Goal: Task Accomplishment & Management: Manage account settings

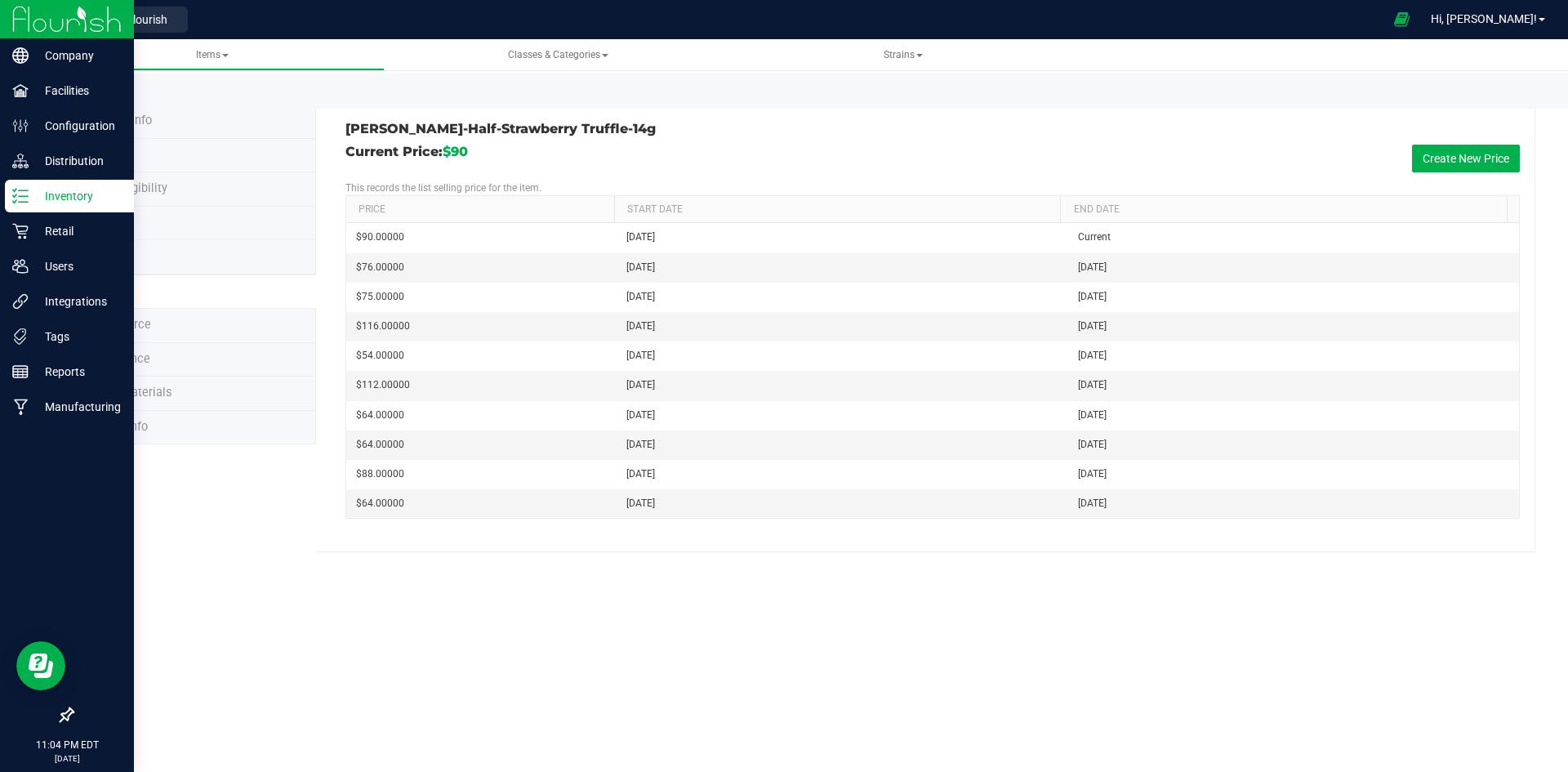
click at [46, 209] on div "Inventory" at bounding box center [70, 196] width 129 height 32
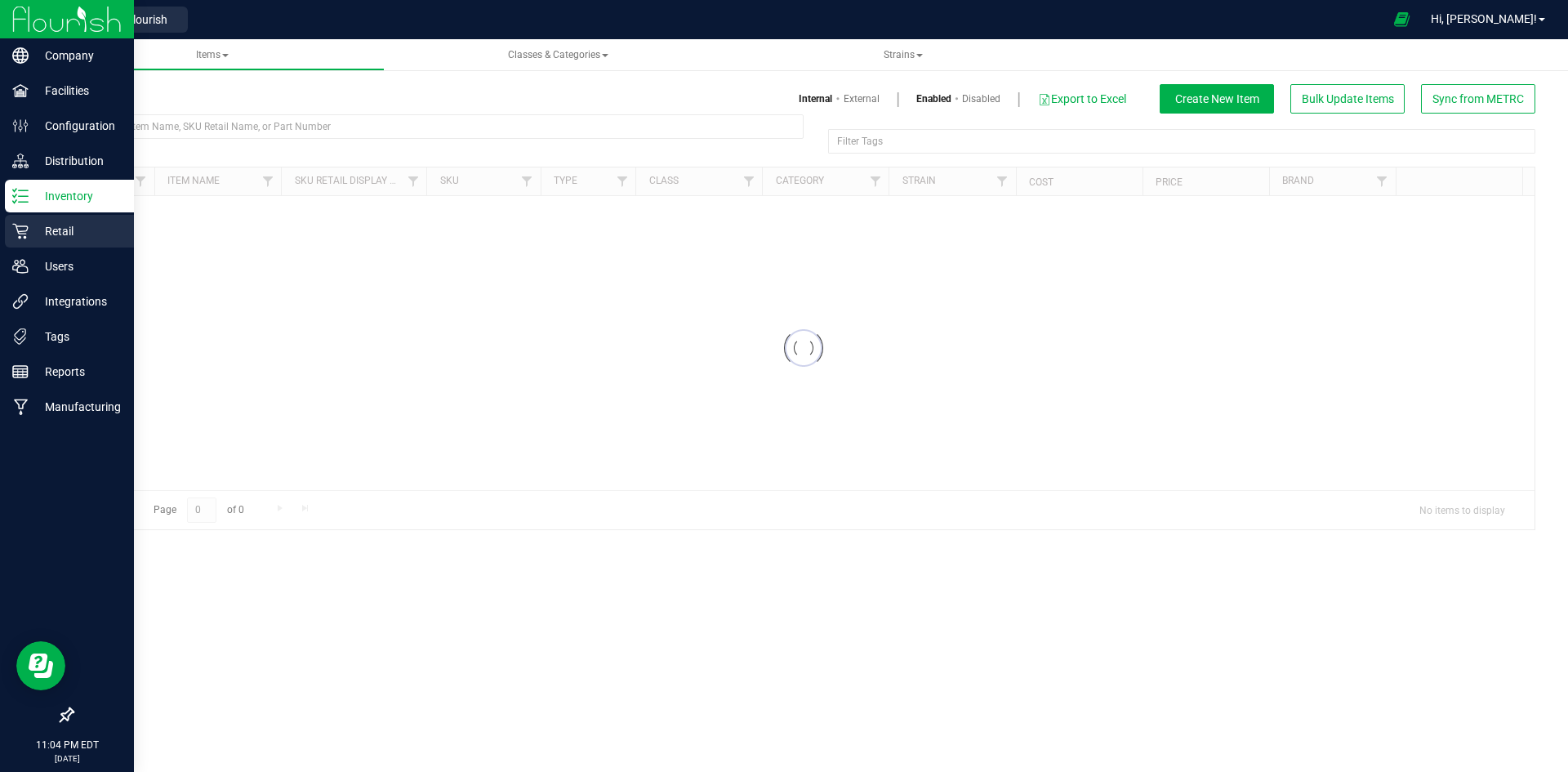
click at [62, 226] on p "Retail" at bounding box center [77, 231] width 98 height 20
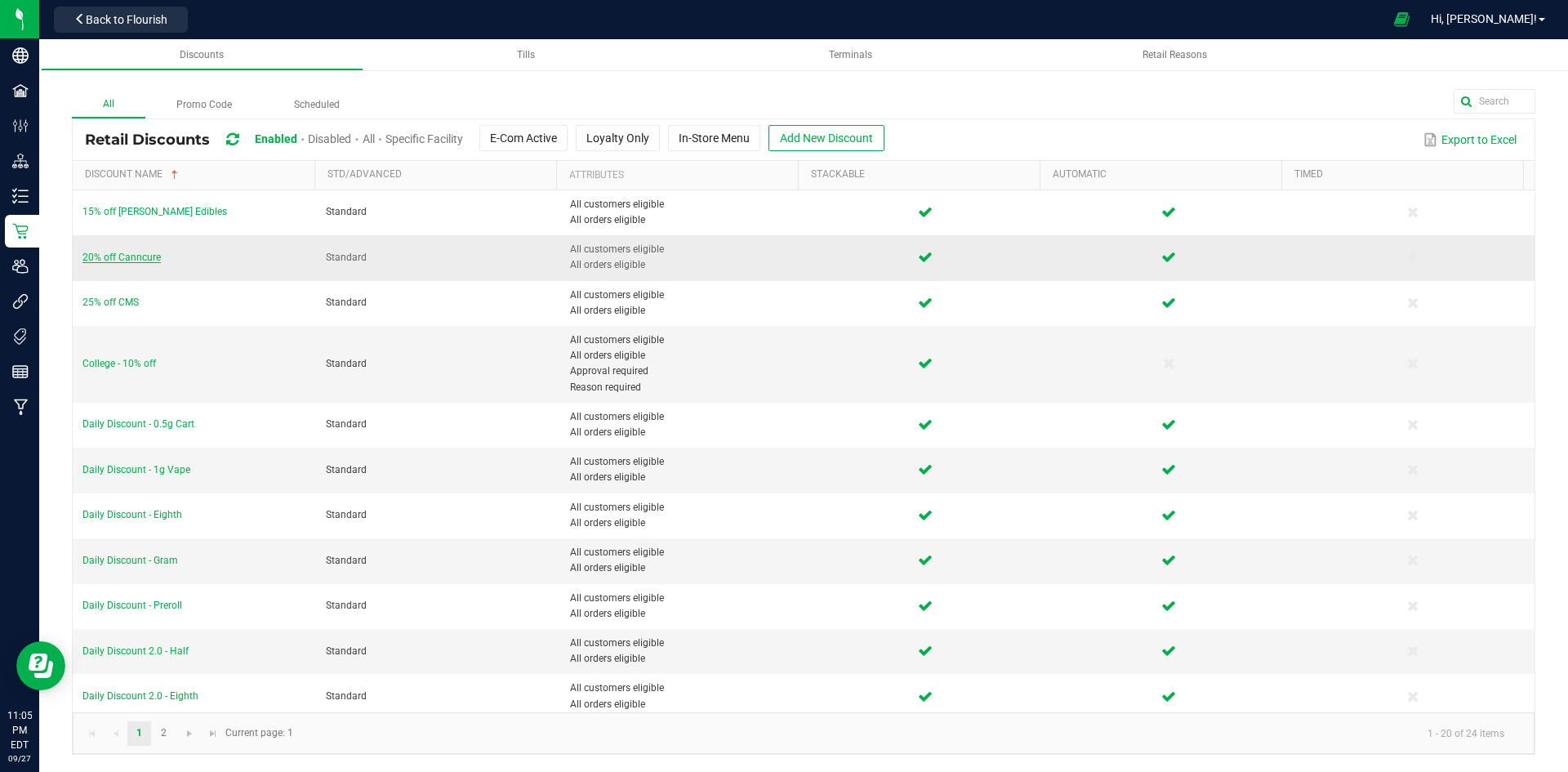
click at [135, 255] on span "20% off Canncure" at bounding box center [122, 257] width 78 height 11
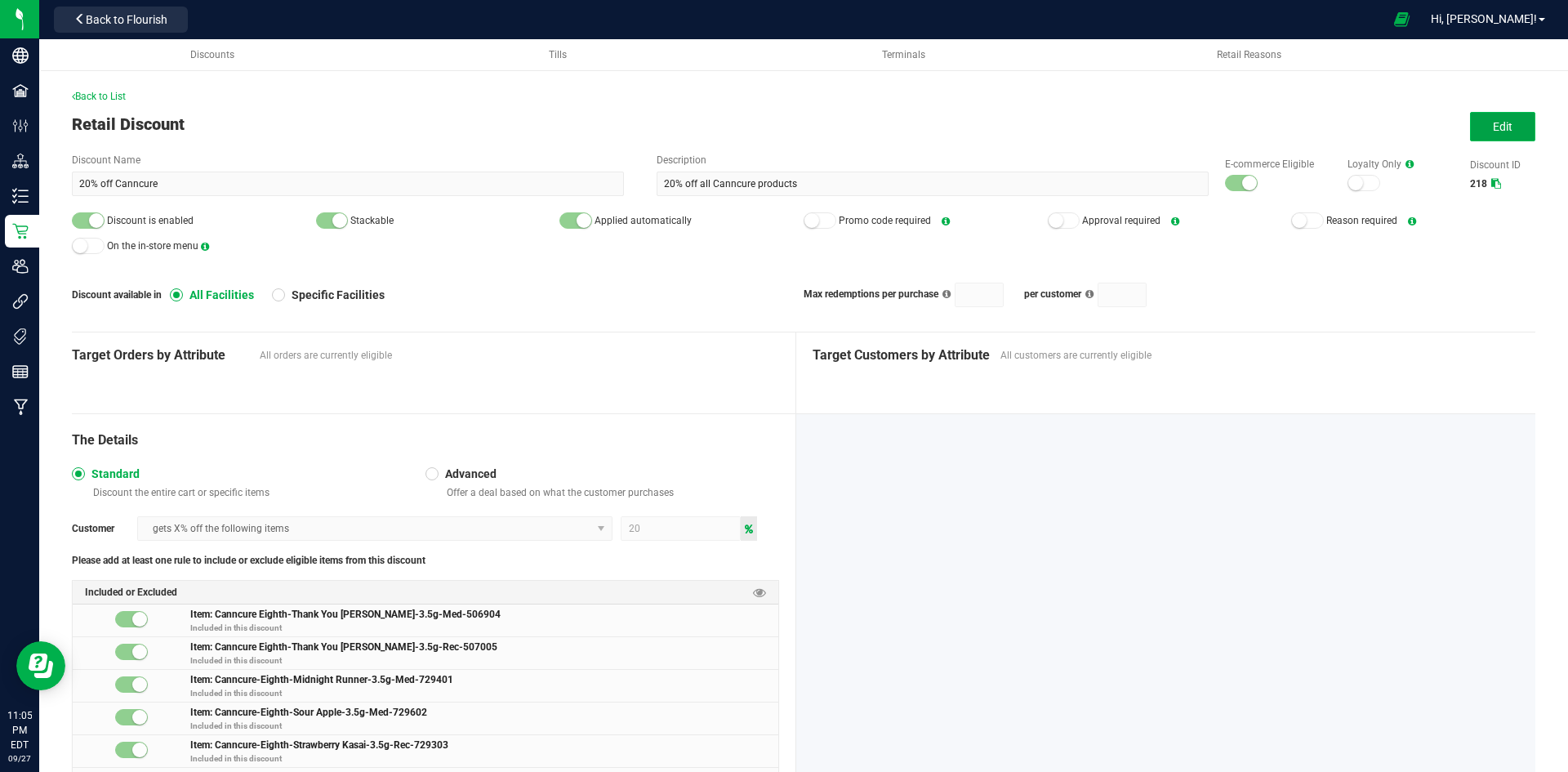
click at [1493, 129] on span "Edit" at bounding box center [1502, 126] width 20 height 13
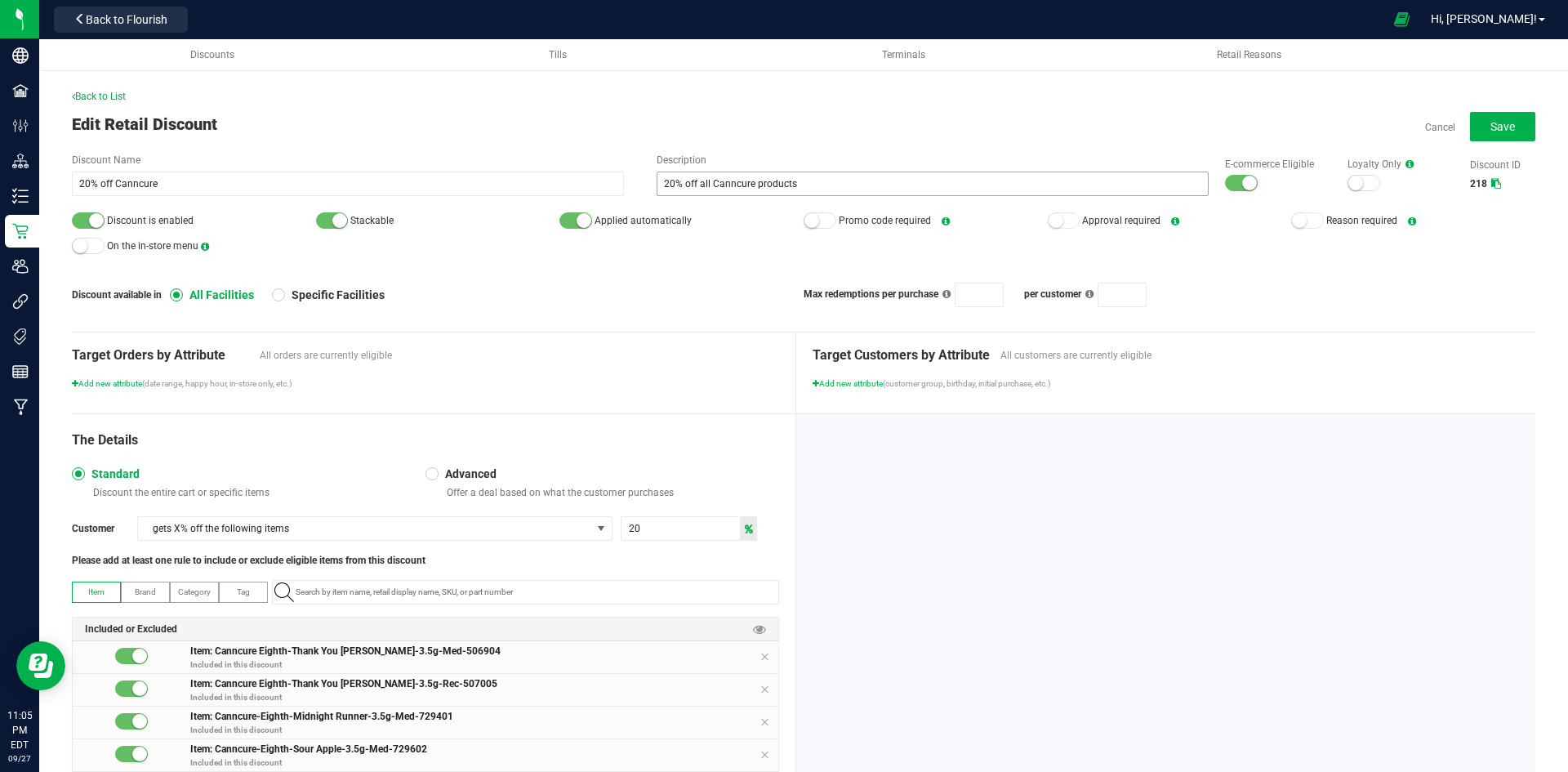
drag, startPoint x: 1234, startPoint y: 183, endPoint x: 1031, endPoint y: 193, distance: 203.2
click at [1242, 182] on small at bounding box center [1249, 182] width 14 height 14
click at [95, 221] on small at bounding box center [96, 220] width 14 height 14
drag, startPoint x: 1472, startPoint y: 134, endPoint x: 1325, endPoint y: 127, distance: 147.2
click at [1472, 134] on button "Save" at bounding box center [1502, 126] width 66 height 30
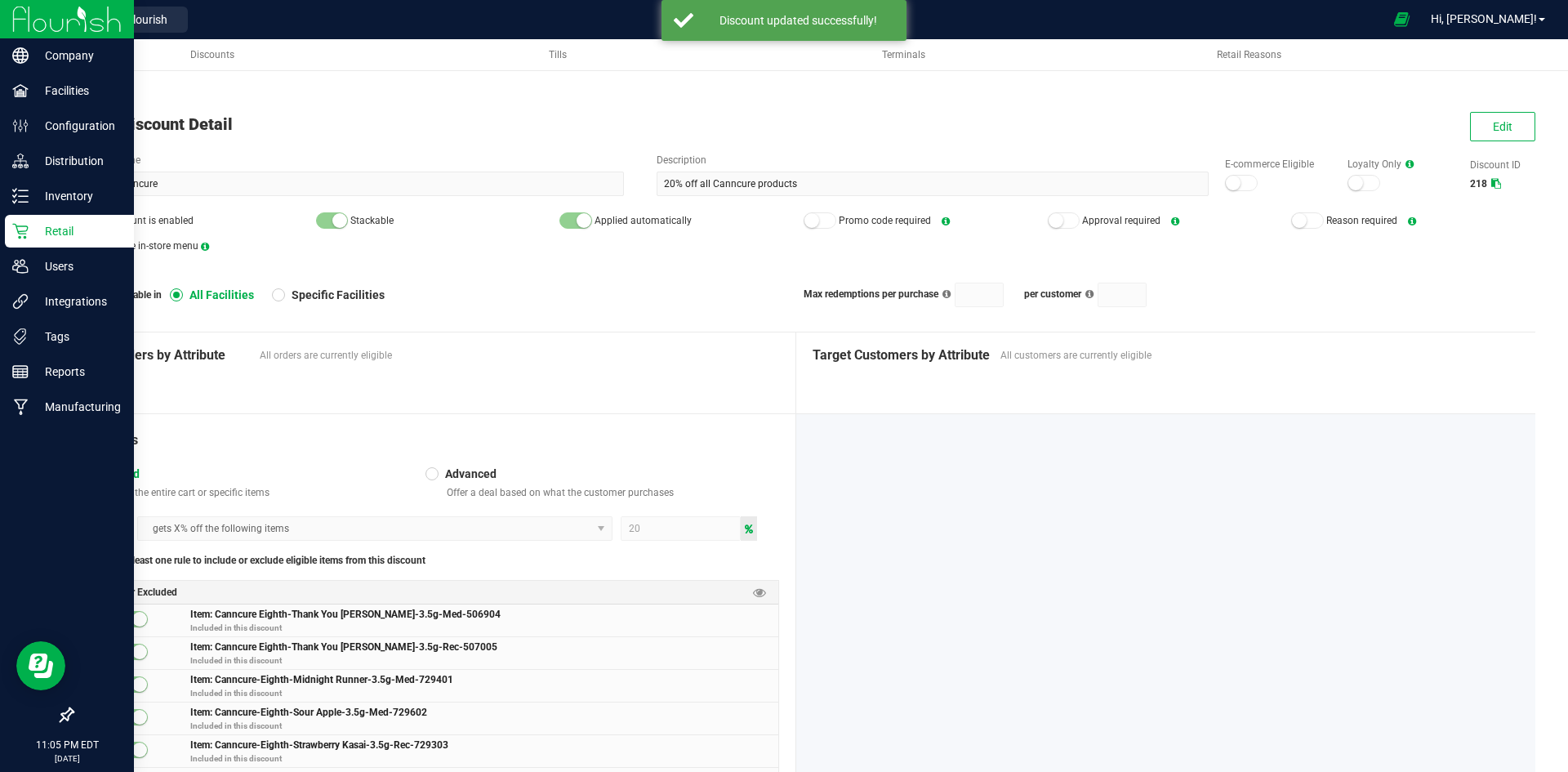
click at [24, 237] on icon at bounding box center [20, 232] width 15 height 15
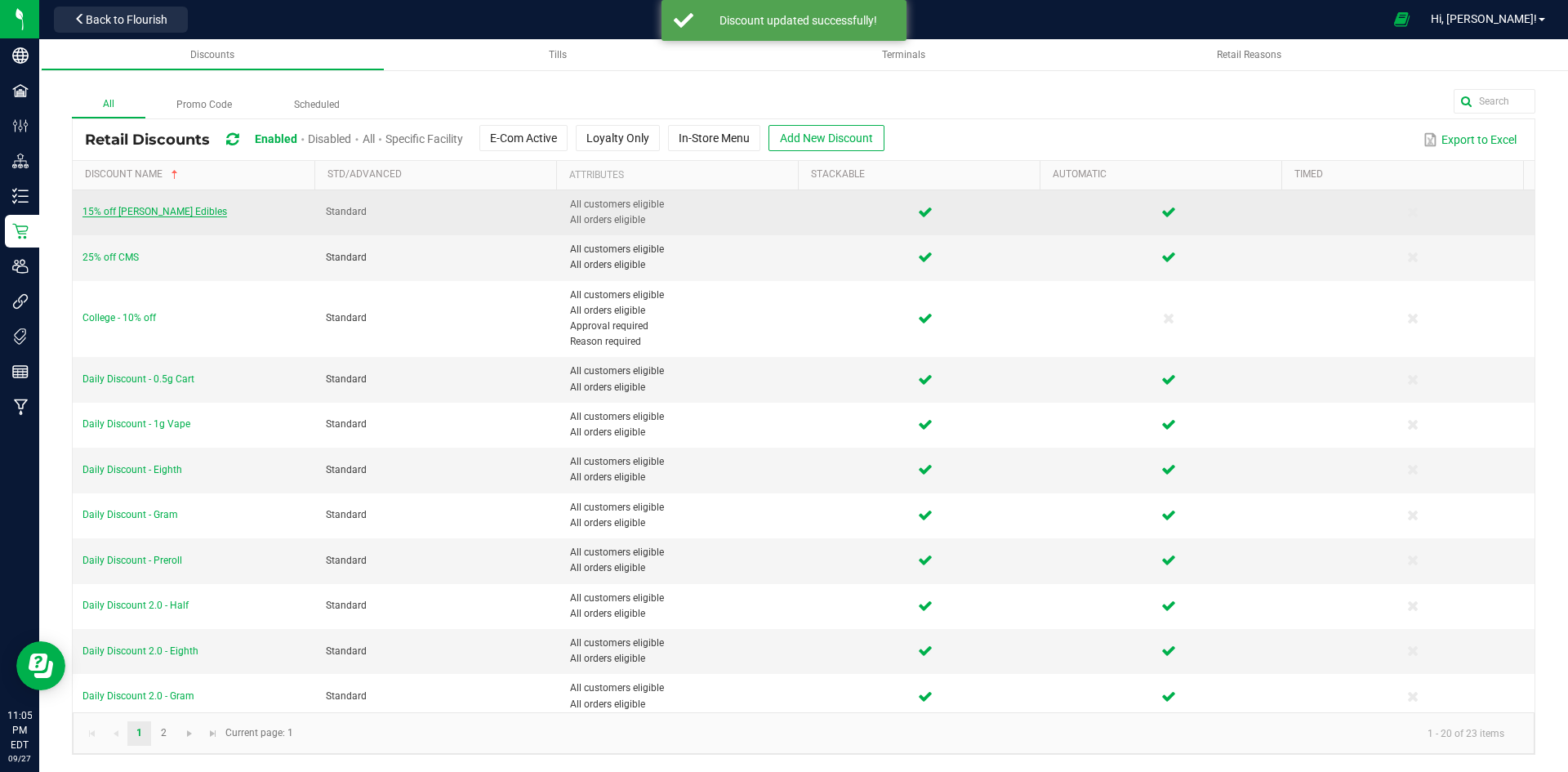
click at [134, 214] on span "15% off [PERSON_NAME] Edibles" at bounding box center [155, 211] width 145 height 11
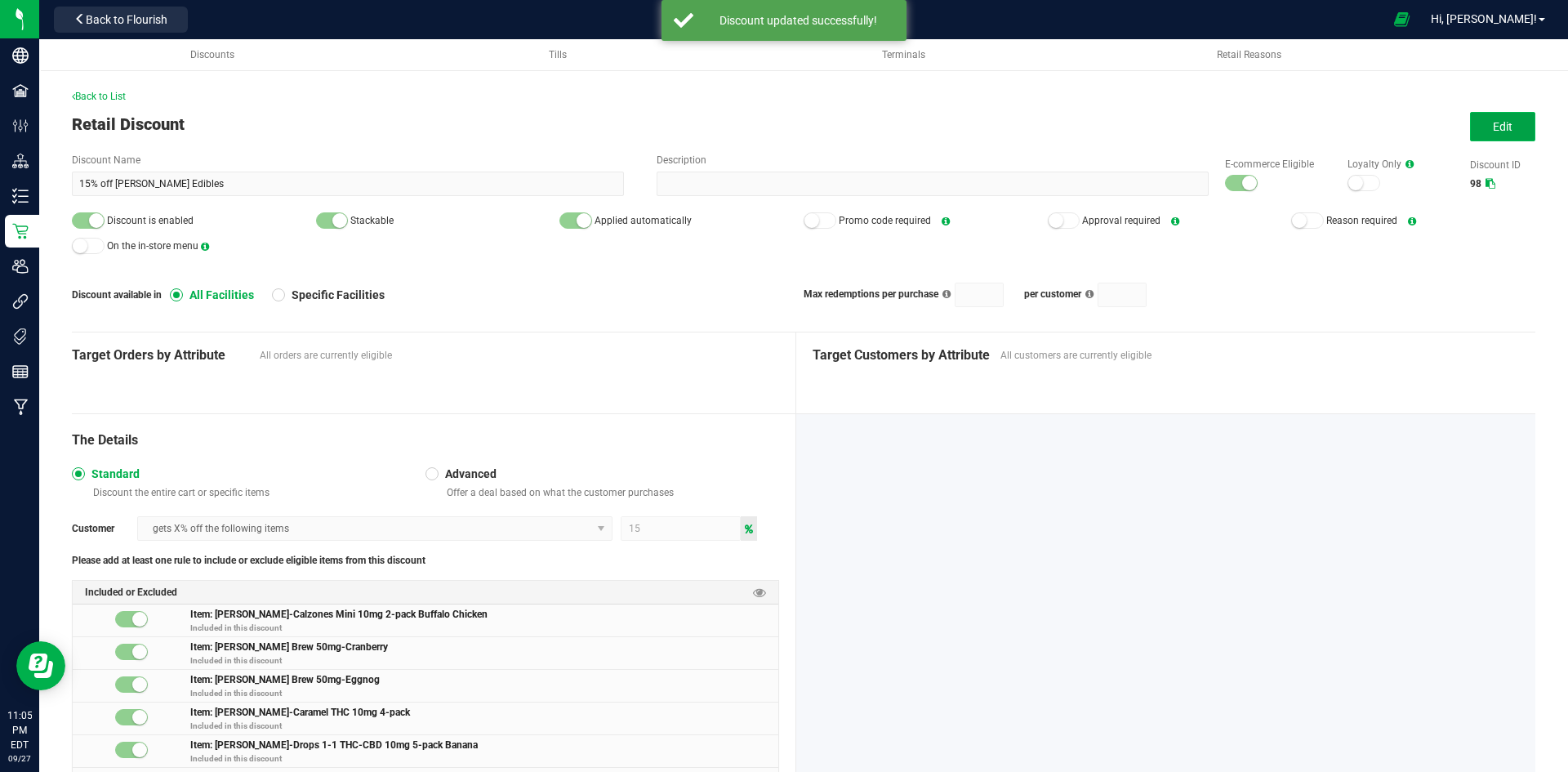
click at [1498, 126] on span "Edit" at bounding box center [1502, 126] width 20 height 13
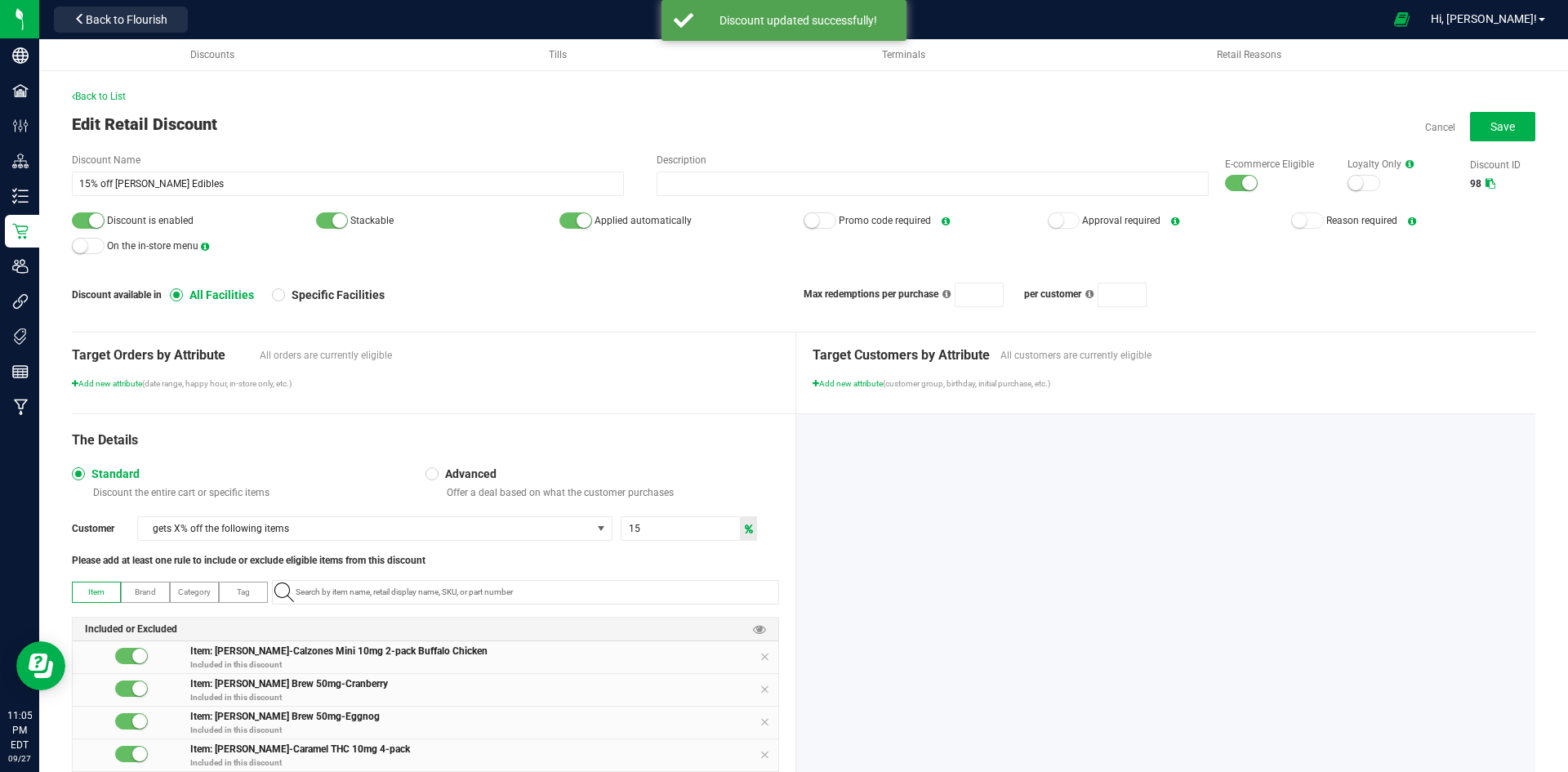
drag, startPoint x: 1231, startPoint y: 187, endPoint x: 668, endPoint y: 268, distance: 568.8
click at [1228, 187] on div at bounding box center [1241, 182] width 32 height 16
drag, startPoint x: 102, startPoint y: 226, endPoint x: 154, endPoint y: 211, distance: 54.1
click at [101, 225] on div at bounding box center [88, 220] width 32 height 16
click at [1508, 126] on button "Save" at bounding box center [1502, 126] width 66 height 30
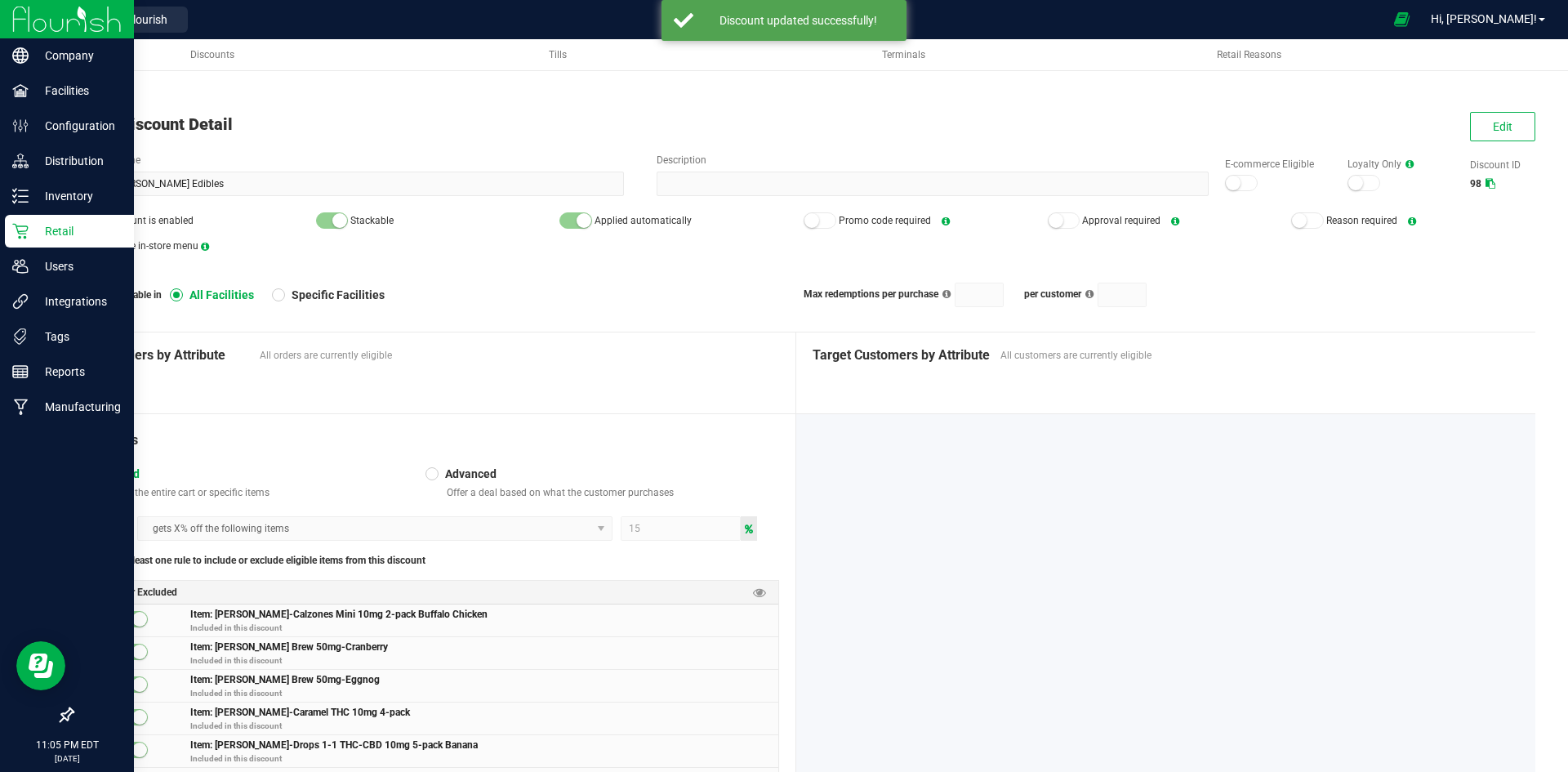
click at [31, 233] on p "Retail" at bounding box center [77, 231] width 98 height 20
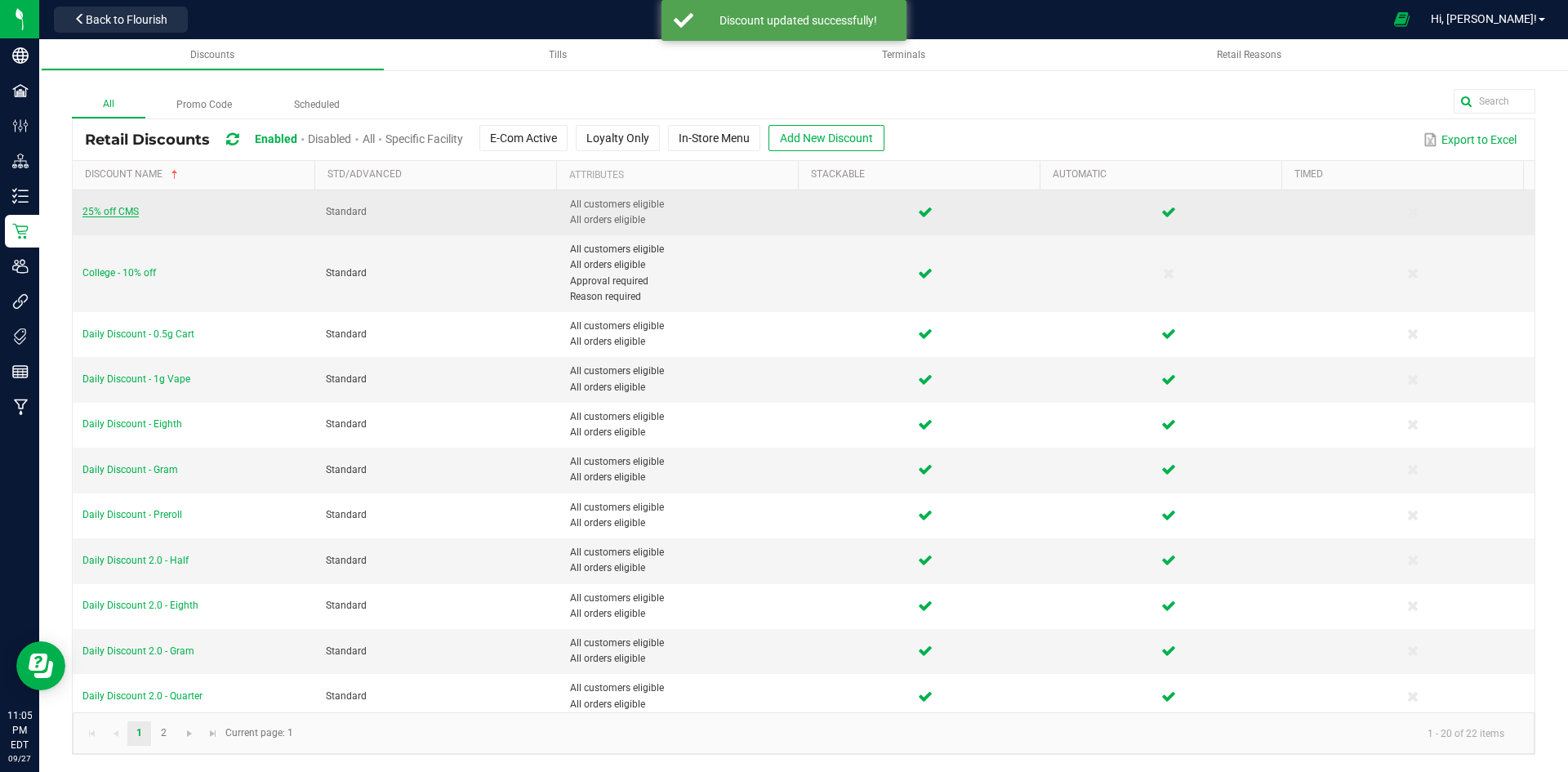
click at [112, 209] on span "25% off CMS" at bounding box center [111, 211] width 56 height 11
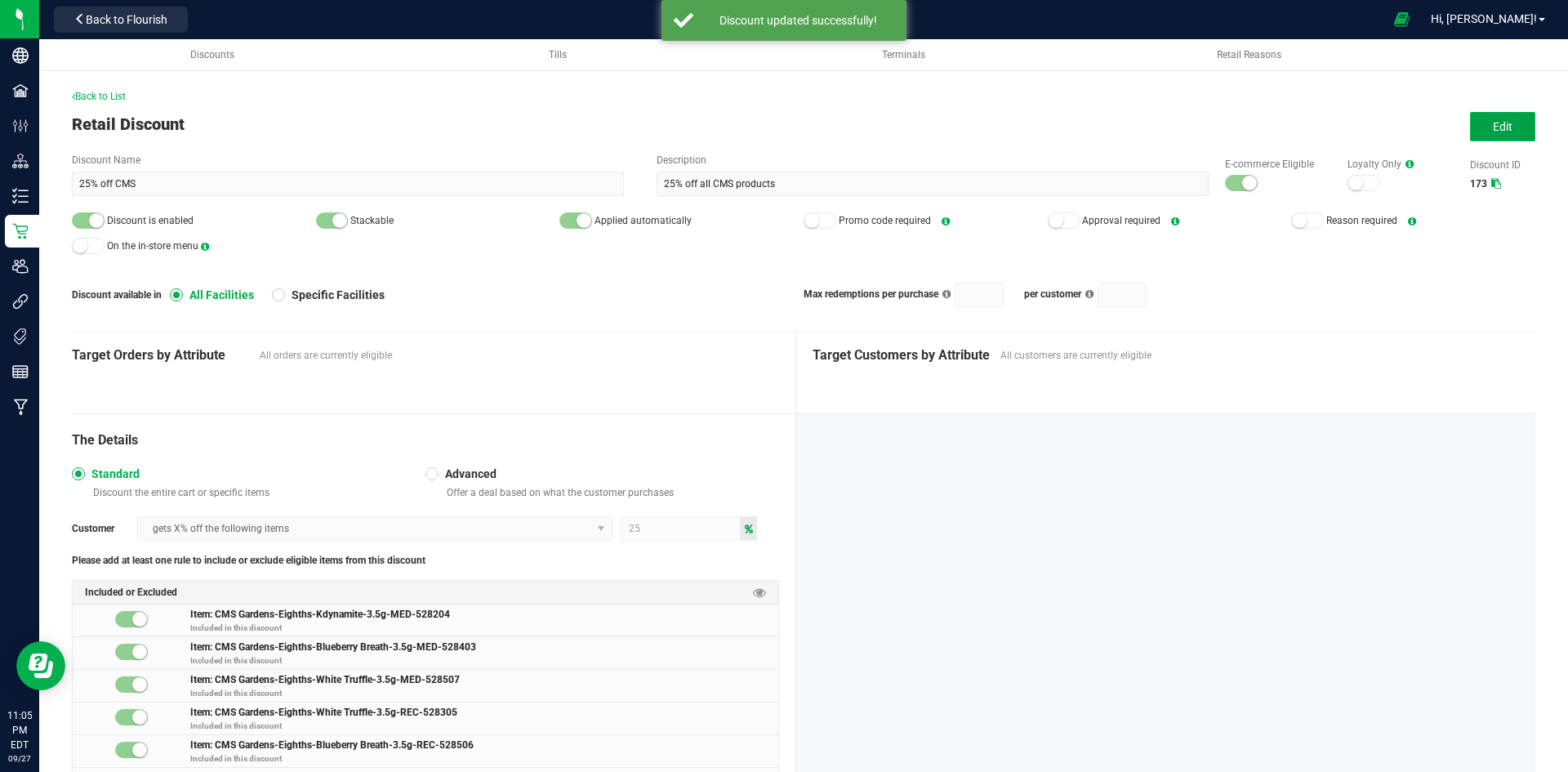
click at [1471, 129] on button "Edit" at bounding box center [1502, 126] width 66 height 30
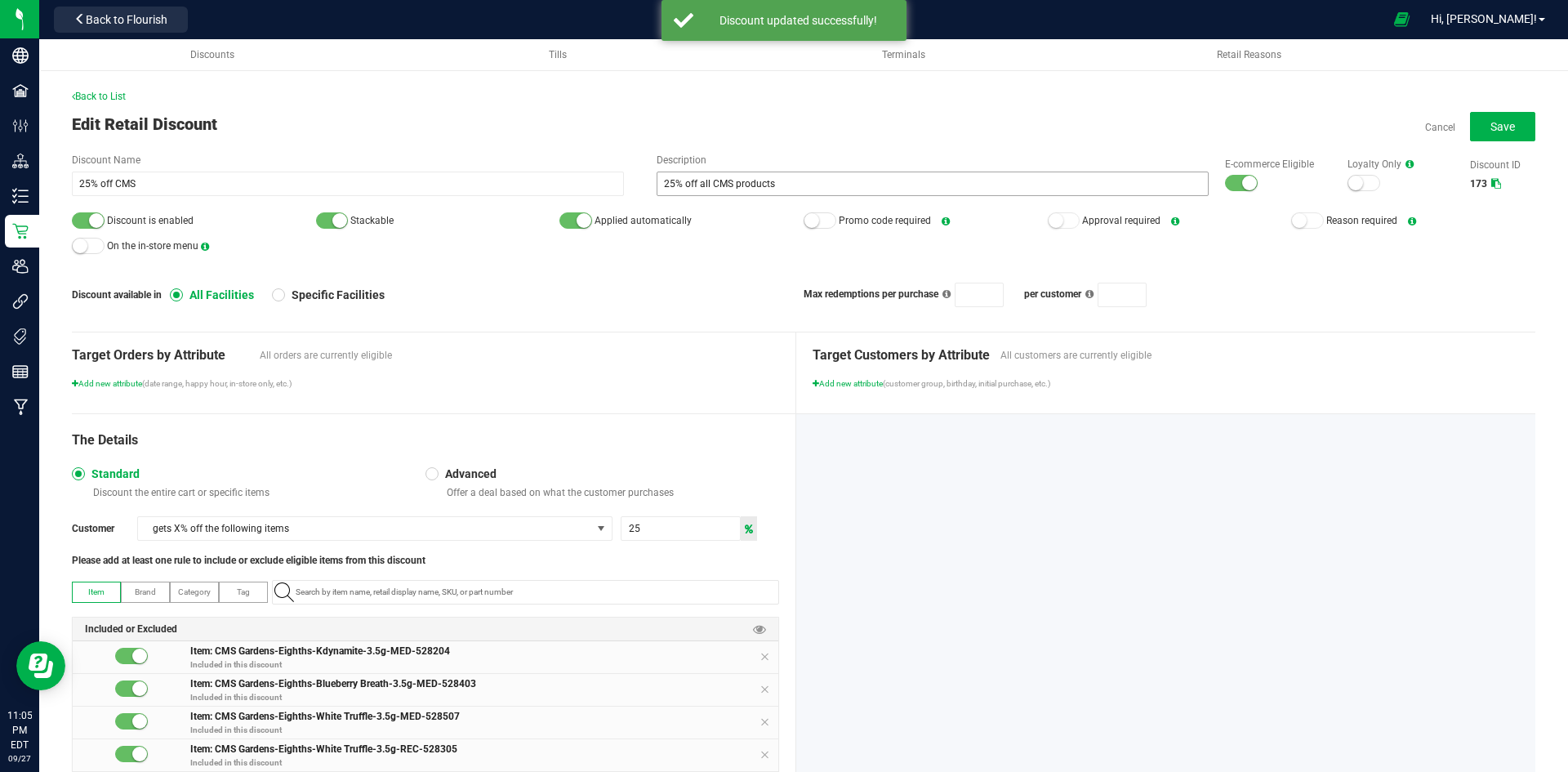
drag, startPoint x: 1228, startPoint y: 183, endPoint x: 1169, endPoint y: 180, distance: 59.1
click at [1226, 183] on div at bounding box center [1241, 182] width 32 height 16
click at [76, 213] on div at bounding box center [88, 220] width 32 height 16
click at [1491, 133] on span "Save" at bounding box center [1502, 126] width 25 height 13
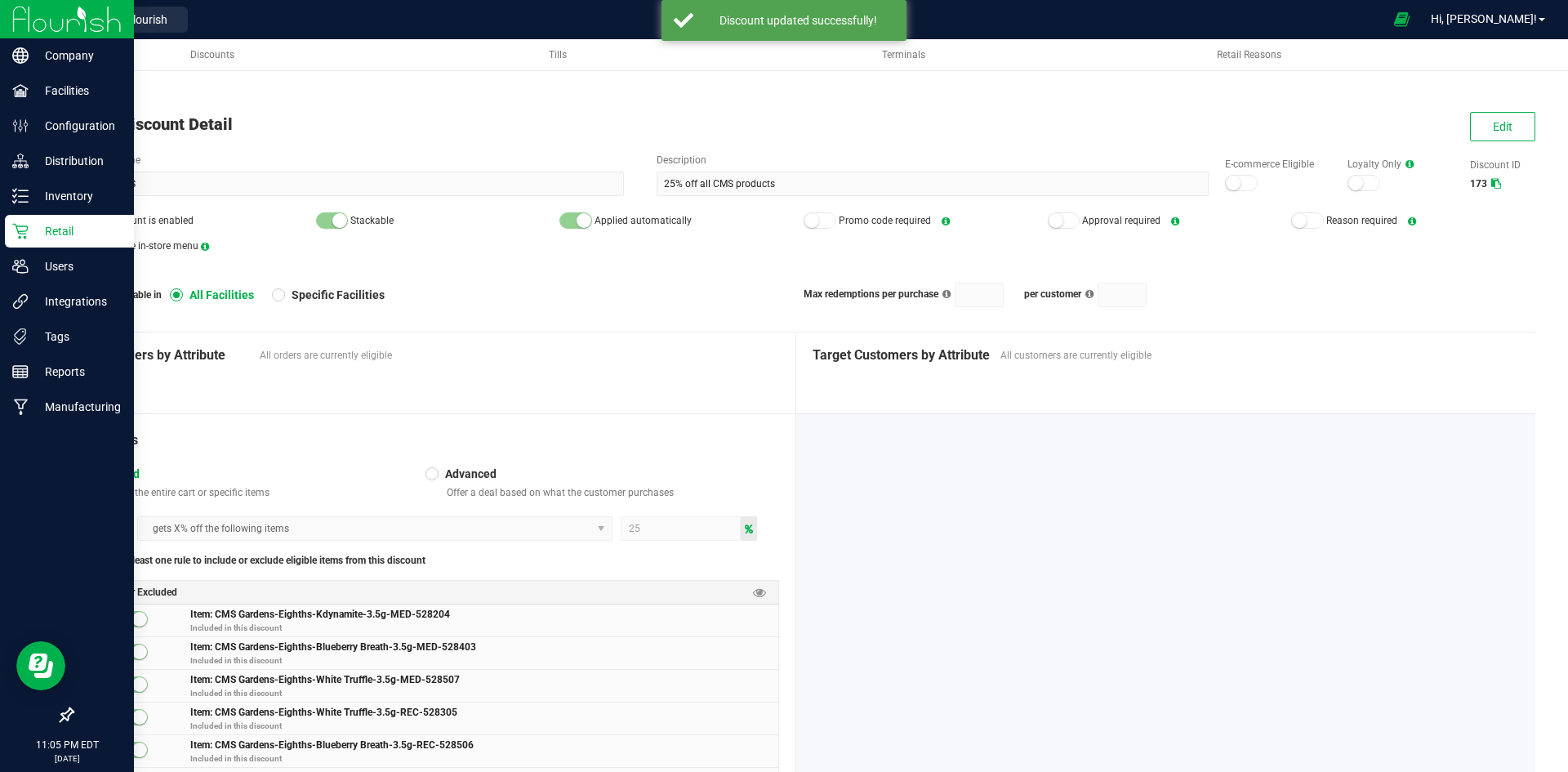
click at [66, 231] on p "Retail" at bounding box center [77, 231] width 98 height 20
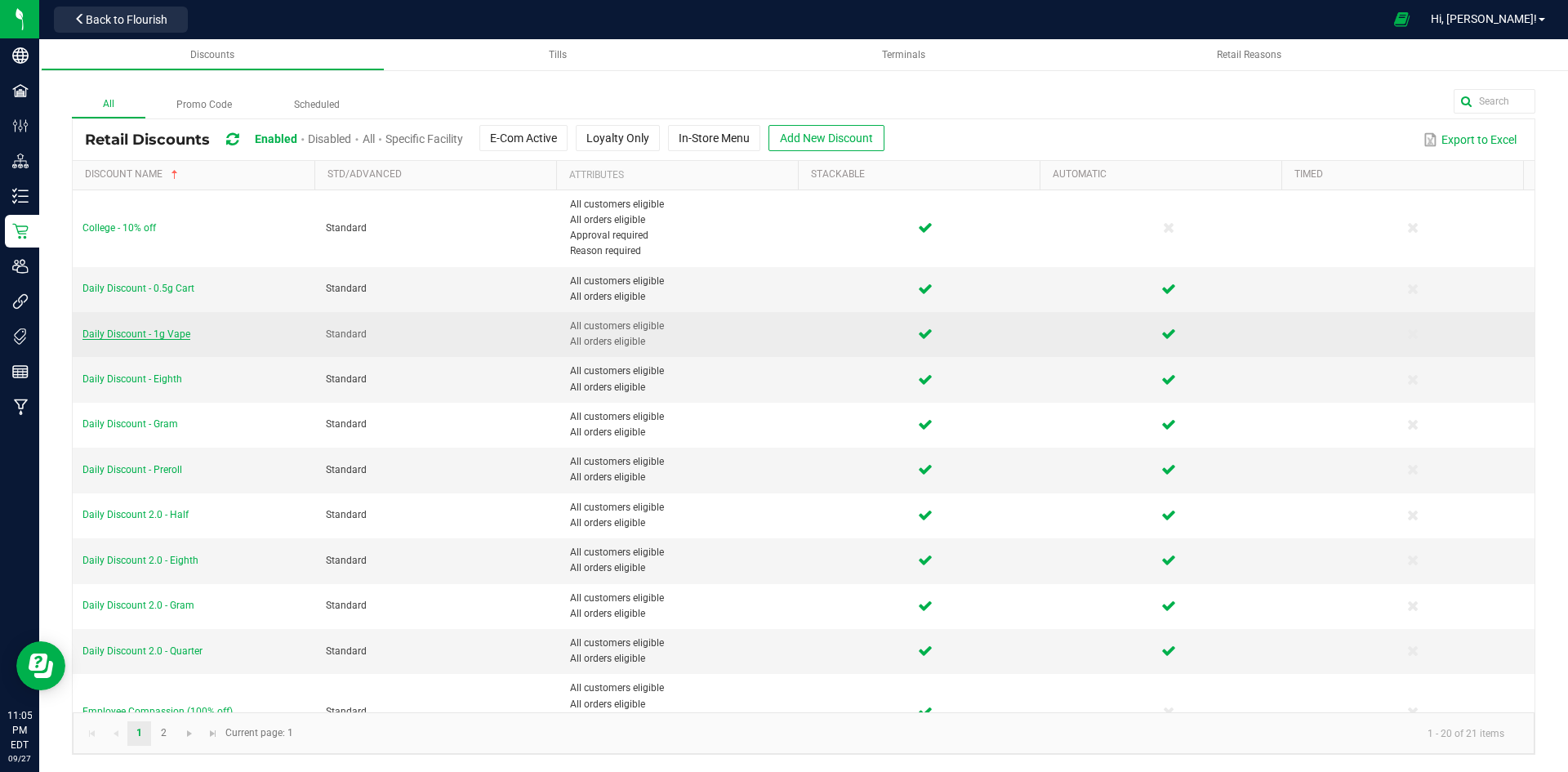
click at [179, 330] on span "Daily Discount - 1g Vape" at bounding box center [136, 334] width 108 height 11
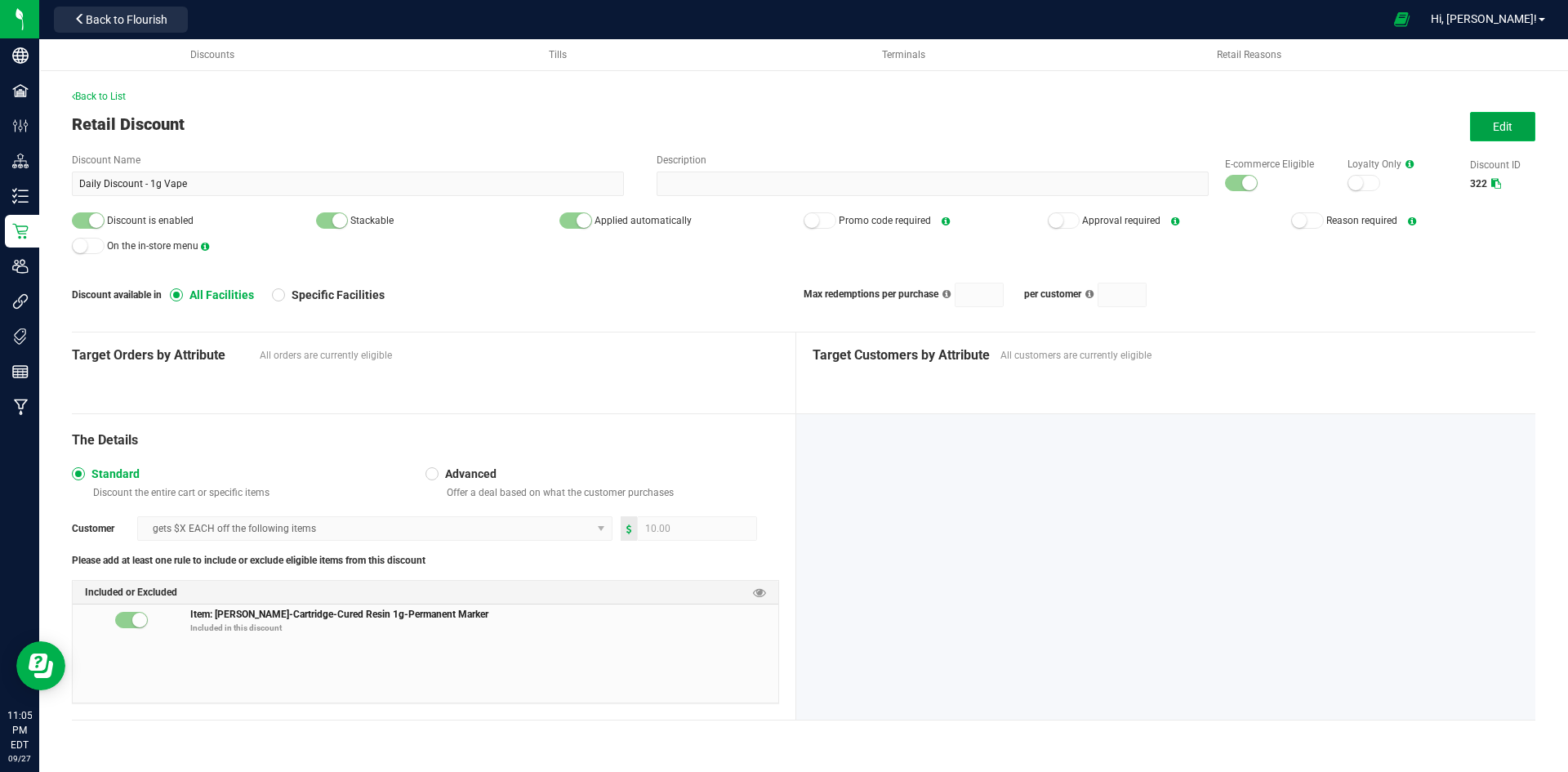
click at [1516, 121] on button "Edit" at bounding box center [1502, 126] width 66 height 30
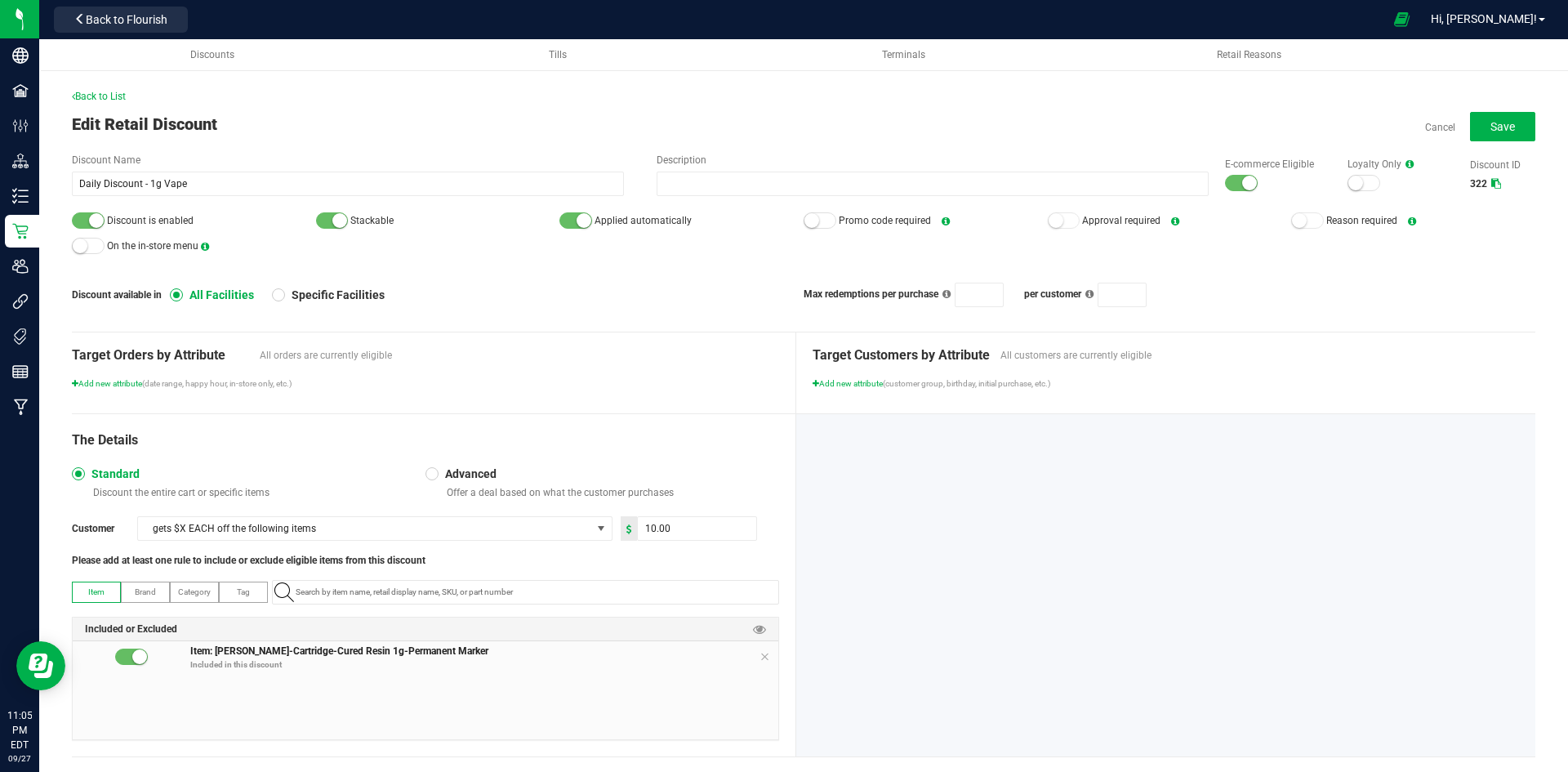
click at [1225, 183] on div at bounding box center [1241, 182] width 32 height 16
click at [97, 213] on small at bounding box center [96, 220] width 14 height 14
click at [1474, 128] on button "Save" at bounding box center [1502, 126] width 66 height 30
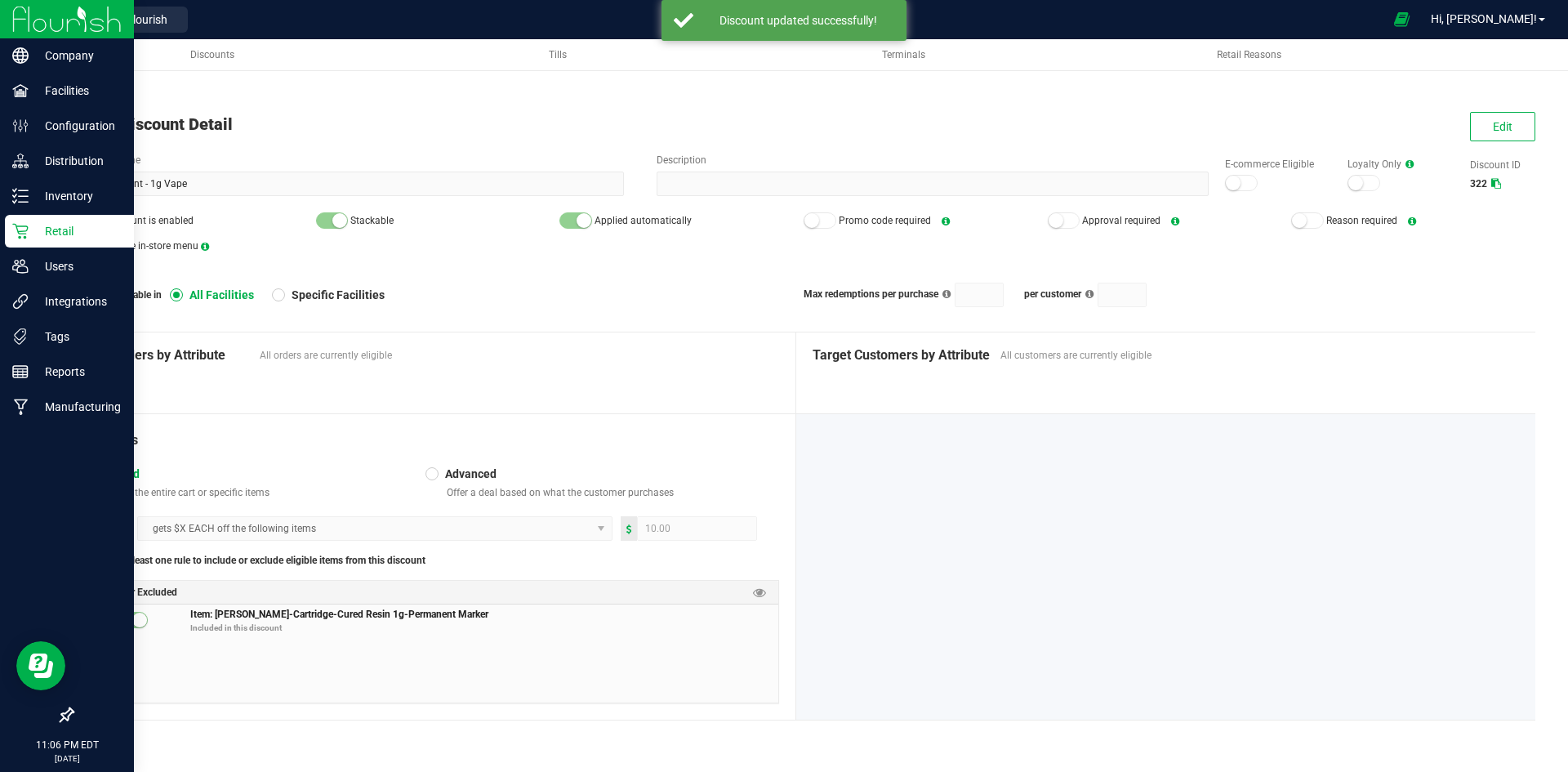
click at [52, 230] on p "Retail" at bounding box center [77, 231] width 98 height 20
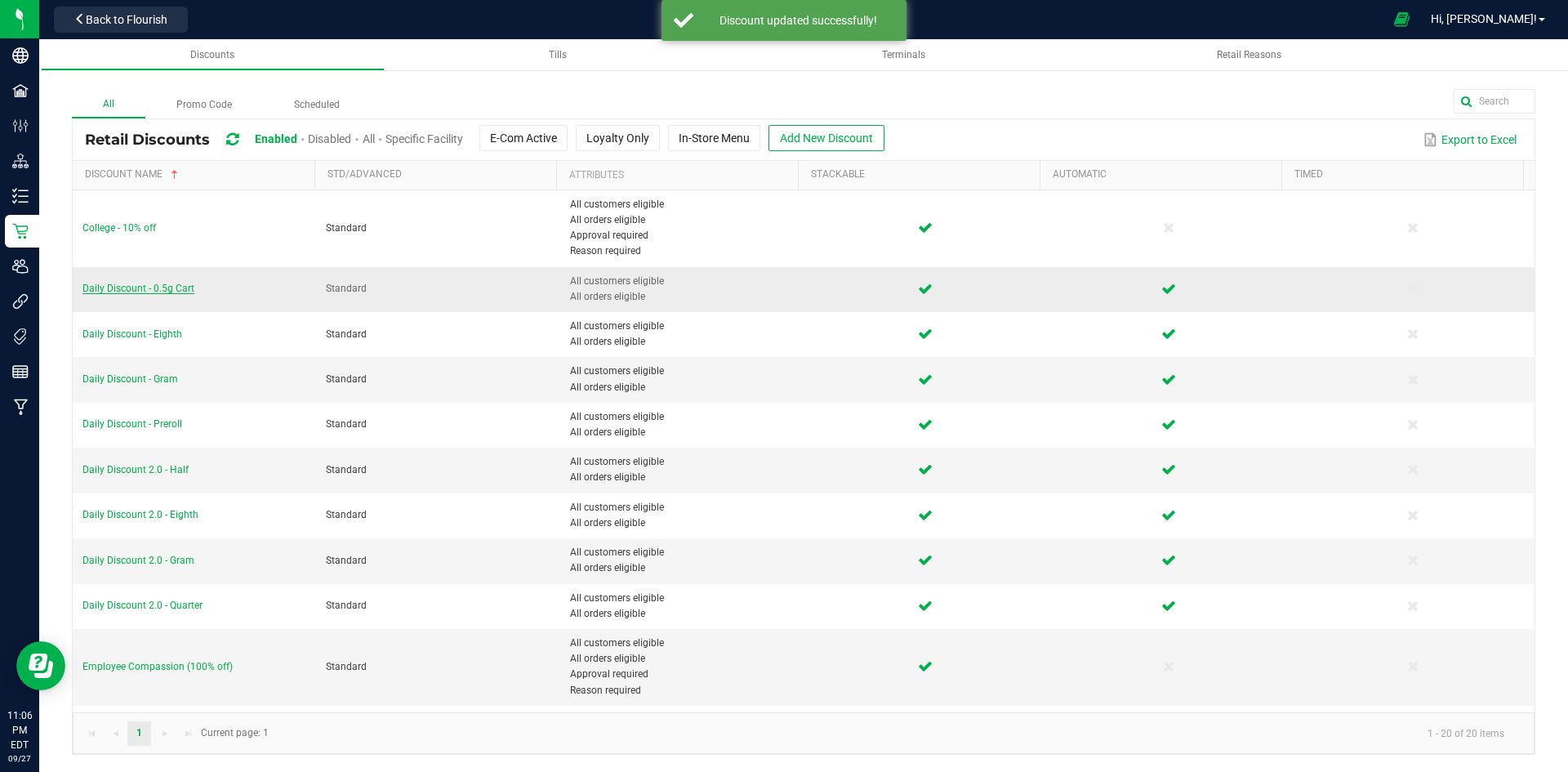
click at [176, 291] on span "Daily Discount - 0.5g Cart" at bounding box center [138, 288] width 112 height 11
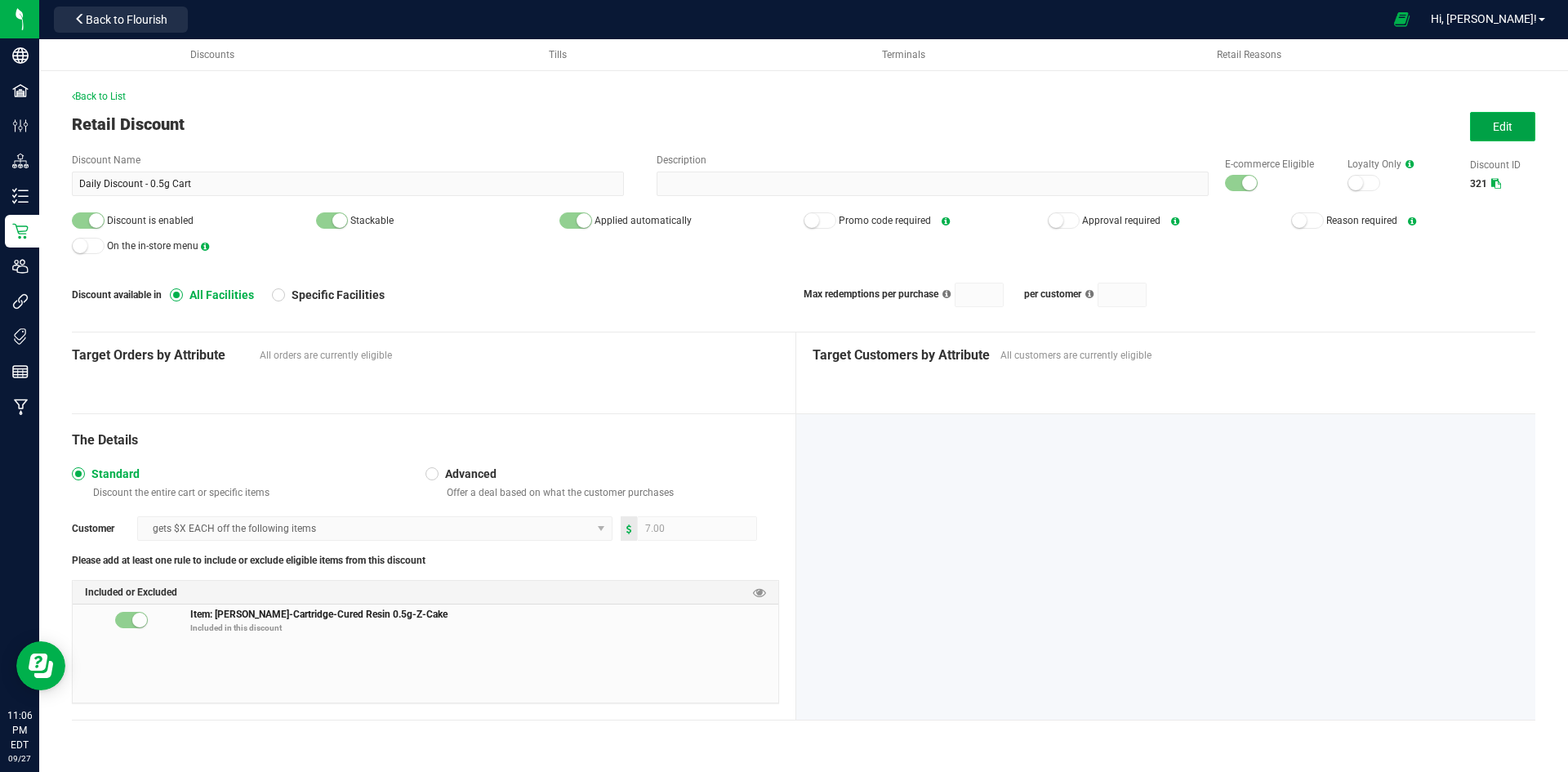
click at [1511, 128] on span "Edit" at bounding box center [1502, 126] width 20 height 13
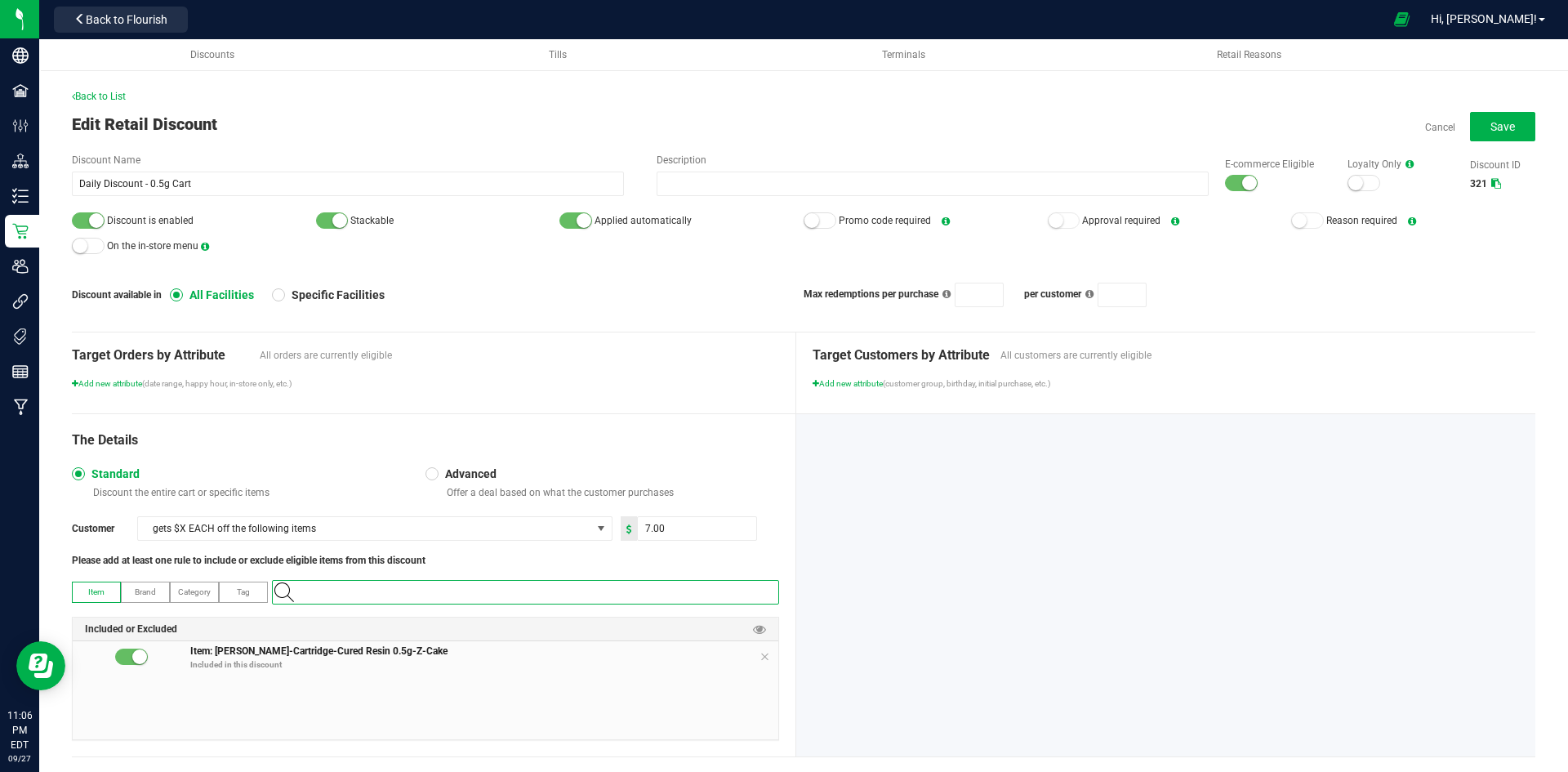
paste input "1.119437.142835.512527.0"
type input "1.119437.142835.512527.0"
click at [520, 622] on Skunk "[PERSON_NAME]-Cartridge-Cured Resin 0.5g-Granddaddy Skunk" at bounding box center [522, 620] width 499 height 25
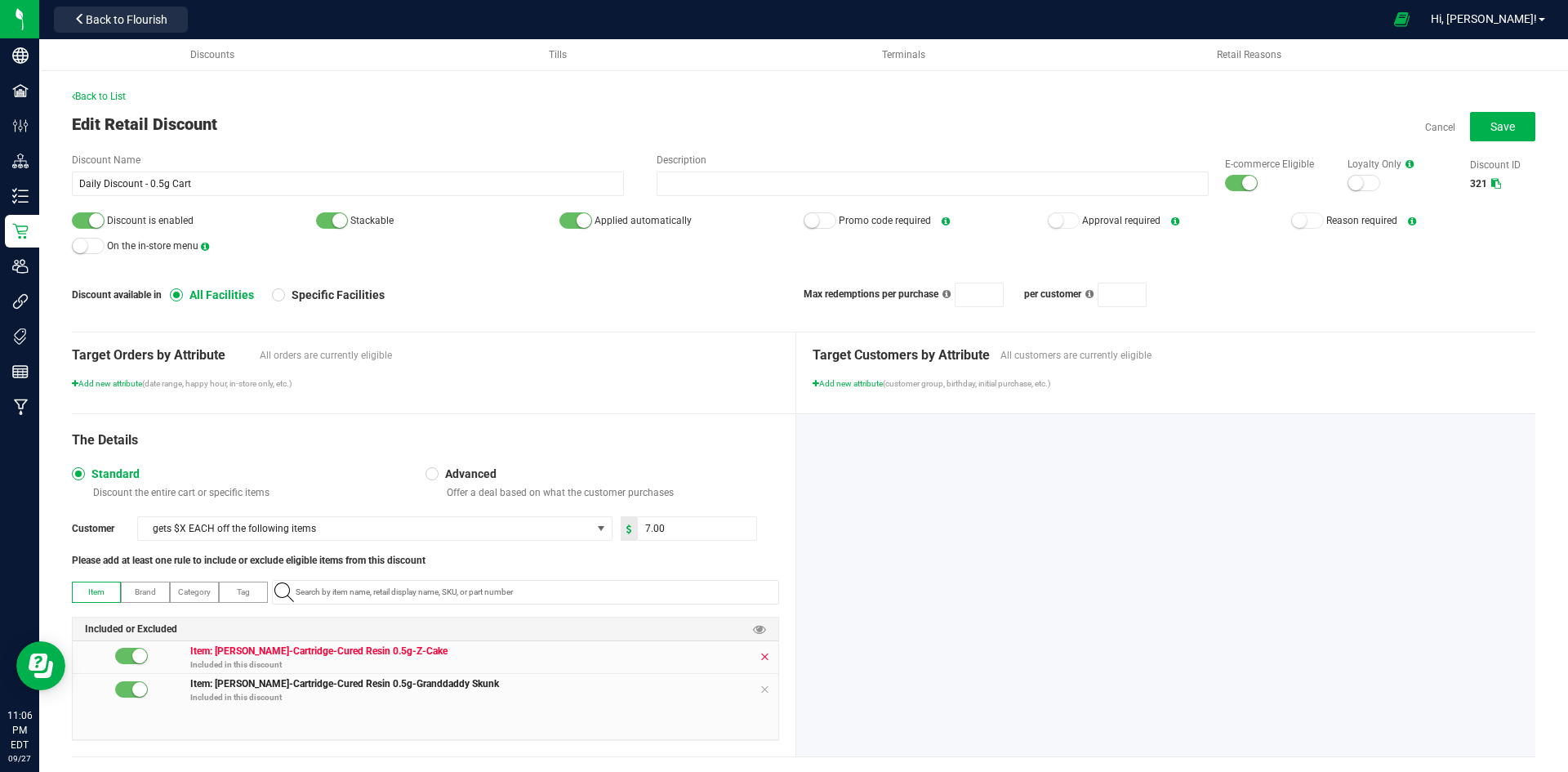
click at [759, 656] on icon at bounding box center [764, 656] width 10 height 13
click at [701, 535] on input "7" at bounding box center [696, 528] width 118 height 23
type input "5.00"
click at [721, 439] on div "The Details" at bounding box center [425, 440] width 707 height 20
drag, startPoint x: 1239, startPoint y: 181, endPoint x: 1147, endPoint y: 182, distance: 92.0
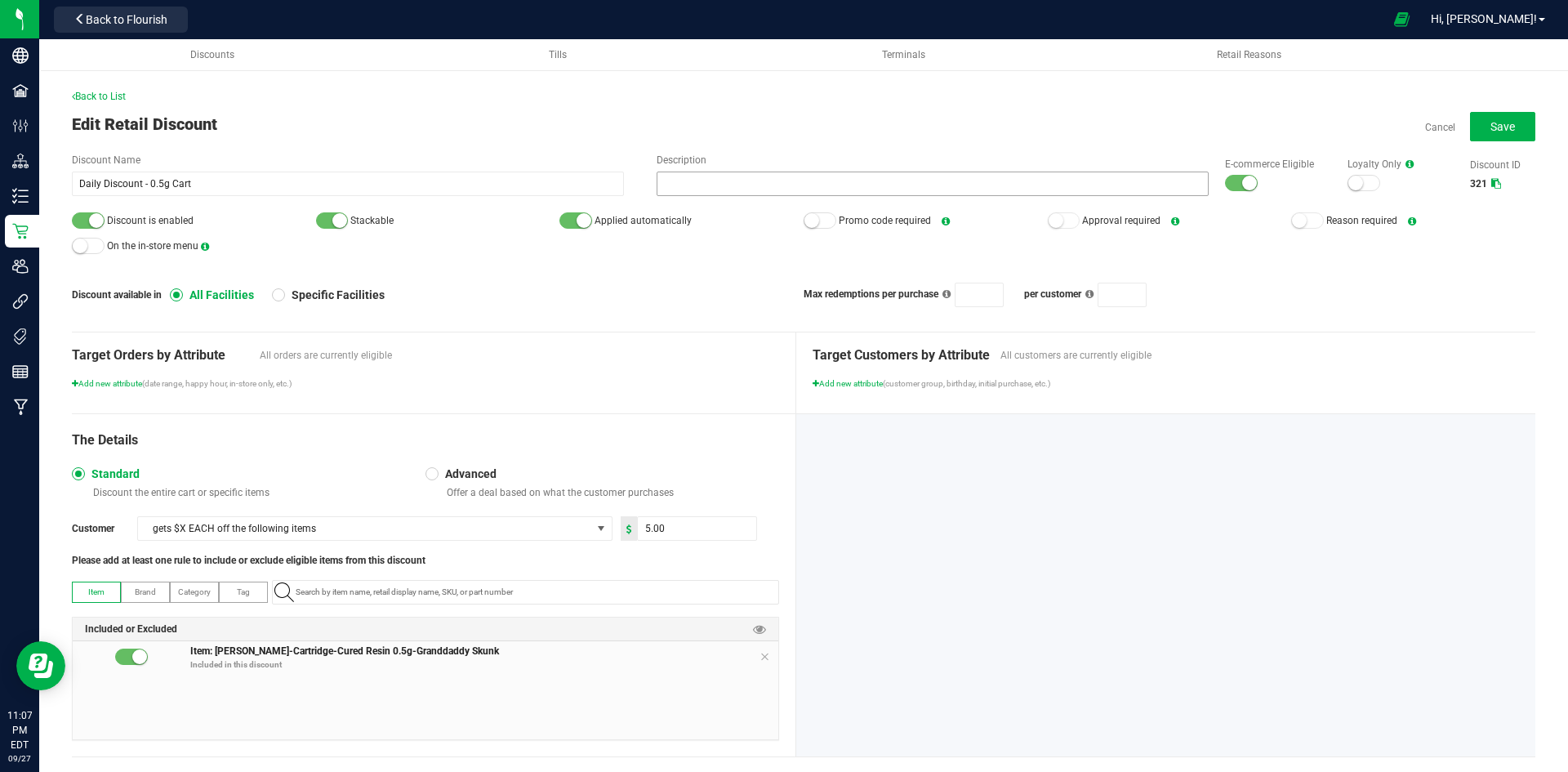
click at [1225, 182] on div at bounding box center [1241, 182] width 32 height 16
drag, startPoint x: 79, startPoint y: 213, endPoint x: 603, endPoint y: 197, distance: 524.2
click at [80, 213] on div at bounding box center [88, 220] width 32 height 16
drag, startPoint x: 1488, startPoint y: 119, endPoint x: 1445, endPoint y: 121, distance: 43.0
click at [1491, 120] on span "Save" at bounding box center [1502, 126] width 25 height 13
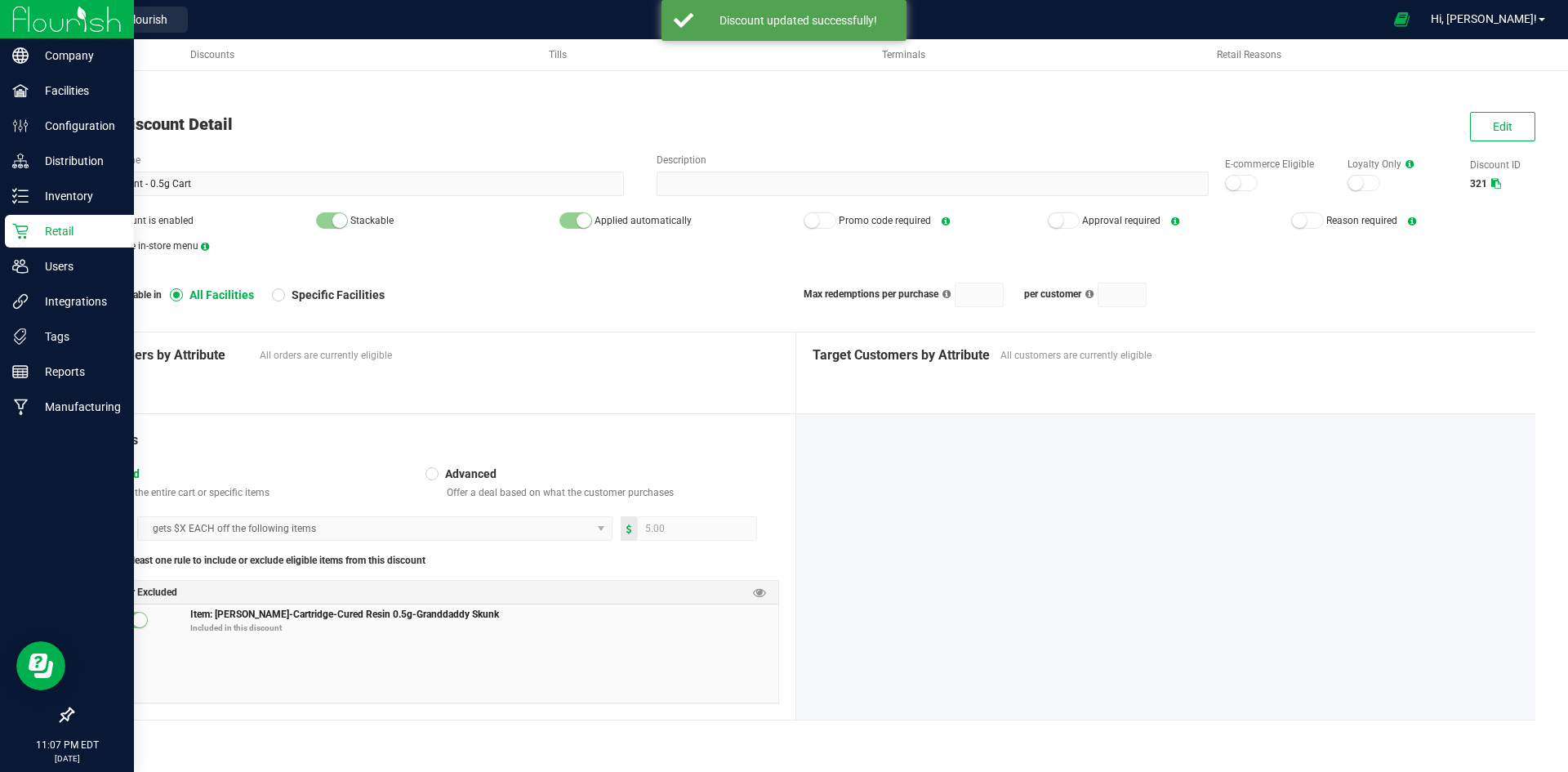
click at [66, 233] on p "Retail" at bounding box center [77, 231] width 98 height 20
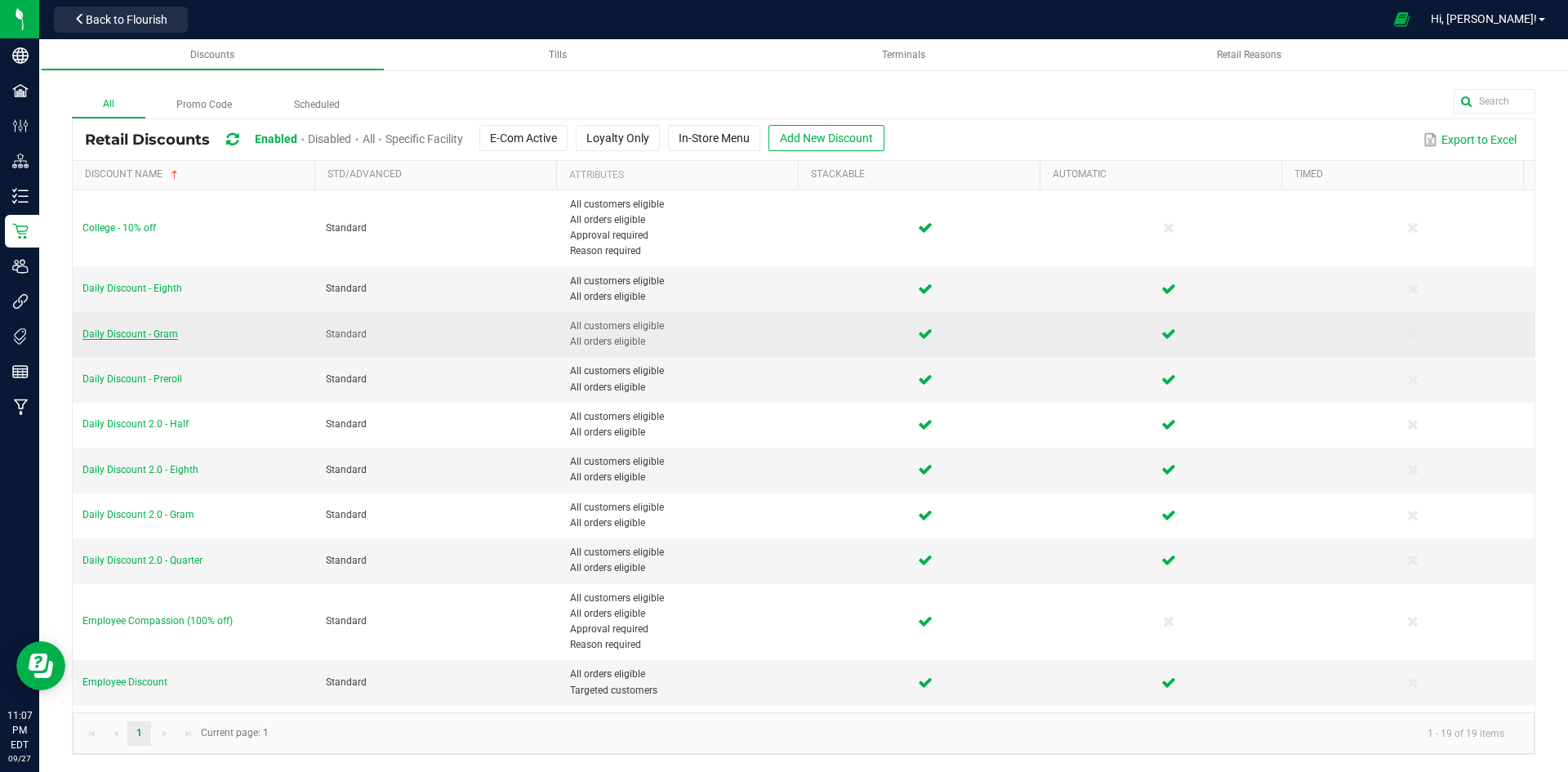
click at [165, 333] on span "Daily Discount - Gram" at bounding box center [130, 334] width 95 height 11
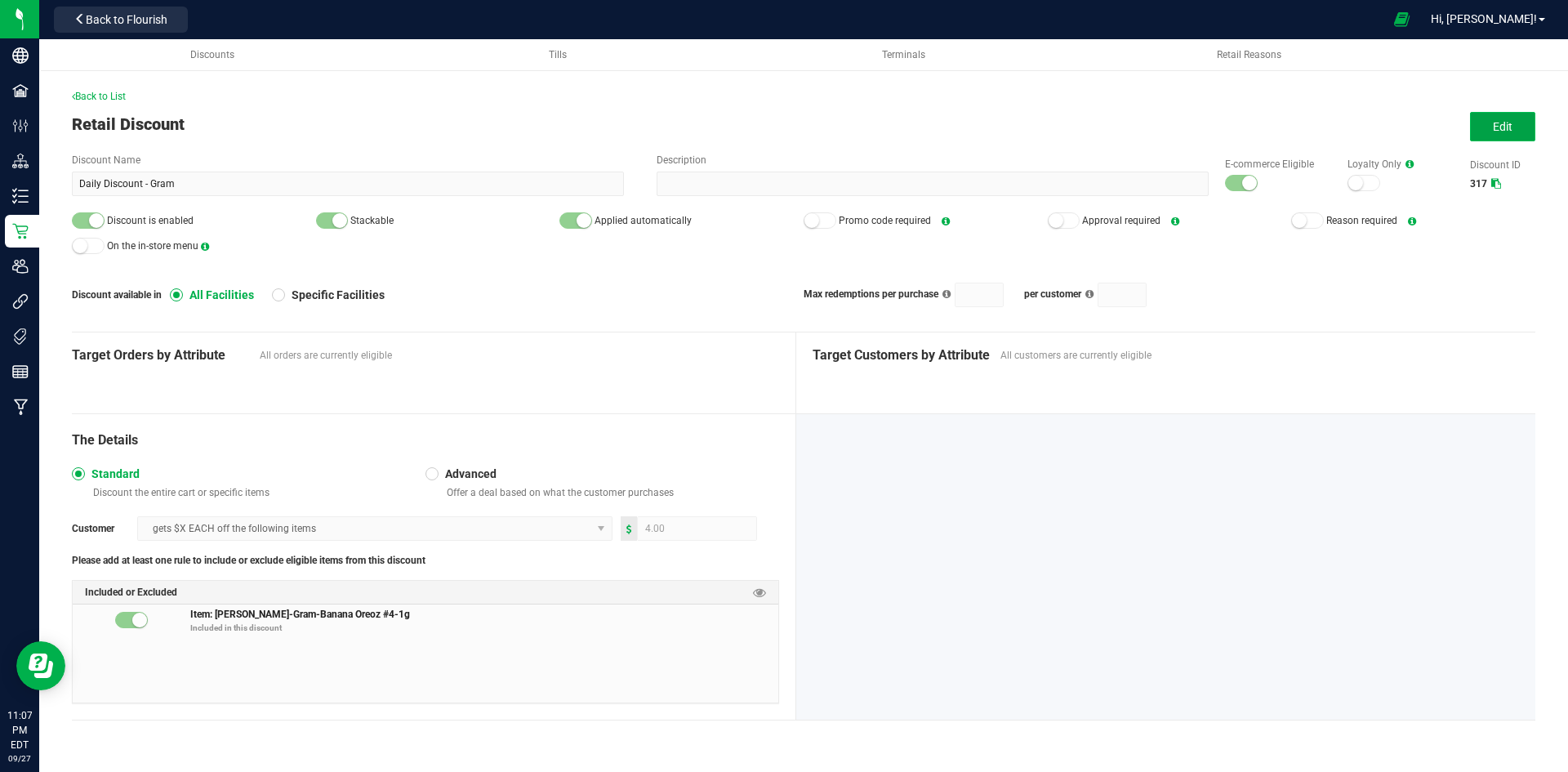
click at [1501, 131] on span "Edit" at bounding box center [1502, 126] width 20 height 13
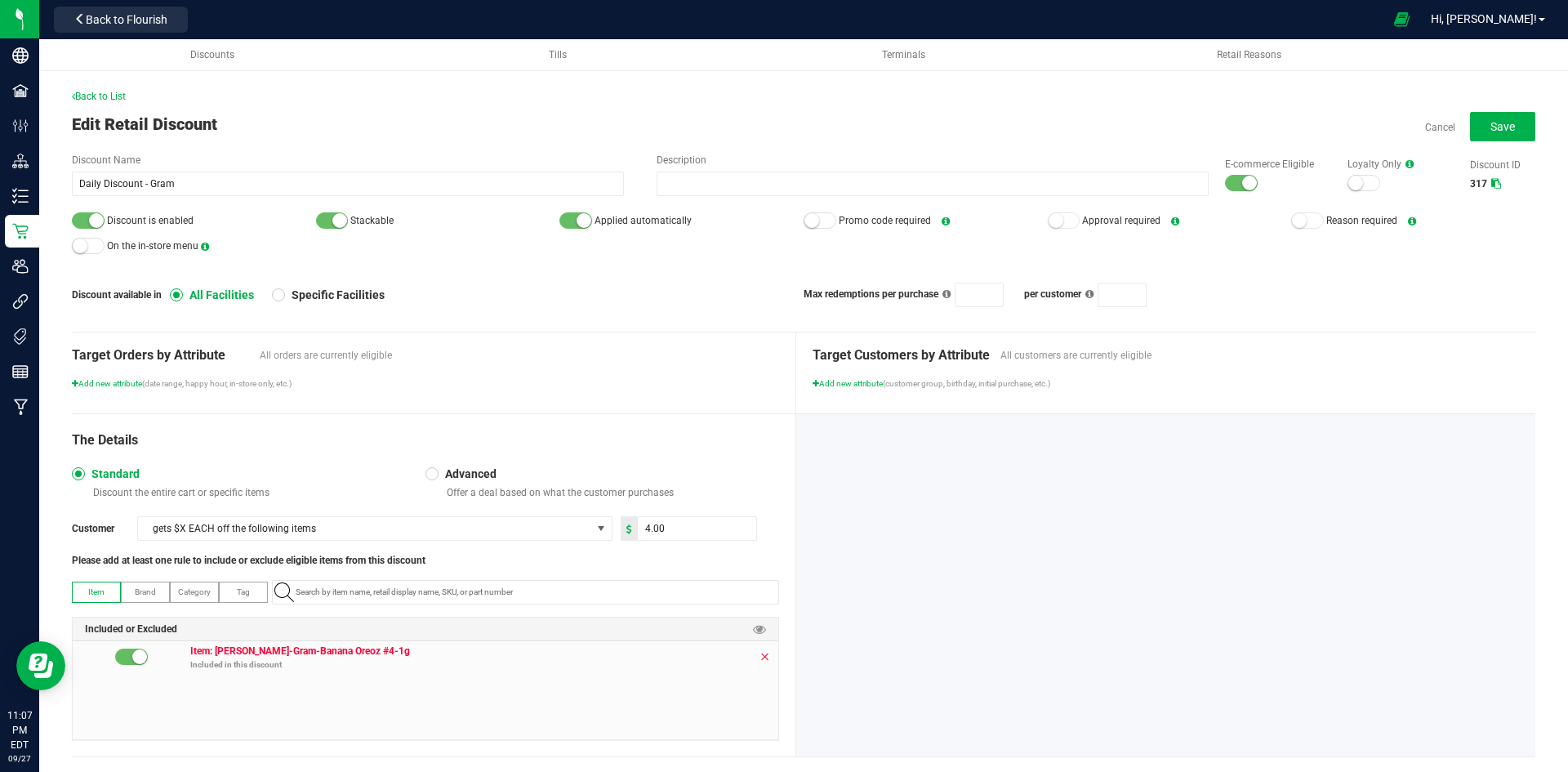
click at [759, 656] on icon at bounding box center [764, 656] width 10 height 13
click at [665, 532] on input "4" at bounding box center [696, 528] width 118 height 23
type input "2.00"
paste input "1.16.220.271546.0"
type input "1.16.220.271546.0"
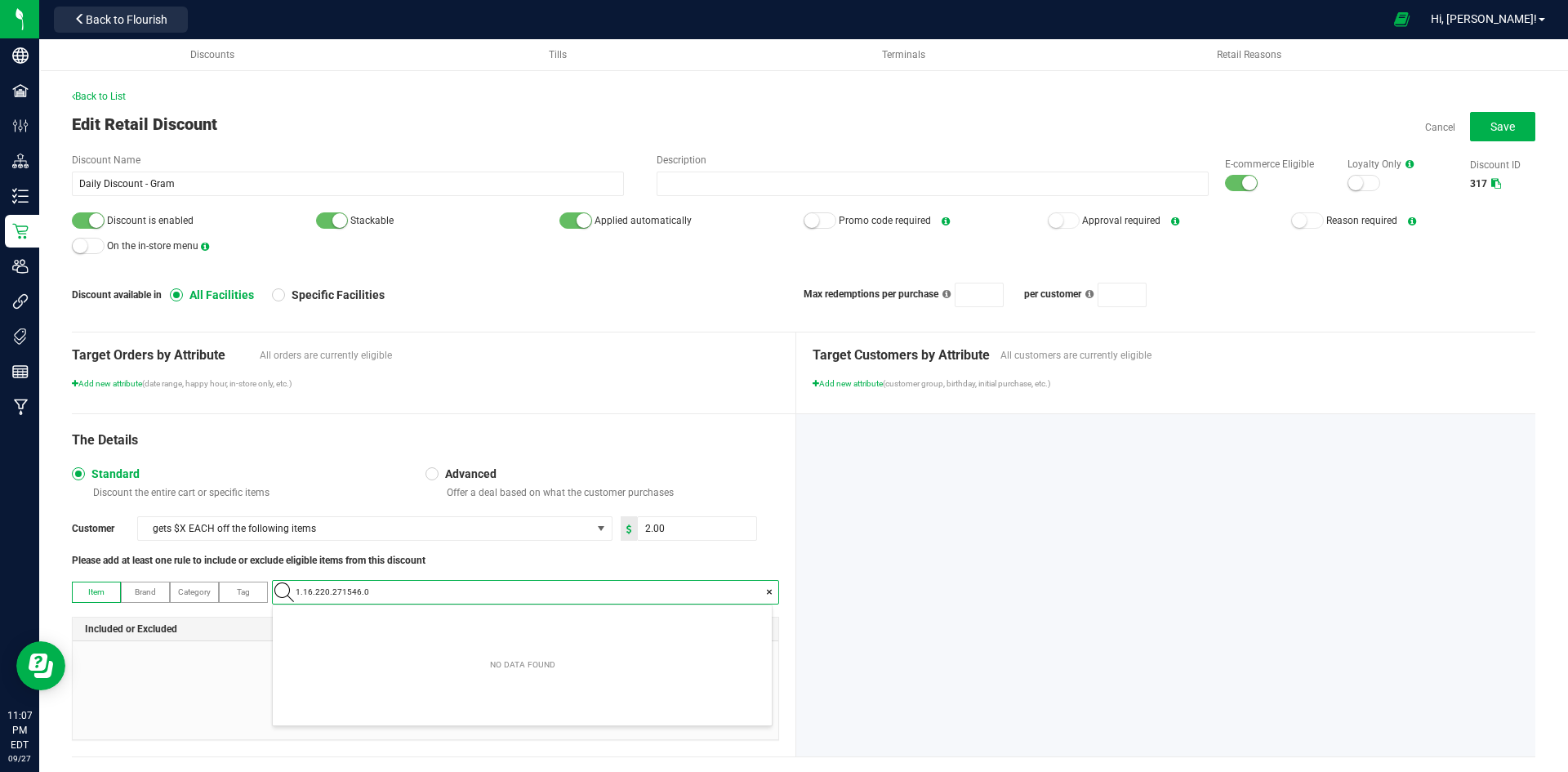
scroll to position [23, 499]
click at [438, 619] on Pancakes-1g "[PERSON_NAME]-Gram-Red Velvet Pancakes-1g" at bounding box center [522, 620] width 499 height 25
click at [100, 214] on small at bounding box center [96, 220] width 14 height 14
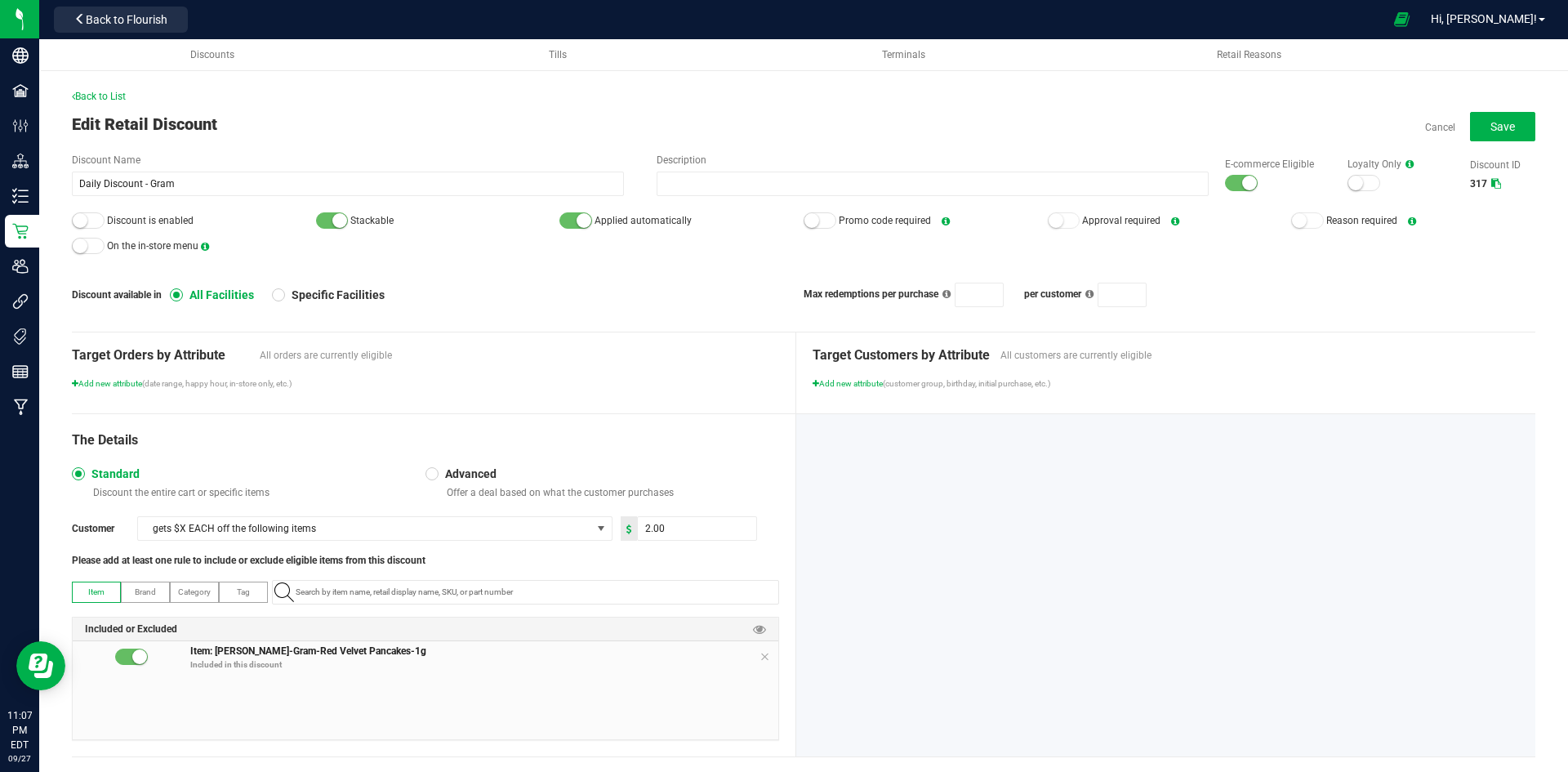
click at [1225, 180] on div at bounding box center [1241, 182] width 32 height 16
click at [1480, 137] on button "Save" at bounding box center [1502, 126] width 66 height 30
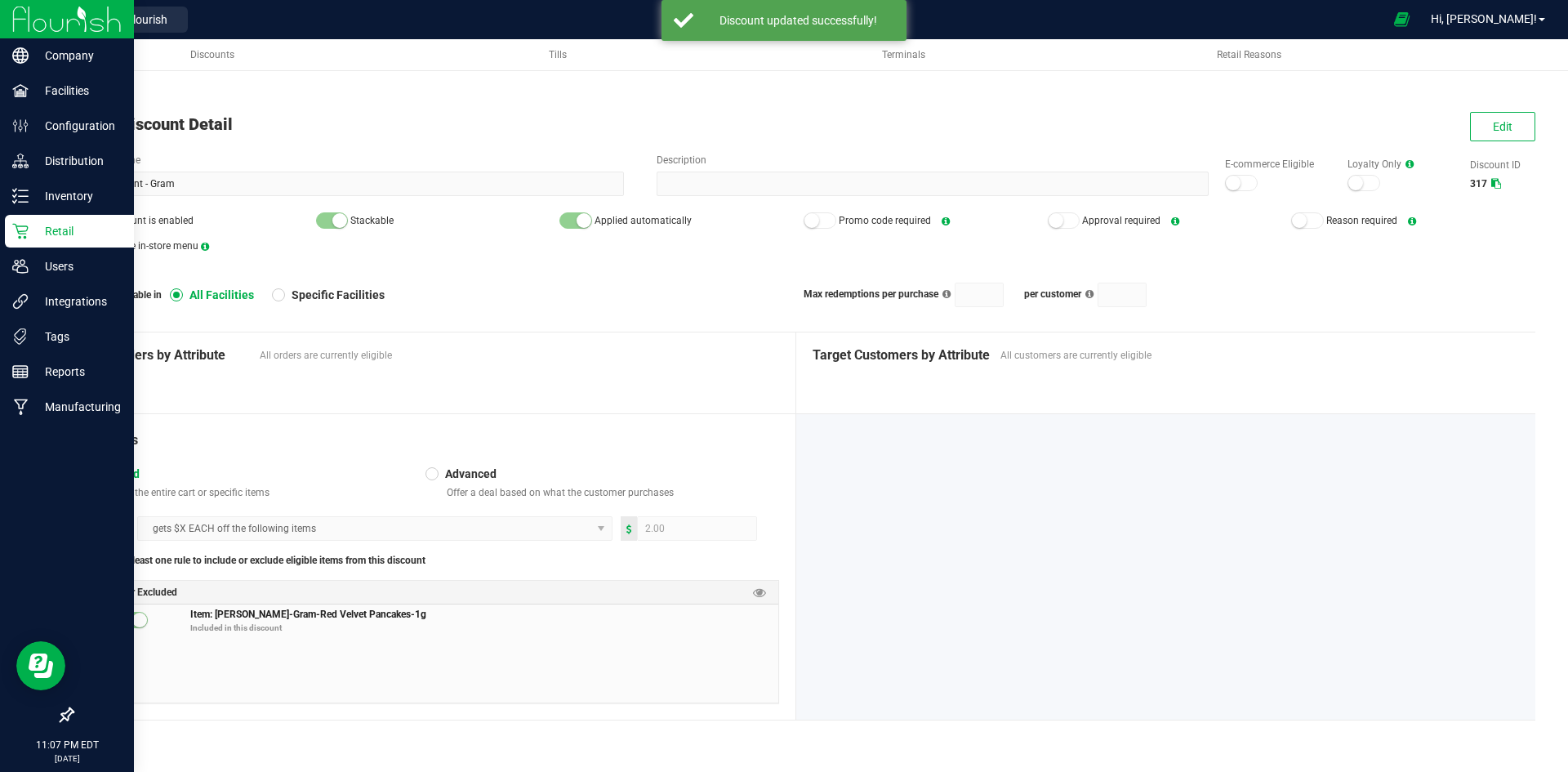
click at [14, 229] on icon at bounding box center [20, 231] width 16 height 16
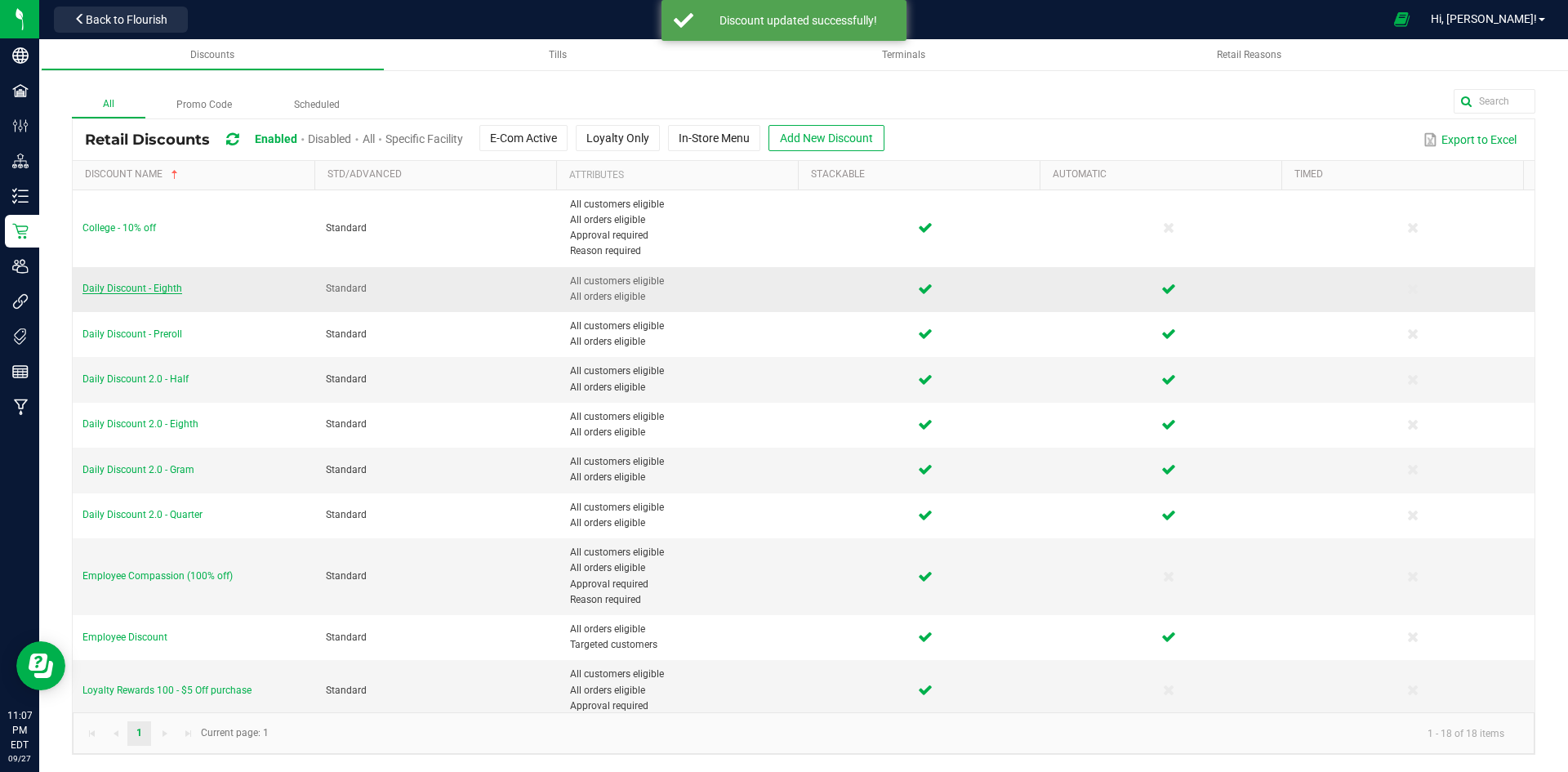
click at [164, 291] on span "Daily Discount - Eighth" at bounding box center [132, 288] width 100 height 11
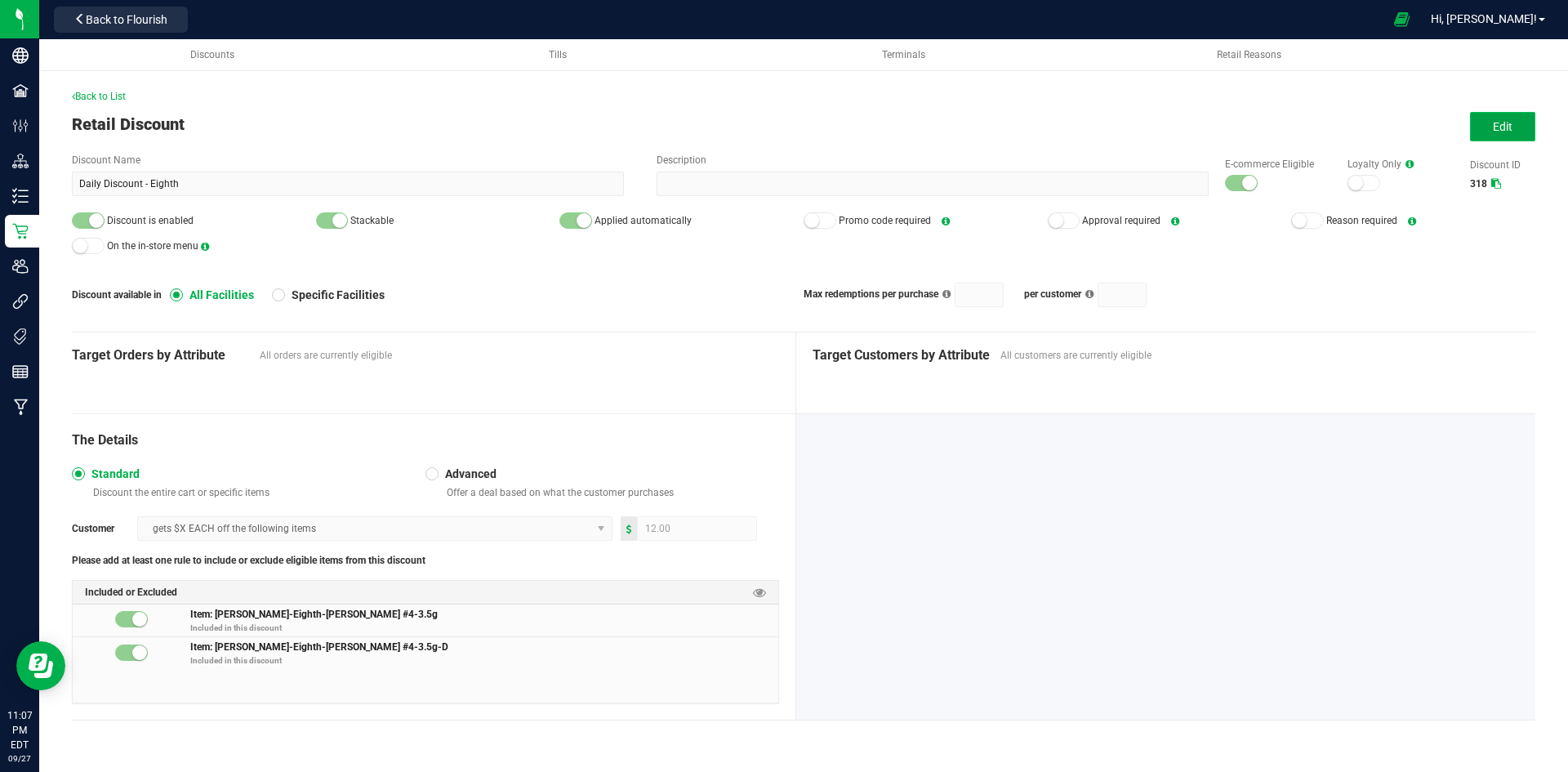
click at [1481, 134] on button "Edit" at bounding box center [1502, 126] width 66 height 30
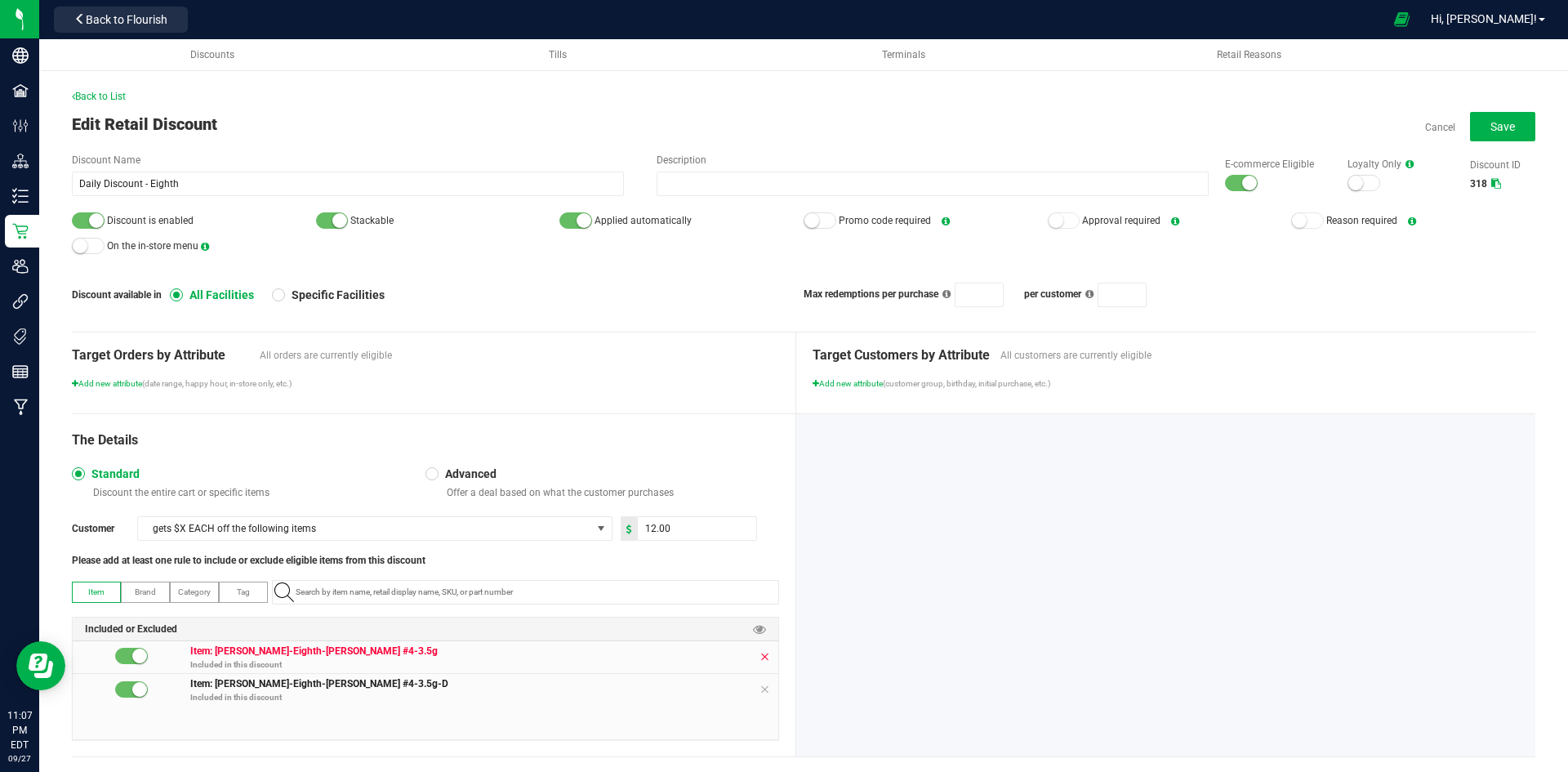
click at [759, 660] on icon at bounding box center [764, 656] width 10 height 13
click at [759, 650] on icon at bounding box center [764, 656] width 10 height 13
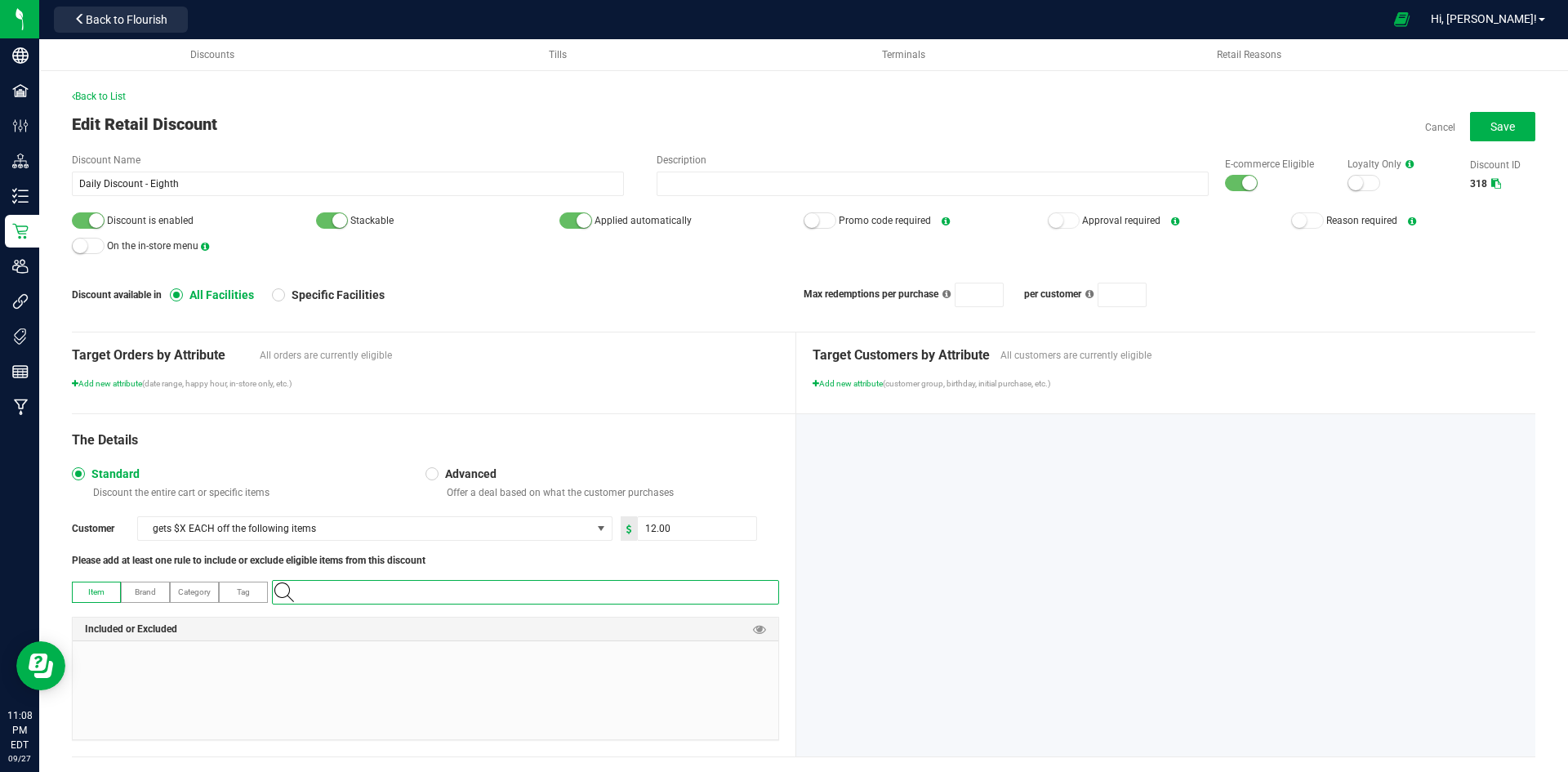
paste input "1.16.218.271548.0"
type input "1.16.218.271548.0"
click at [492, 620] on Pancakes-3\ "[PERSON_NAME]-Eighth-Red Velvet Pancakes-3.5g" at bounding box center [522, 620] width 499 height 25
click at [663, 537] on input "12" at bounding box center [696, 528] width 118 height 23
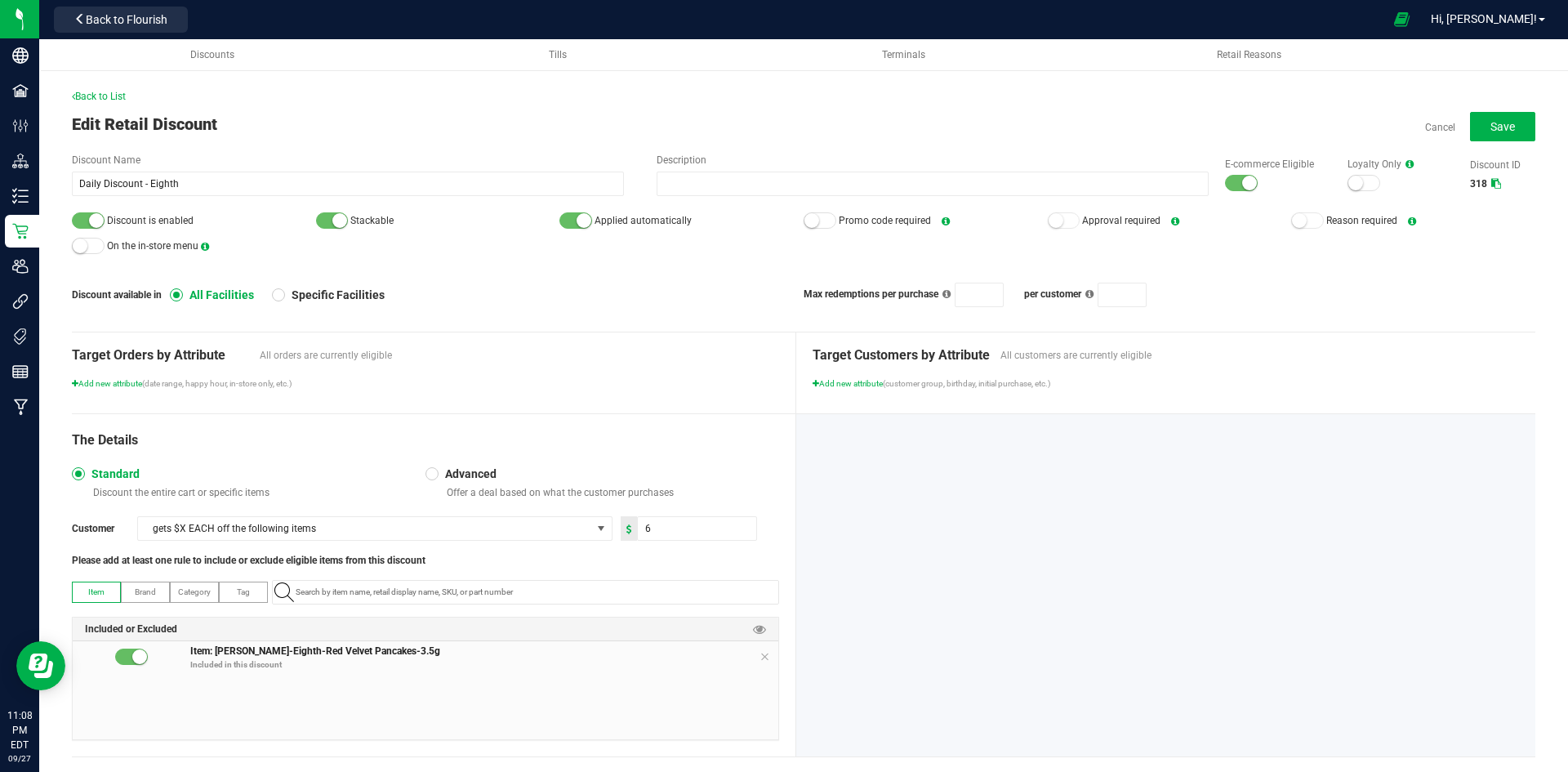
type input "6.00"
click at [695, 464] on div "The Details Standard Discount the entire cart or specific items Advanced Offer …" at bounding box center [433, 585] width 724 height 342
click at [1485, 134] on button "Save" at bounding box center [1502, 126] width 66 height 30
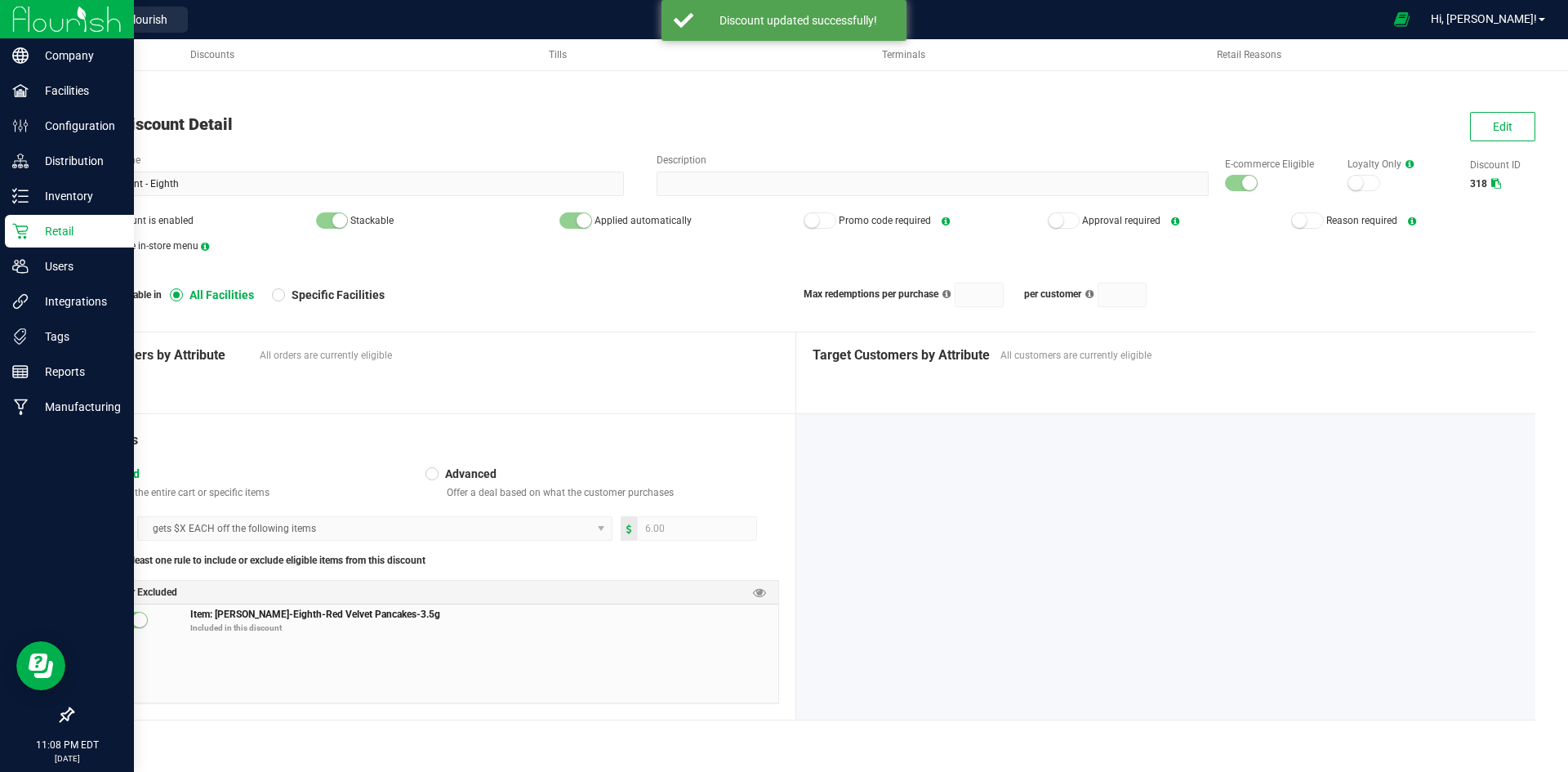
click at [47, 226] on p "Retail" at bounding box center [77, 231] width 98 height 20
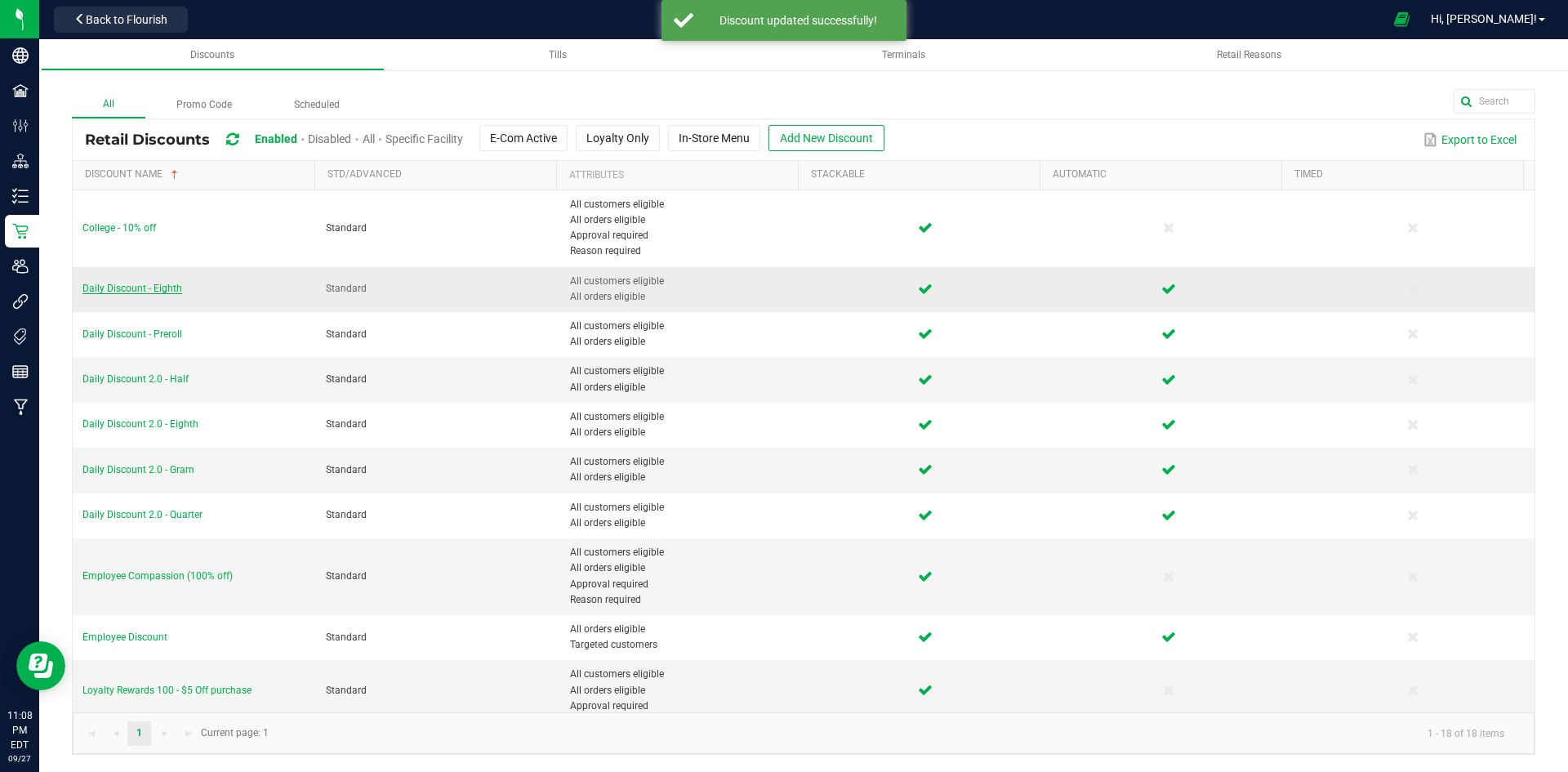
click at [169, 293] on span "Daily Discount - Eighth" at bounding box center [132, 288] width 100 height 11
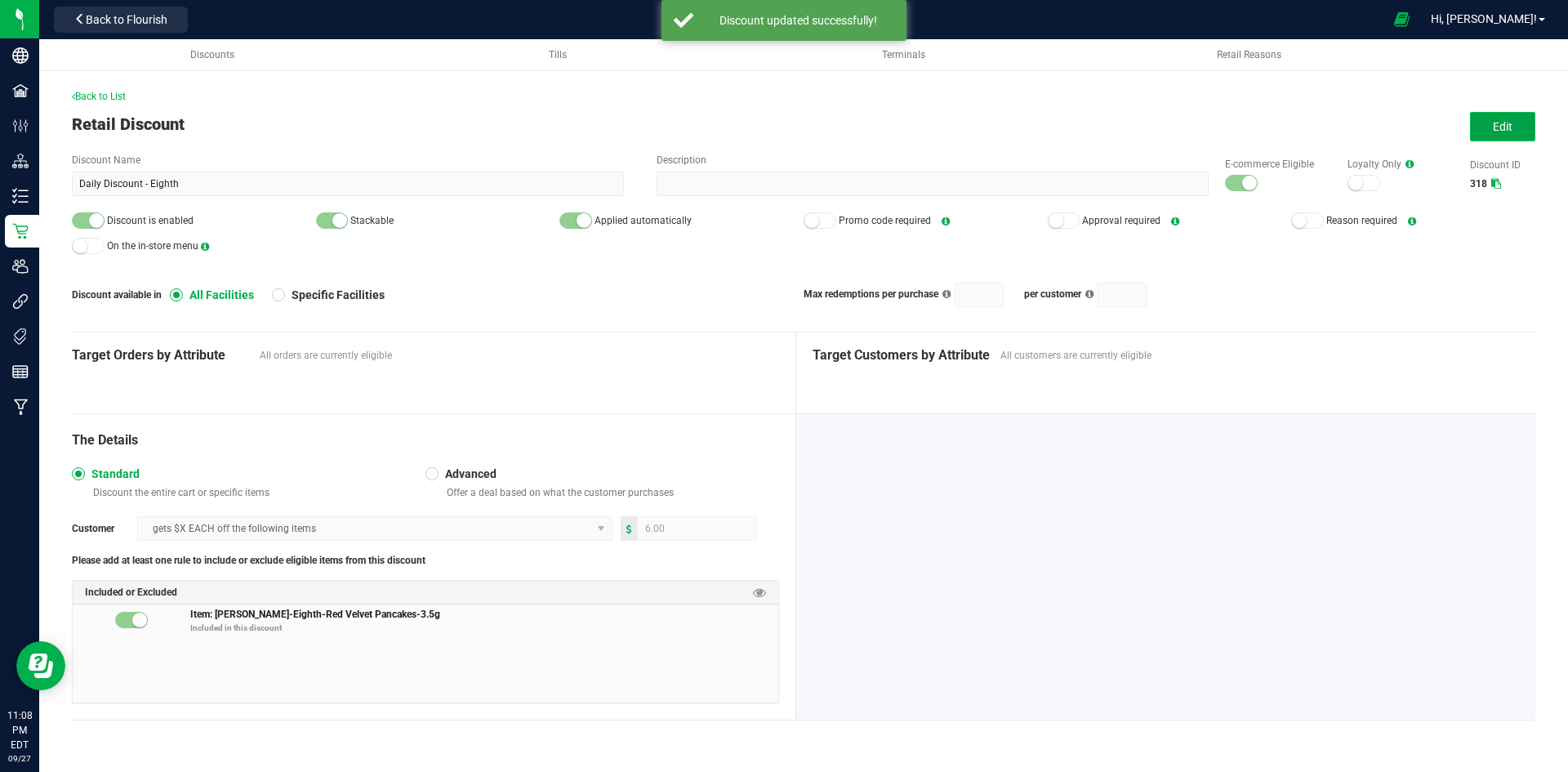
click at [1485, 132] on button "Edit" at bounding box center [1502, 126] width 66 height 30
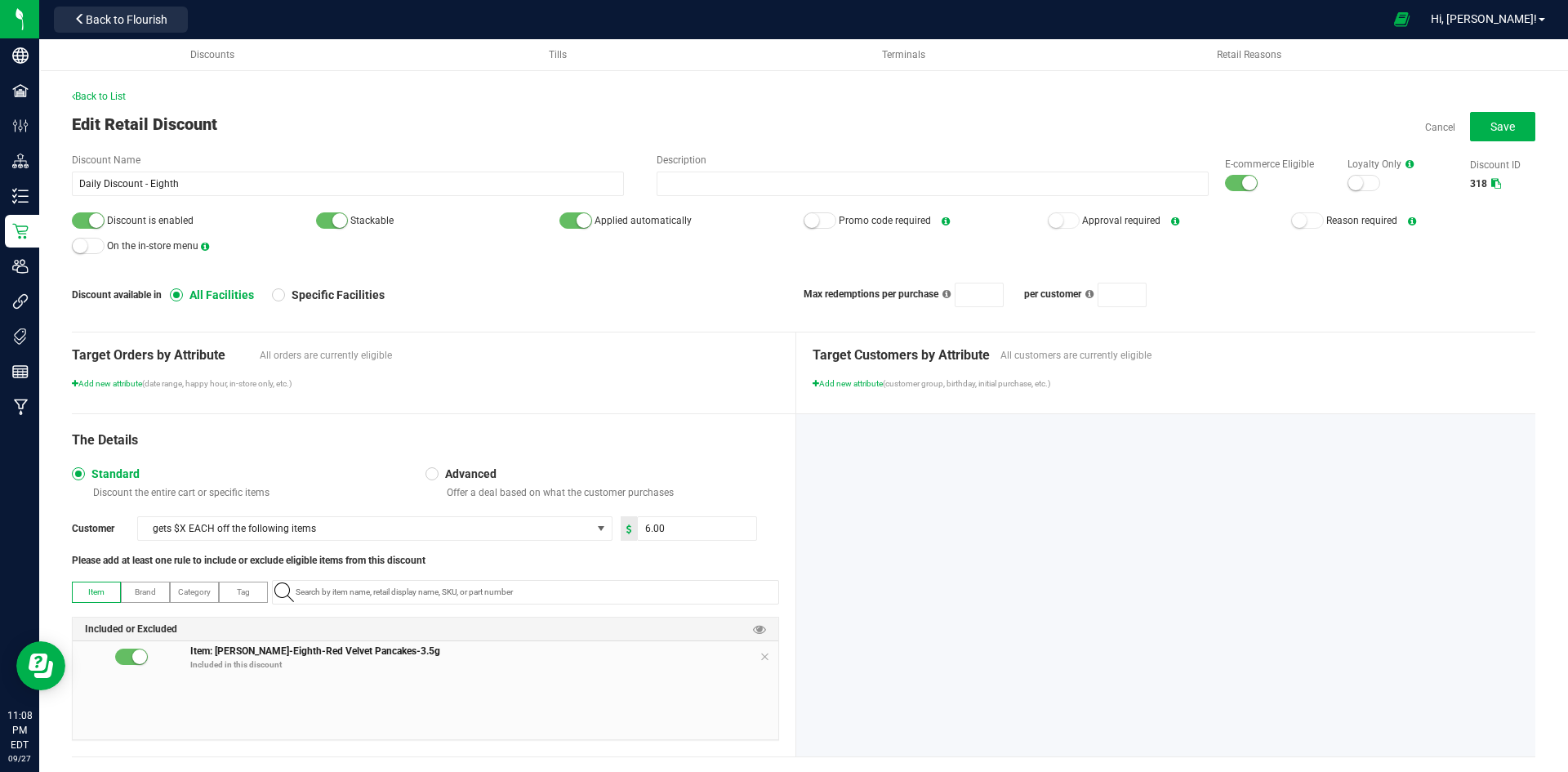
click at [96, 222] on small at bounding box center [96, 220] width 14 height 14
click at [1242, 186] on small at bounding box center [1249, 182] width 14 height 14
click at [1472, 133] on button "Save" at bounding box center [1502, 126] width 66 height 30
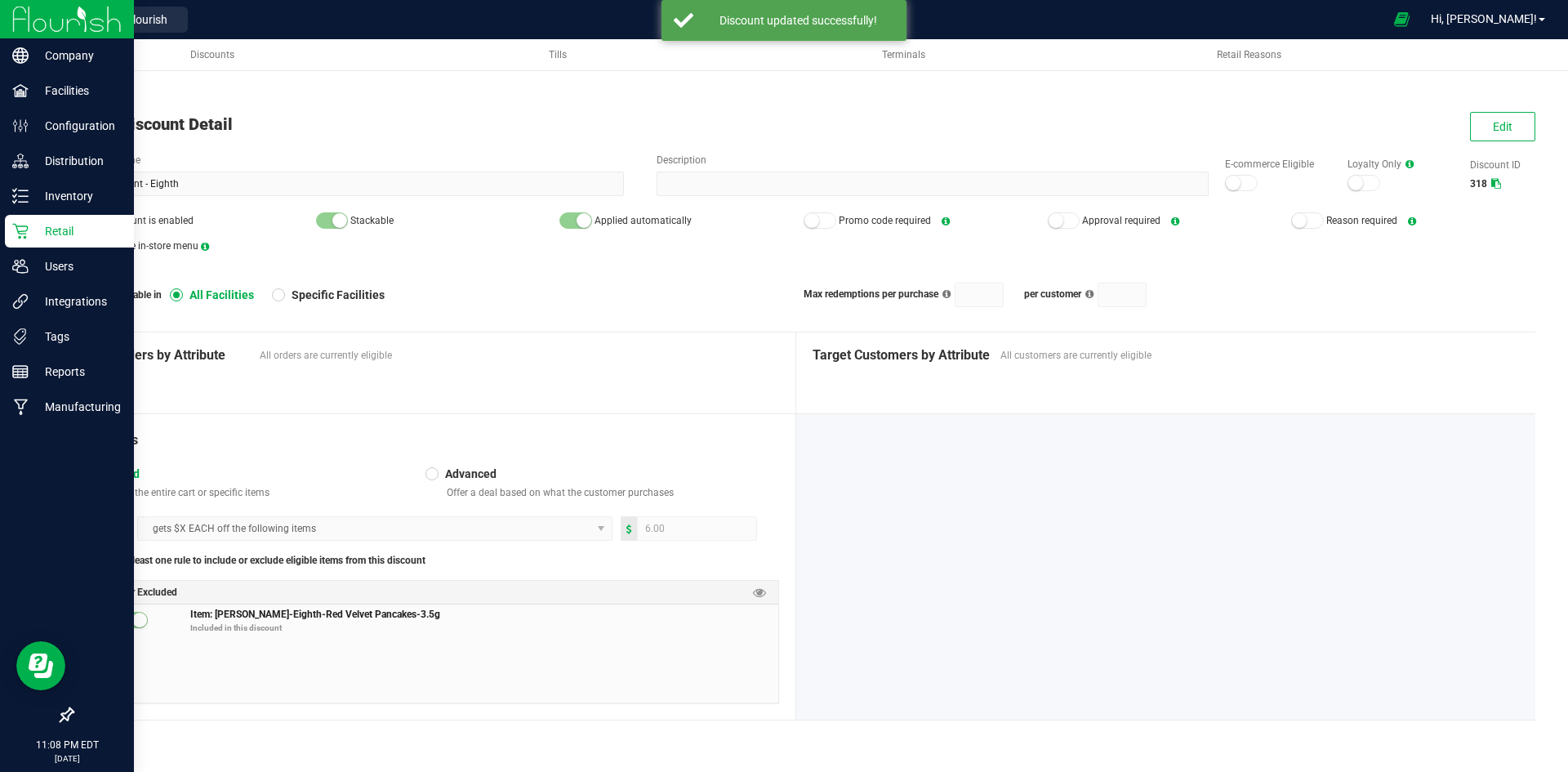
click at [34, 239] on p "Retail" at bounding box center [77, 231] width 98 height 20
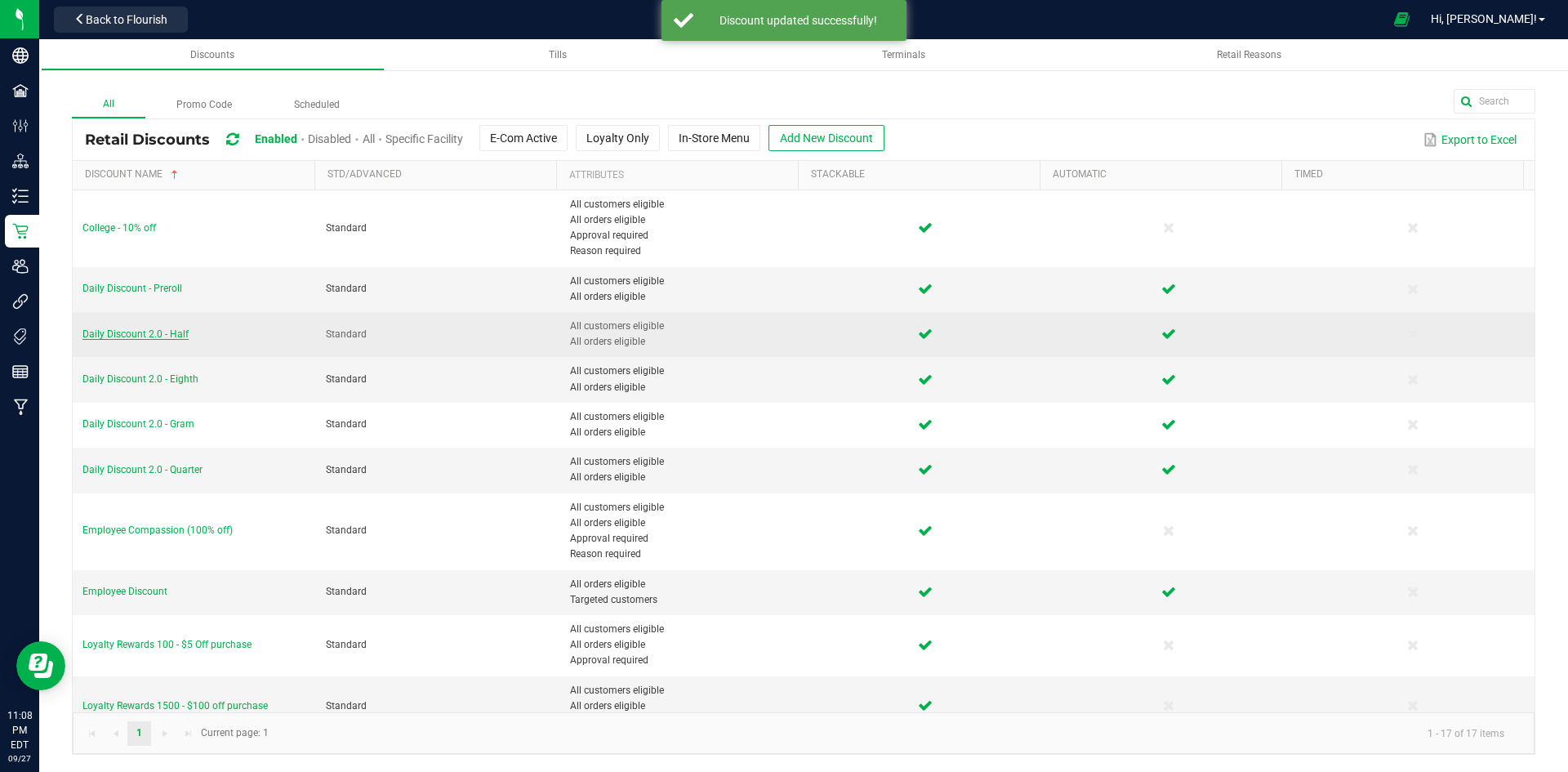
click at [154, 329] on span "Daily Discount 2.0 - Half" at bounding box center [135, 334] width 106 height 11
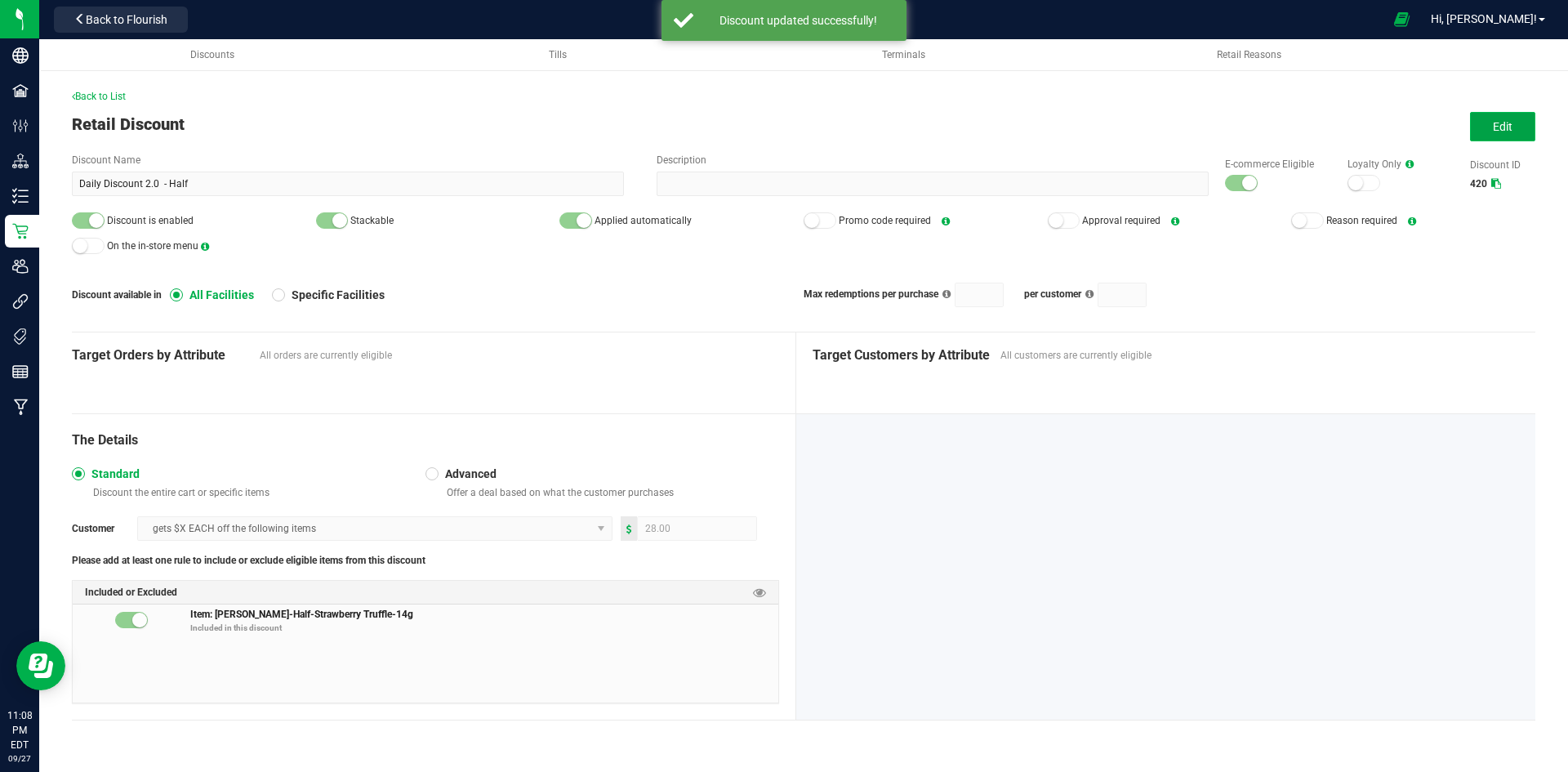
click at [1480, 127] on button "Edit" at bounding box center [1502, 126] width 66 height 30
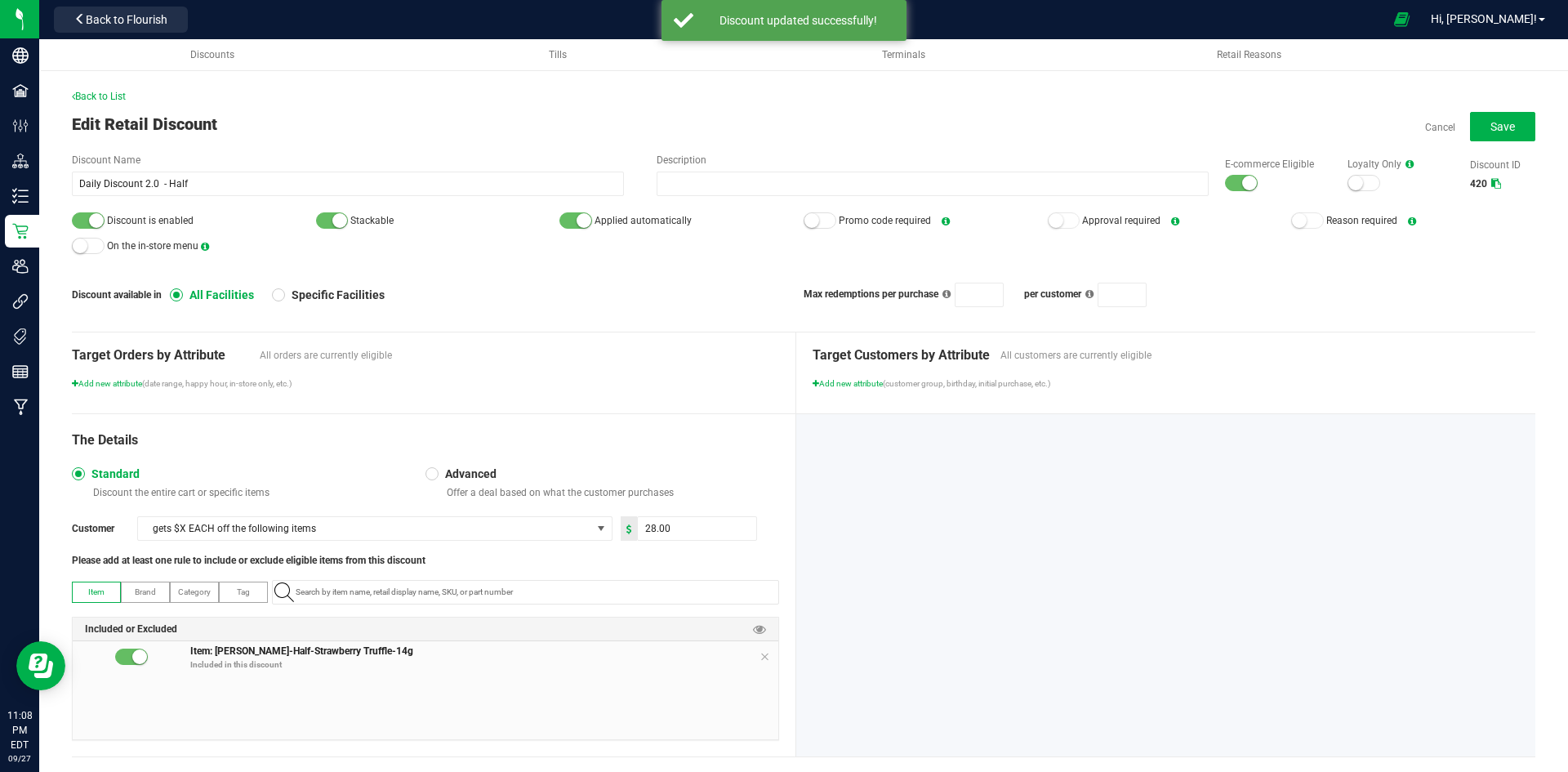
click at [1242, 186] on small at bounding box center [1249, 182] width 14 height 14
click at [83, 217] on div at bounding box center [88, 220] width 32 height 16
click at [1502, 117] on button "Save" at bounding box center [1502, 126] width 66 height 30
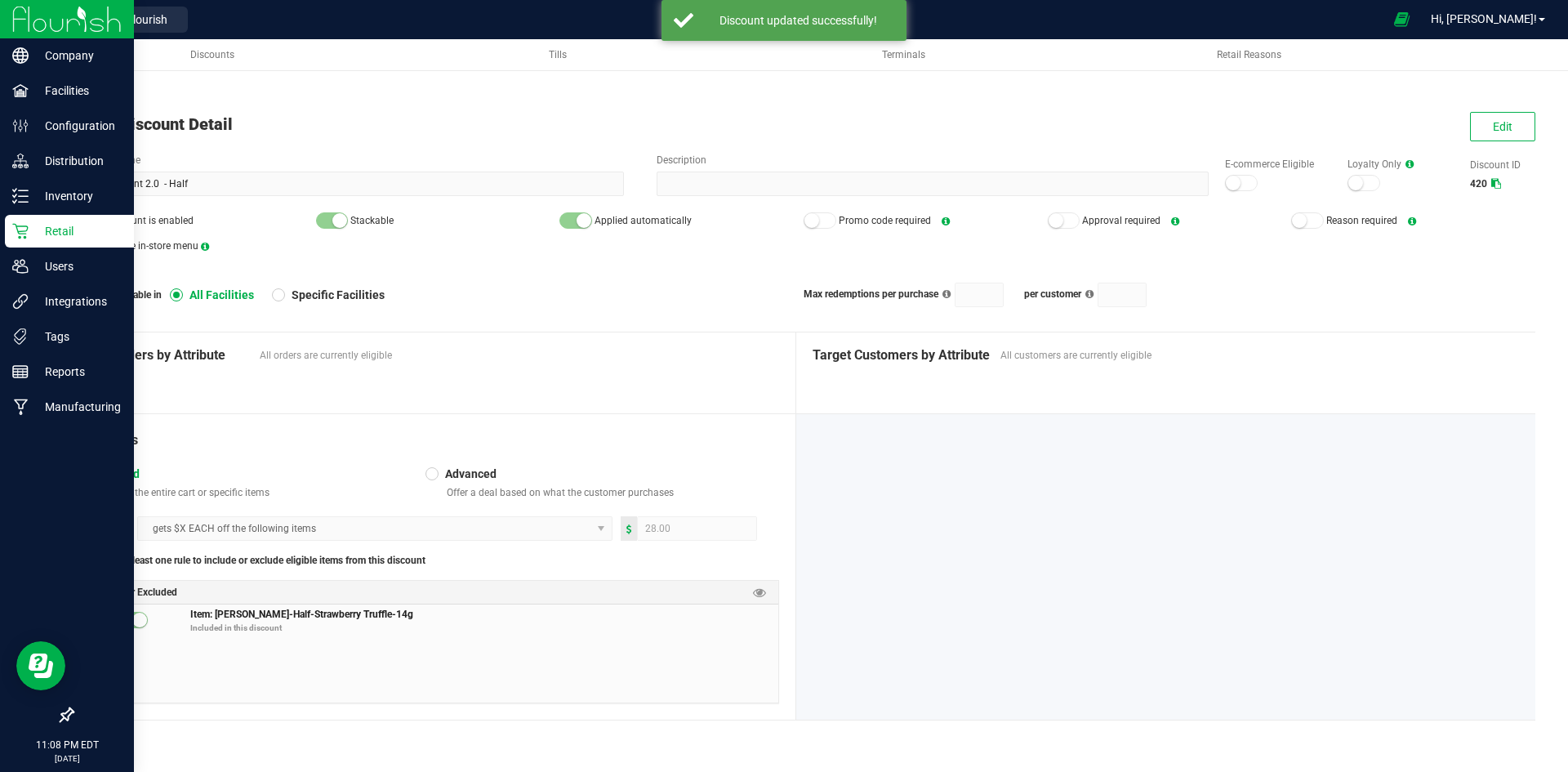
click at [17, 233] on icon at bounding box center [20, 231] width 16 height 16
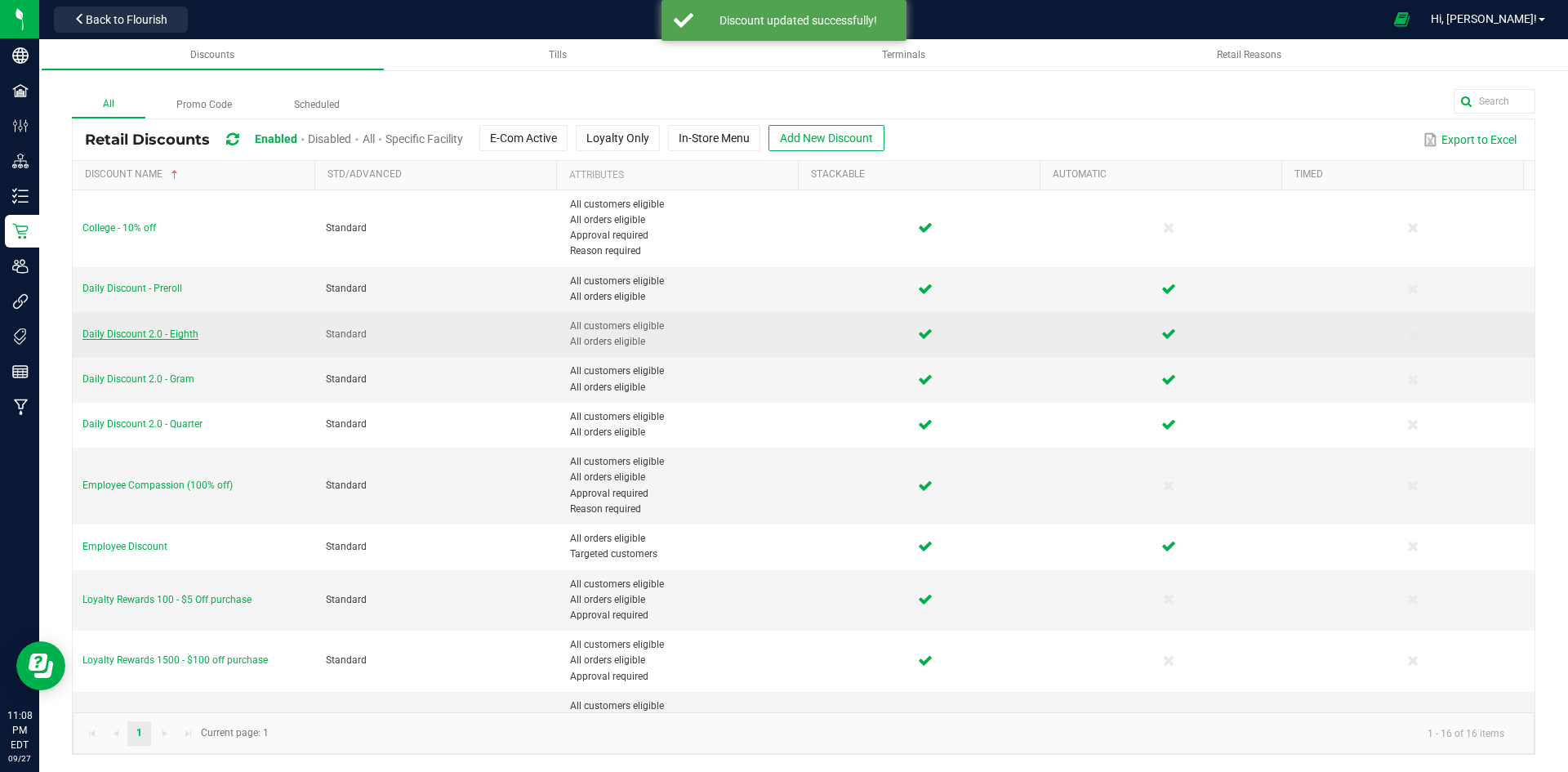
click at [183, 332] on span "Daily Discount 2.0 - Eighth" at bounding box center [140, 334] width 116 height 11
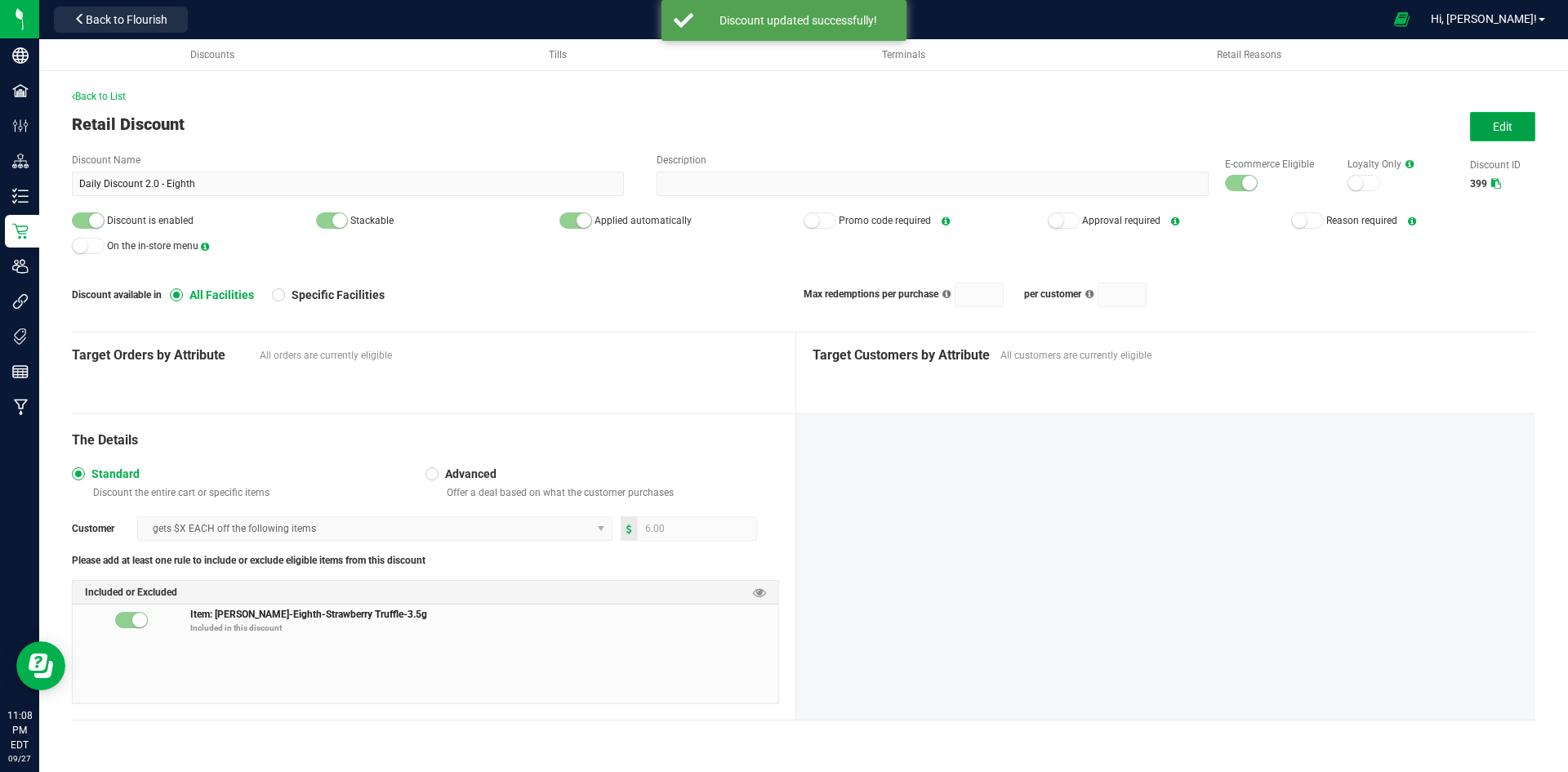
click at [1495, 126] on span "Edit" at bounding box center [1502, 126] width 20 height 13
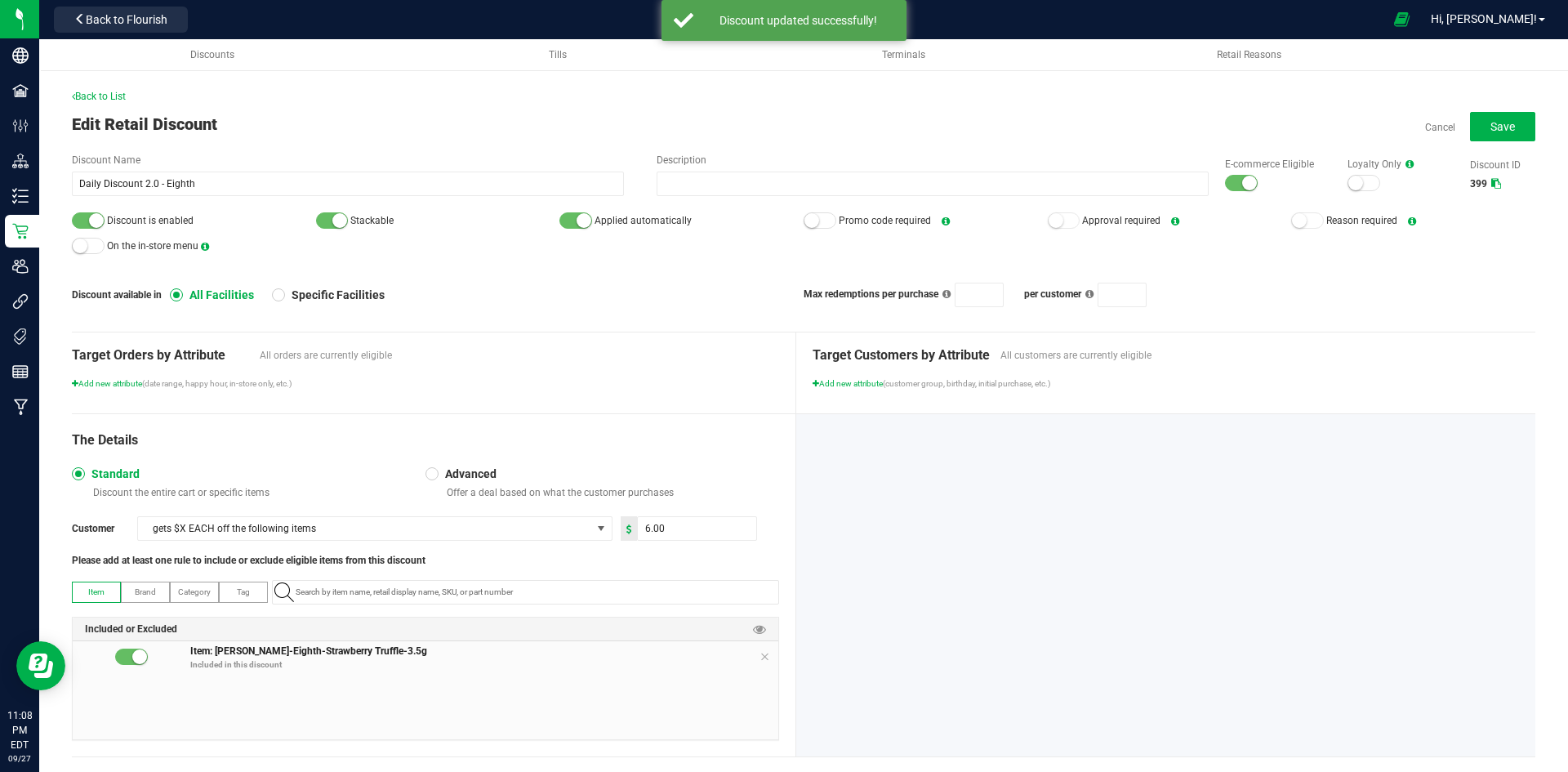
click at [1209, 184] on div "E-commerce Eligible" at bounding box center [1270, 174] width 123 height 35
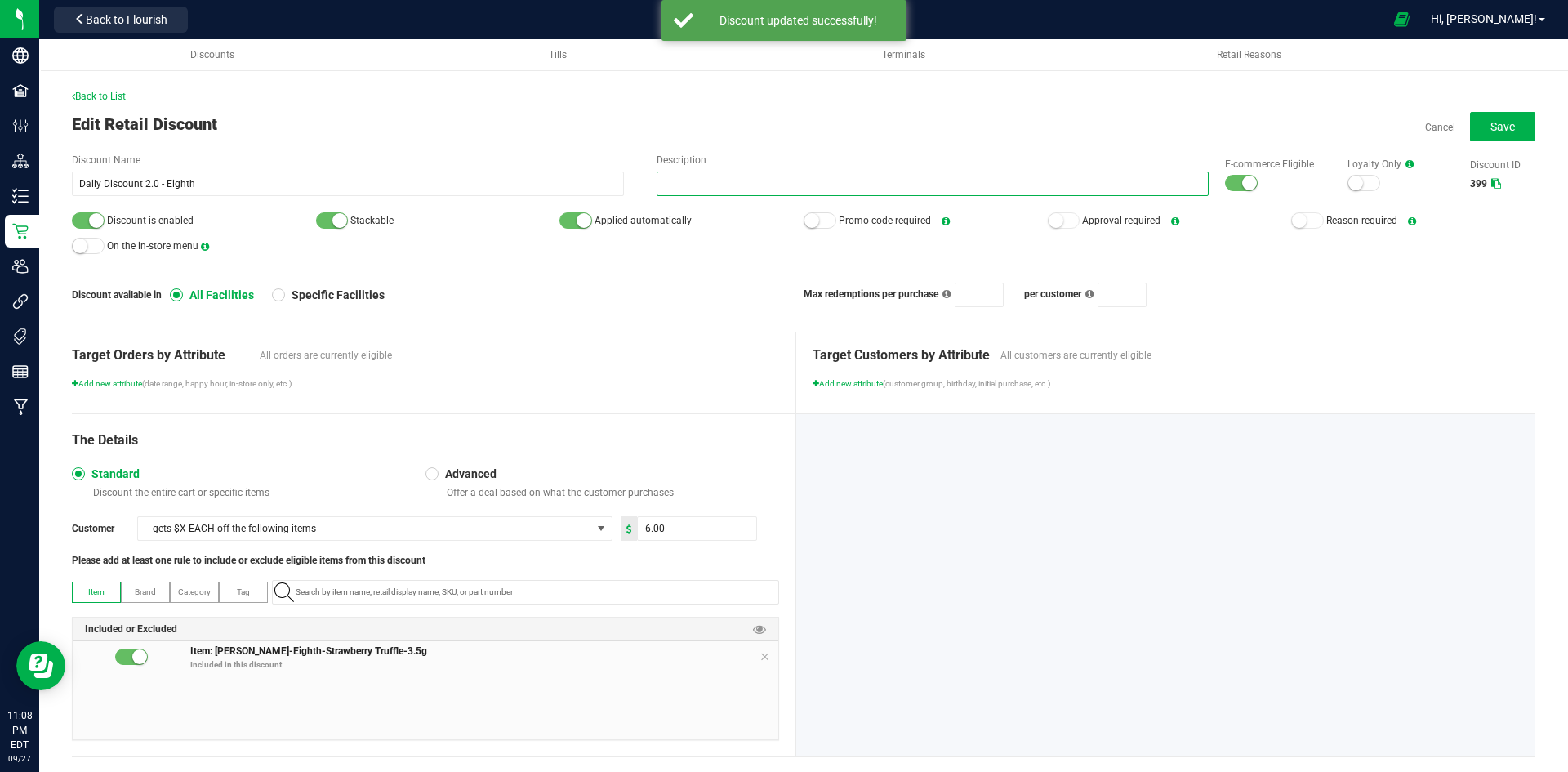
click at [1193, 192] on input "Description" at bounding box center [932, 184] width 552 height 25
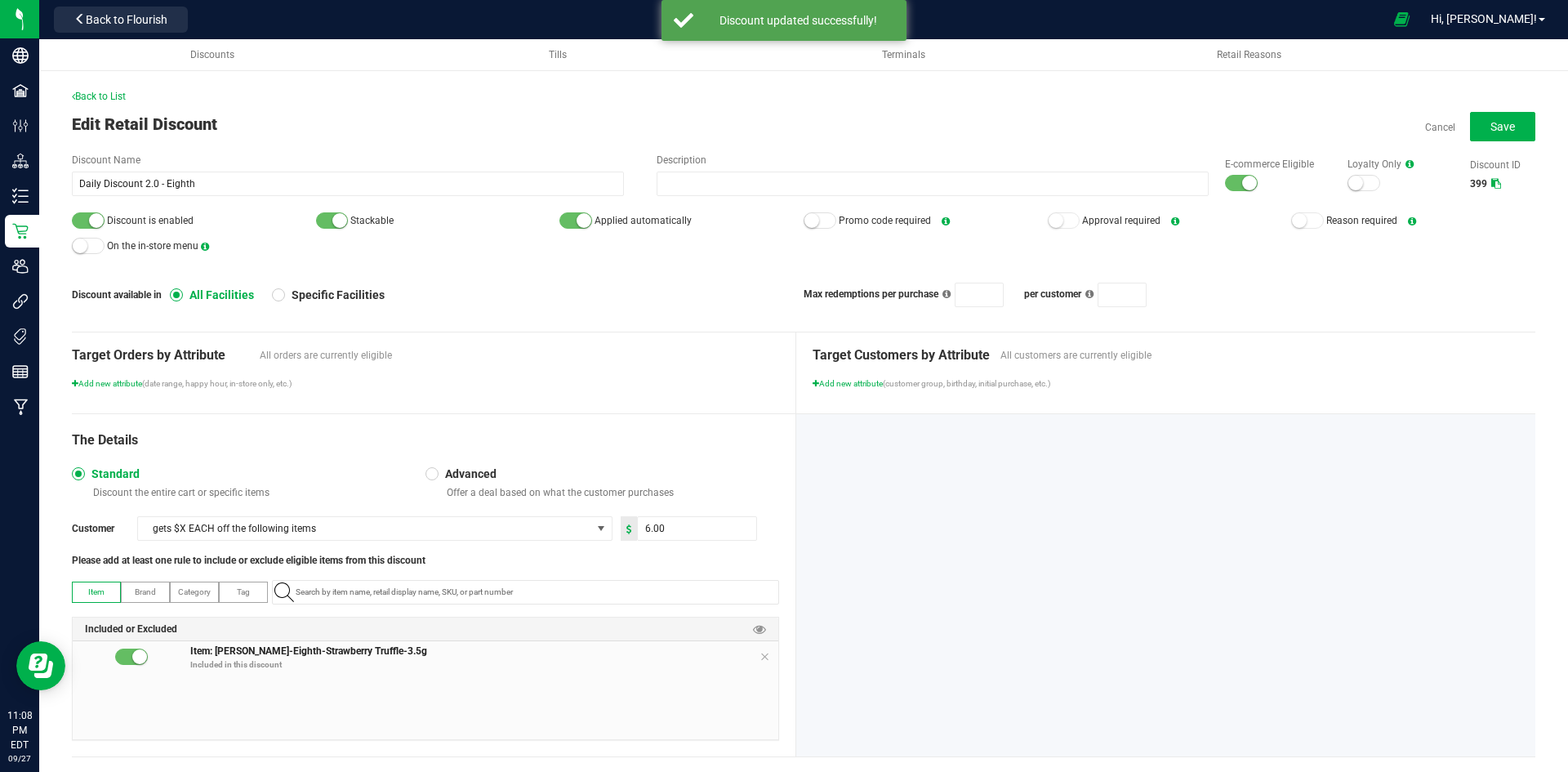
click at [1242, 182] on small at bounding box center [1249, 182] width 14 height 14
click at [93, 216] on small at bounding box center [96, 220] width 14 height 14
click at [1495, 117] on button "Save" at bounding box center [1502, 126] width 66 height 30
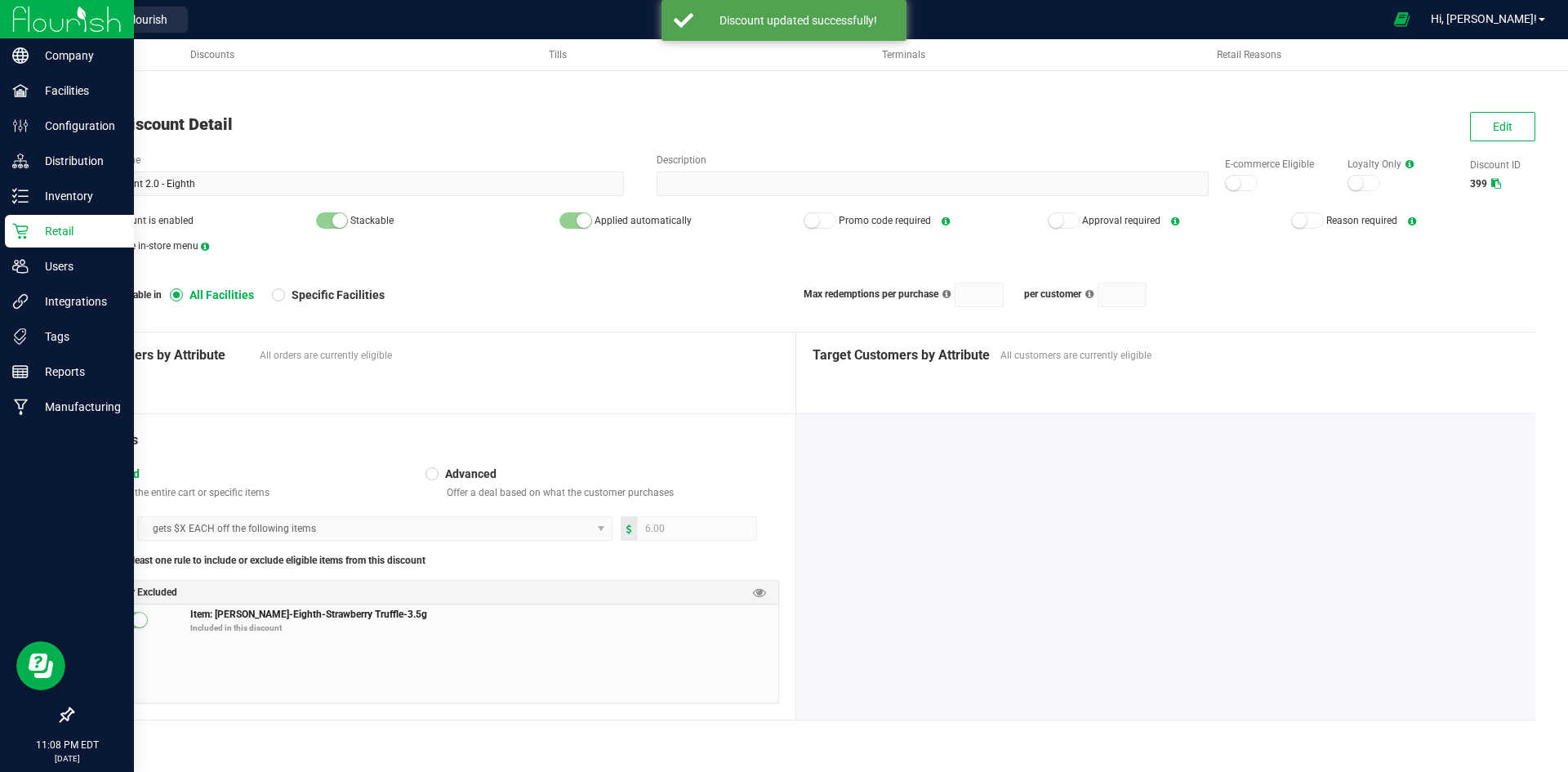
click at [31, 232] on p "Retail" at bounding box center [77, 231] width 98 height 20
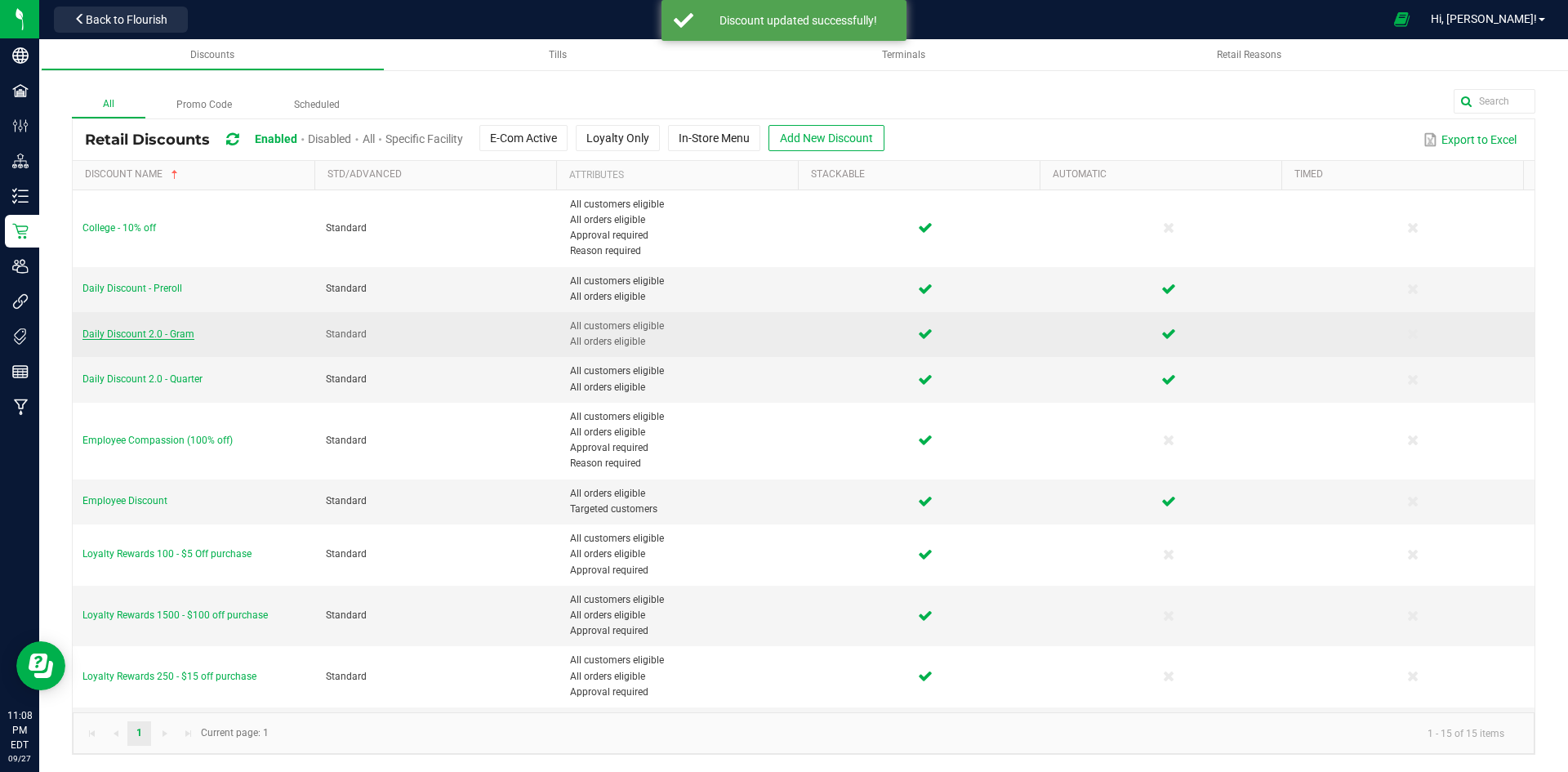
click at [168, 331] on span "Daily Discount 2.0 - Gram" at bounding box center [138, 334] width 112 height 11
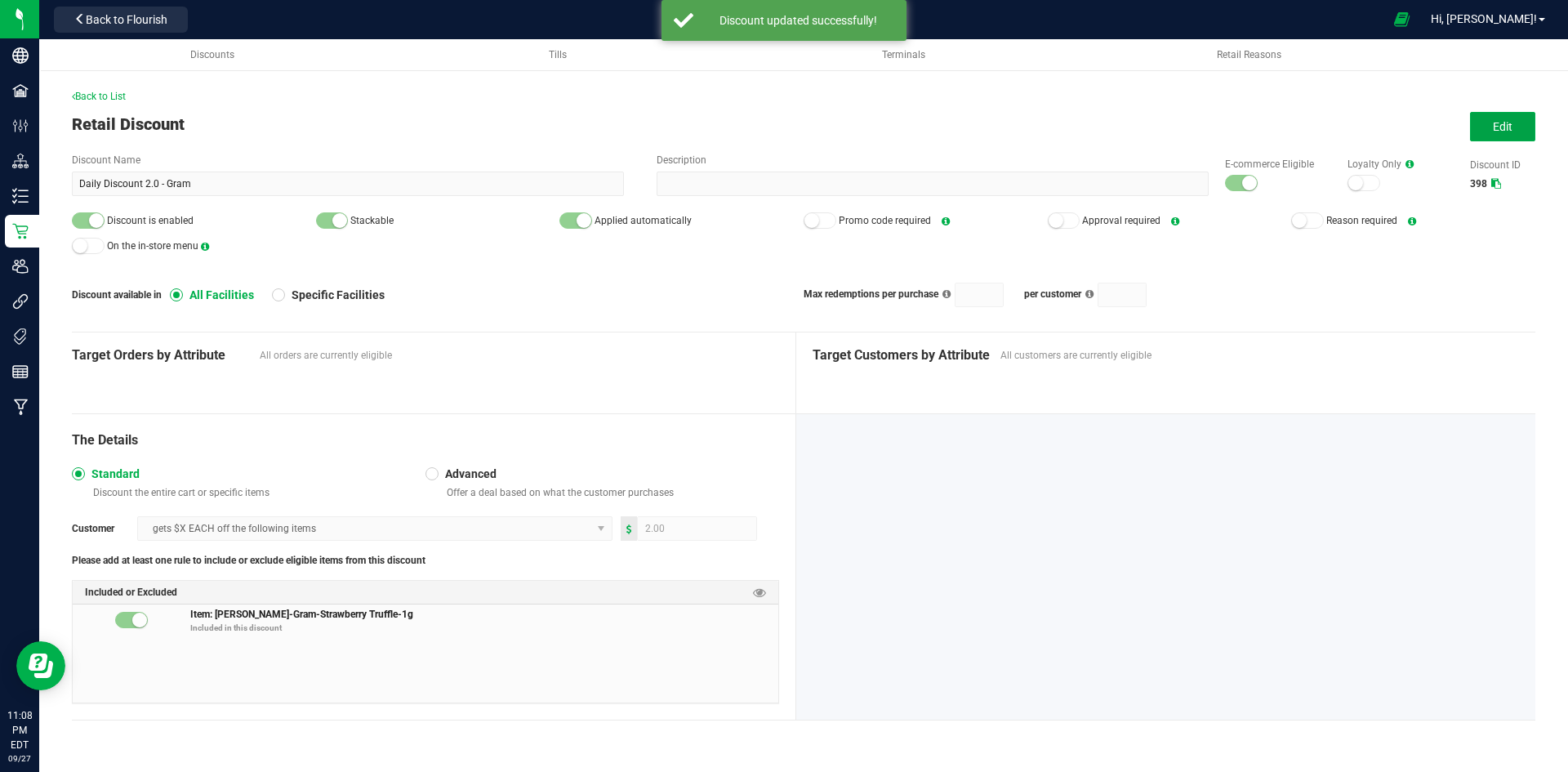
drag, startPoint x: 1528, startPoint y: 120, endPoint x: 1321, endPoint y: 163, distance: 211.4
click at [1526, 120] on button "Edit" at bounding box center [1502, 126] width 66 height 30
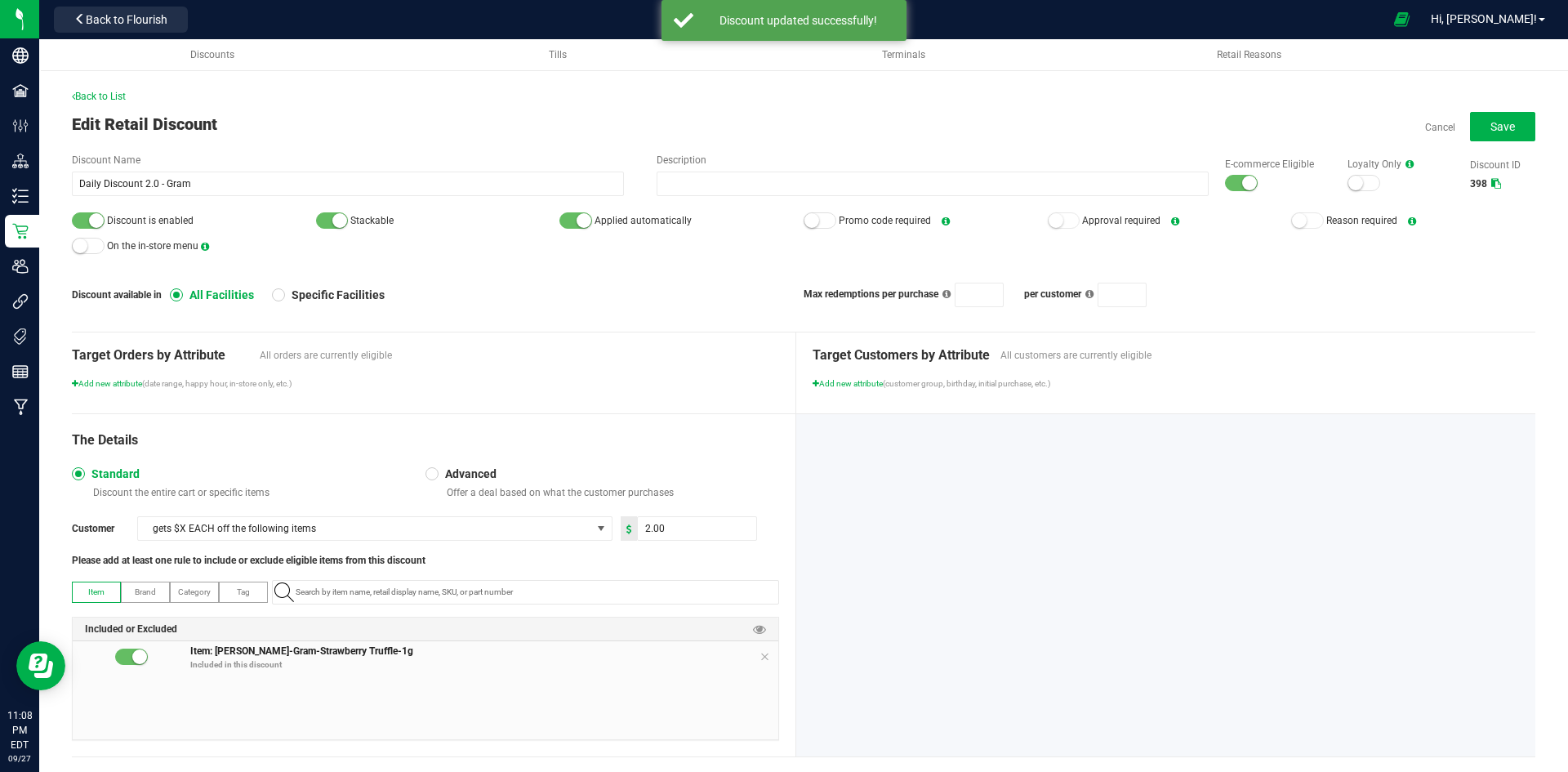
click at [1209, 180] on div "E-commerce Eligible" at bounding box center [1270, 174] width 123 height 35
click at [1225, 177] on div at bounding box center [1241, 182] width 32 height 16
click at [91, 220] on small at bounding box center [96, 220] width 14 height 14
click at [1511, 129] on button "Save" at bounding box center [1502, 126] width 66 height 30
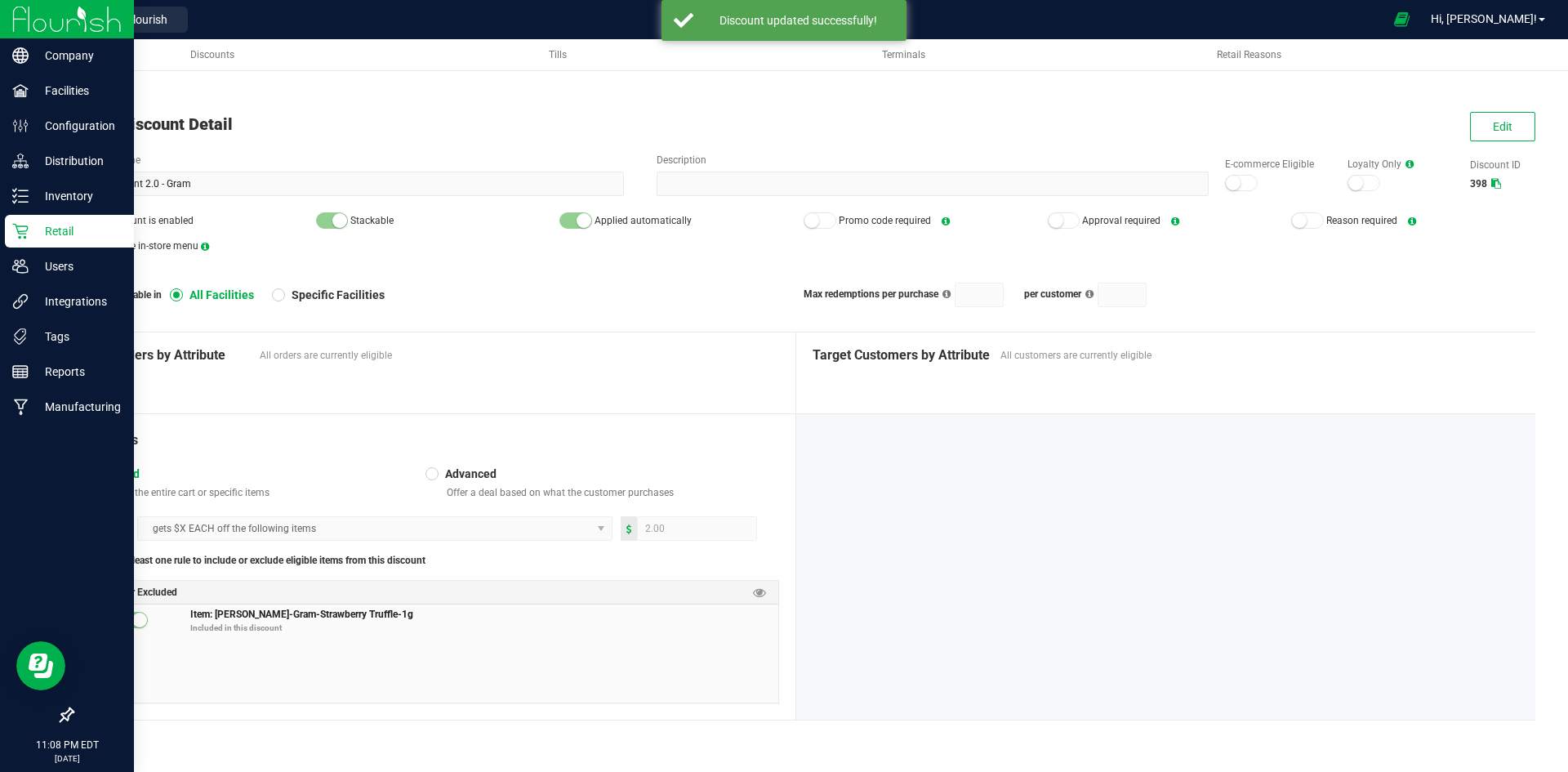
click at [21, 226] on icon at bounding box center [20, 232] width 15 height 15
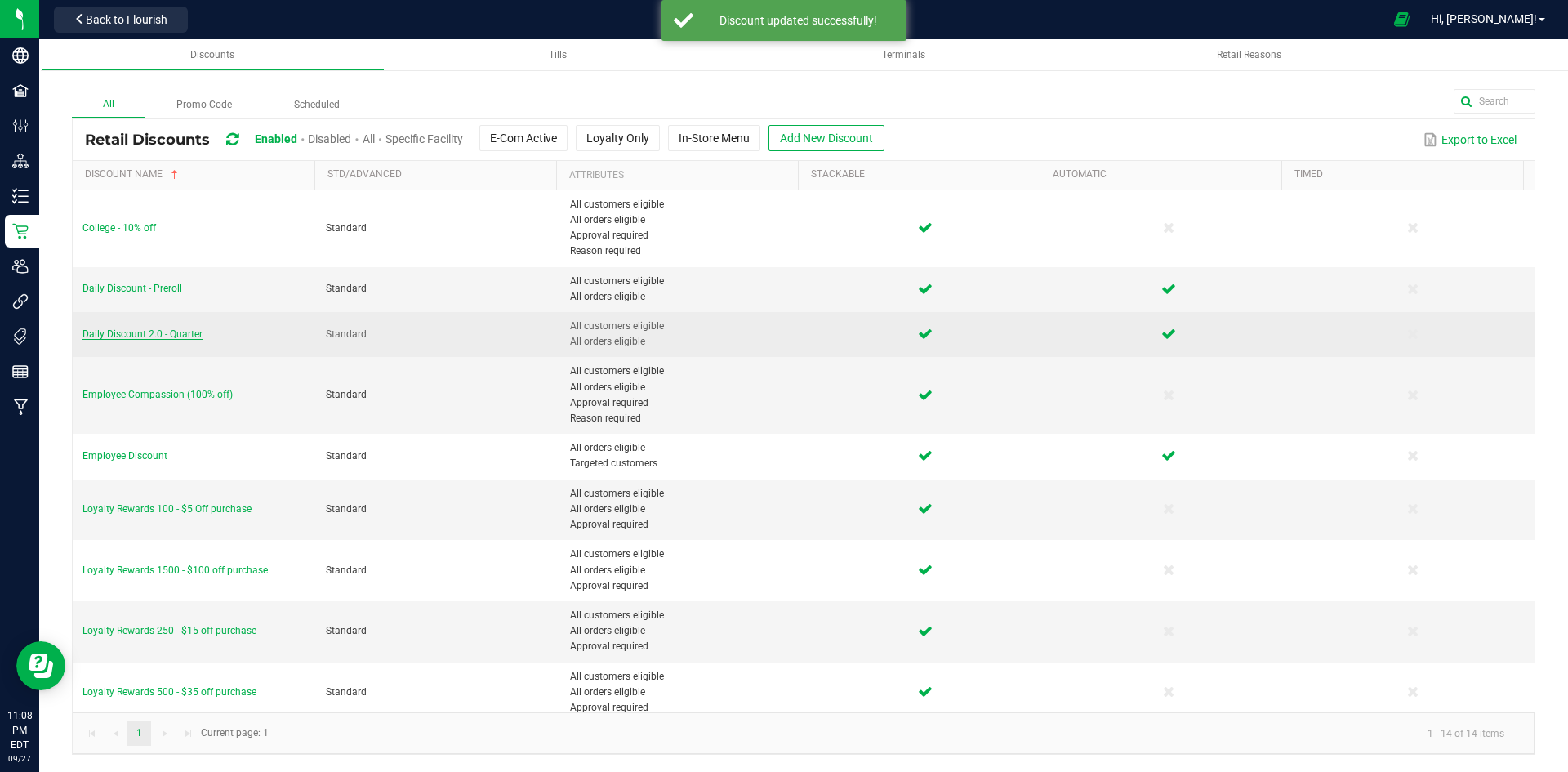
click at [172, 338] on span "Daily Discount 2.0 - Quarter" at bounding box center [142, 334] width 120 height 11
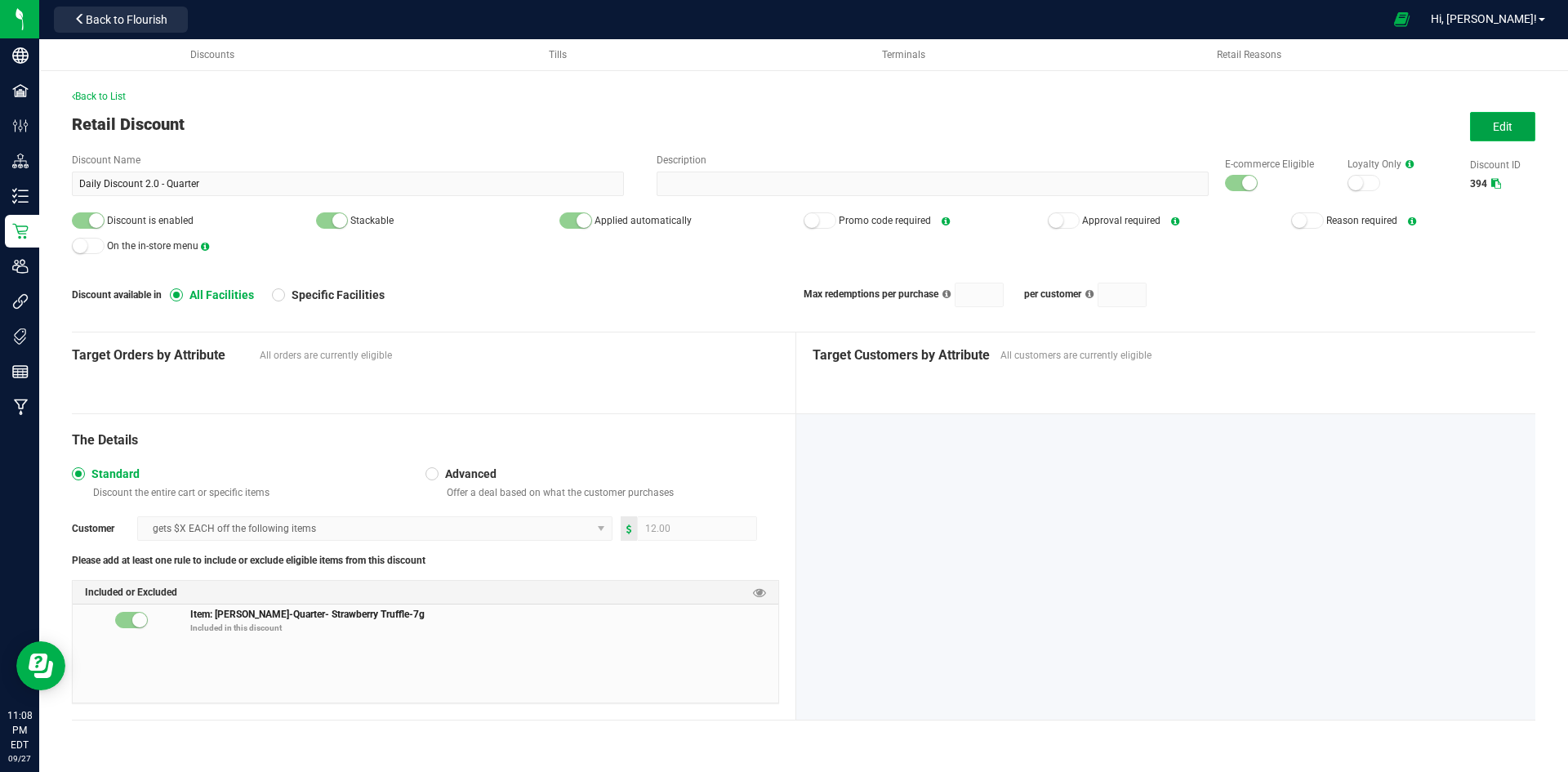
click at [1502, 135] on button "Edit" at bounding box center [1502, 126] width 66 height 30
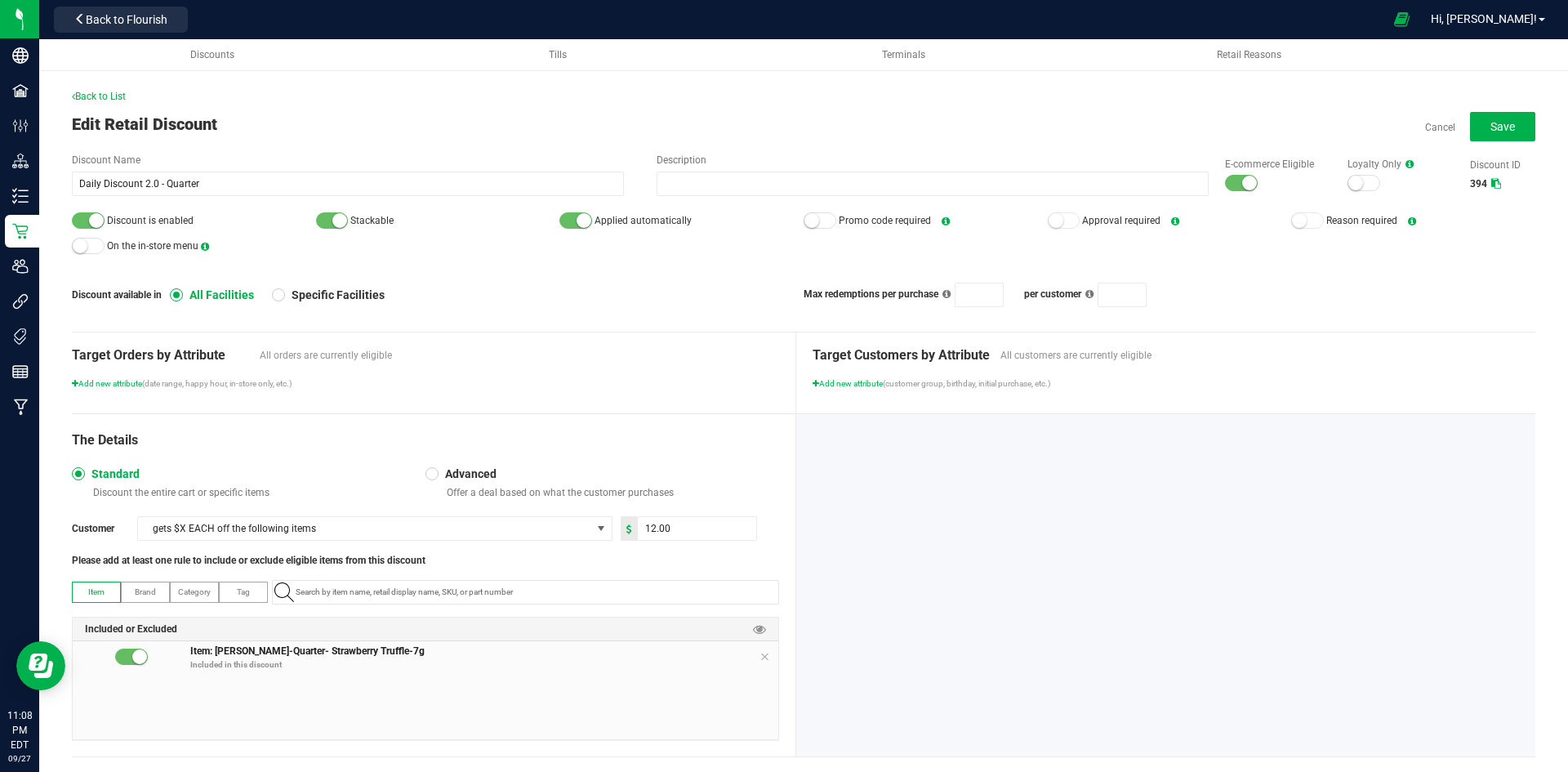
click at [1225, 189] on div at bounding box center [1241, 182] width 32 height 16
click at [100, 220] on small at bounding box center [96, 220] width 14 height 14
click at [1470, 131] on button "Save" at bounding box center [1502, 126] width 66 height 30
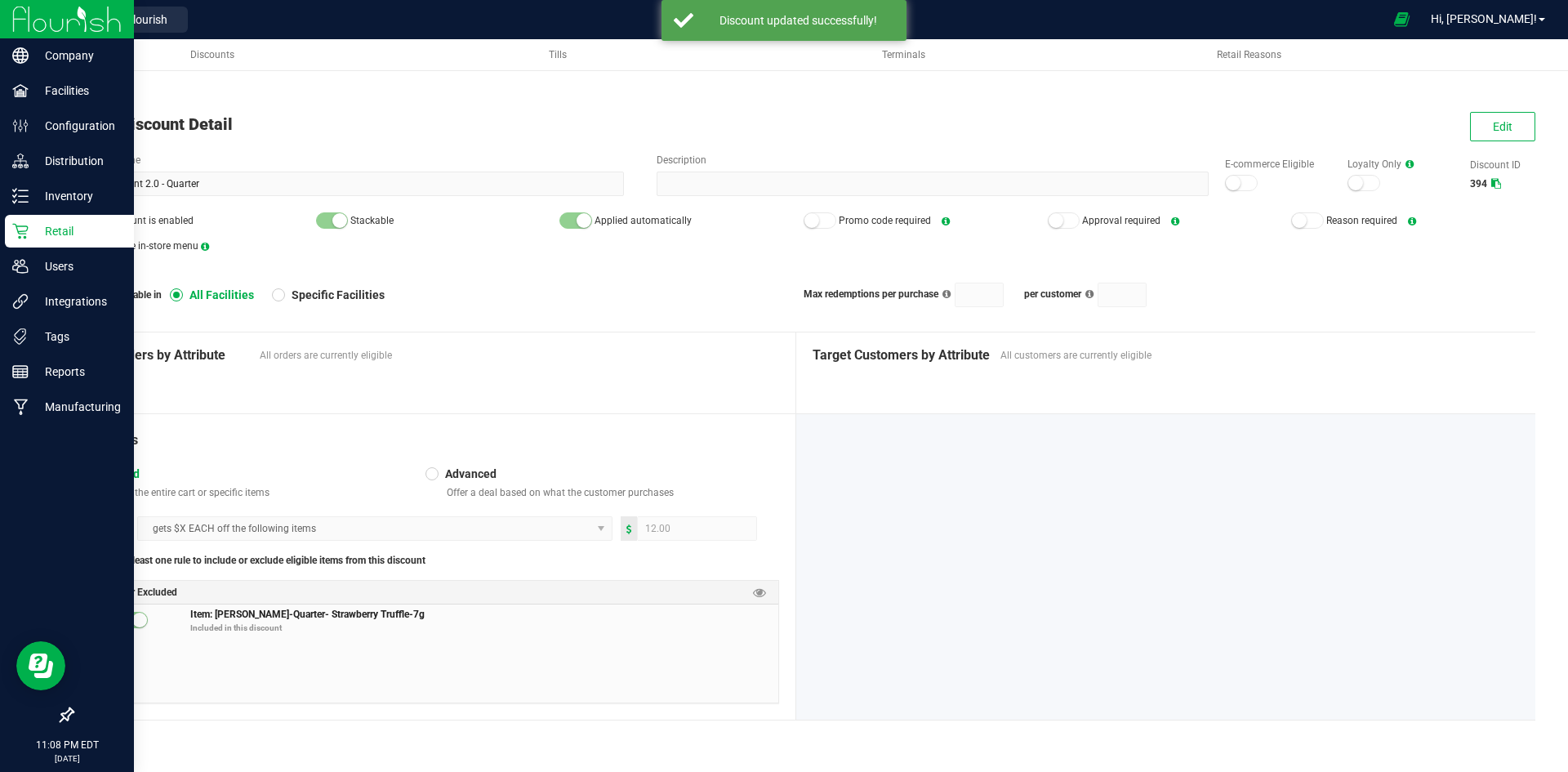
click at [33, 237] on p "Retail" at bounding box center [77, 231] width 98 height 20
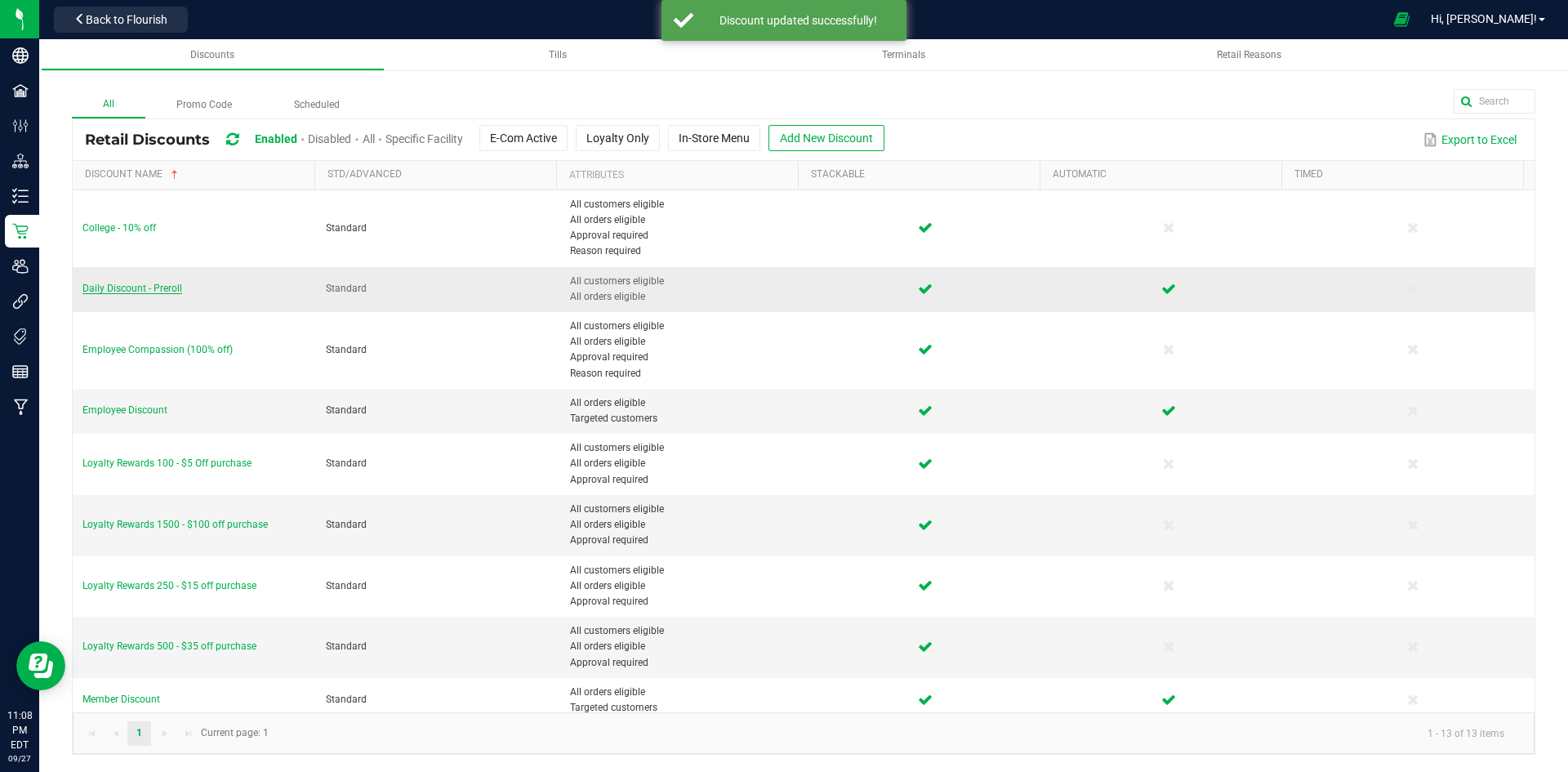
click at [164, 289] on span "Daily Discount - Preroll" at bounding box center [132, 288] width 100 height 11
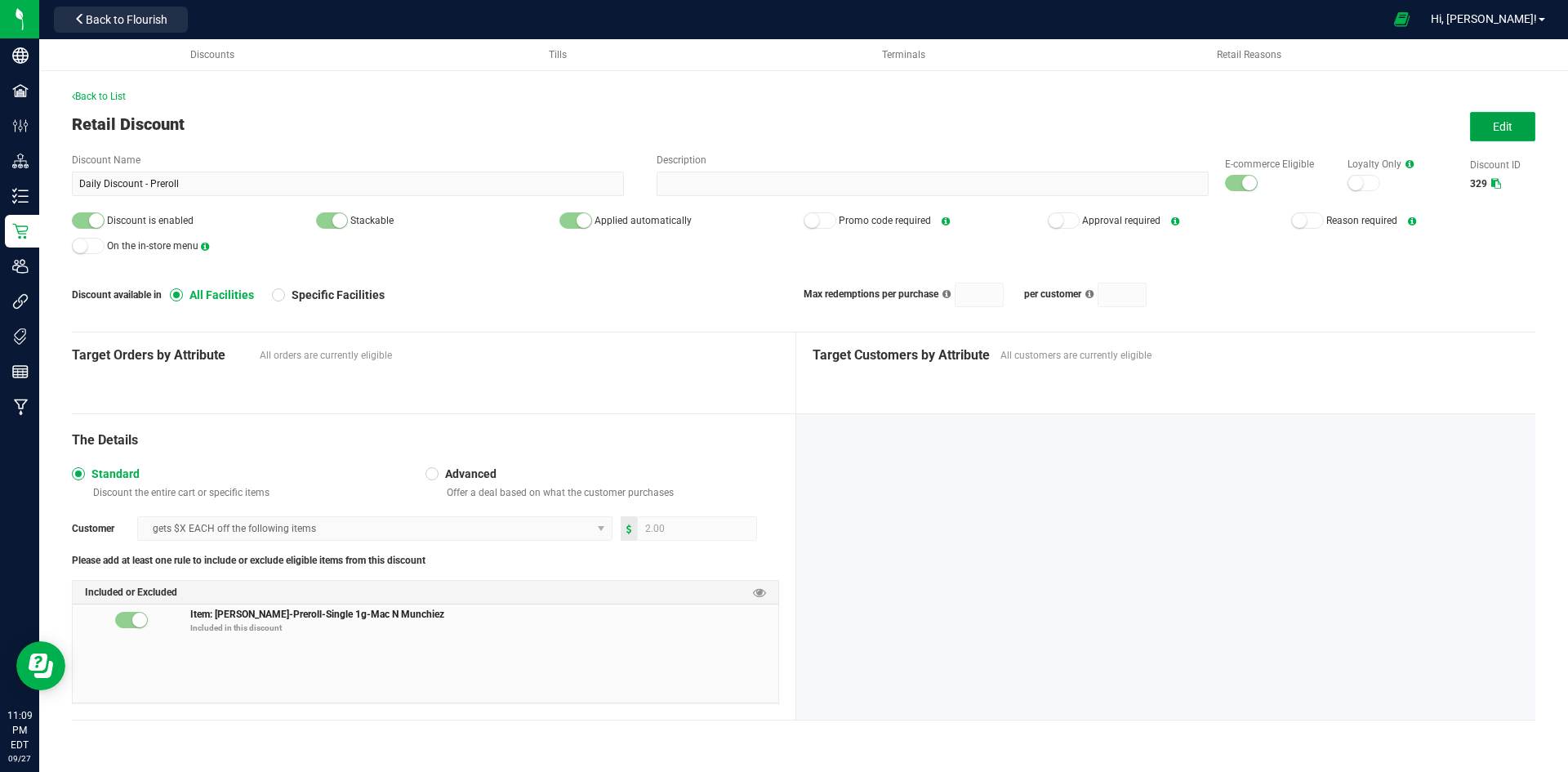
click at [1486, 123] on button "Edit" at bounding box center [1502, 126] width 66 height 30
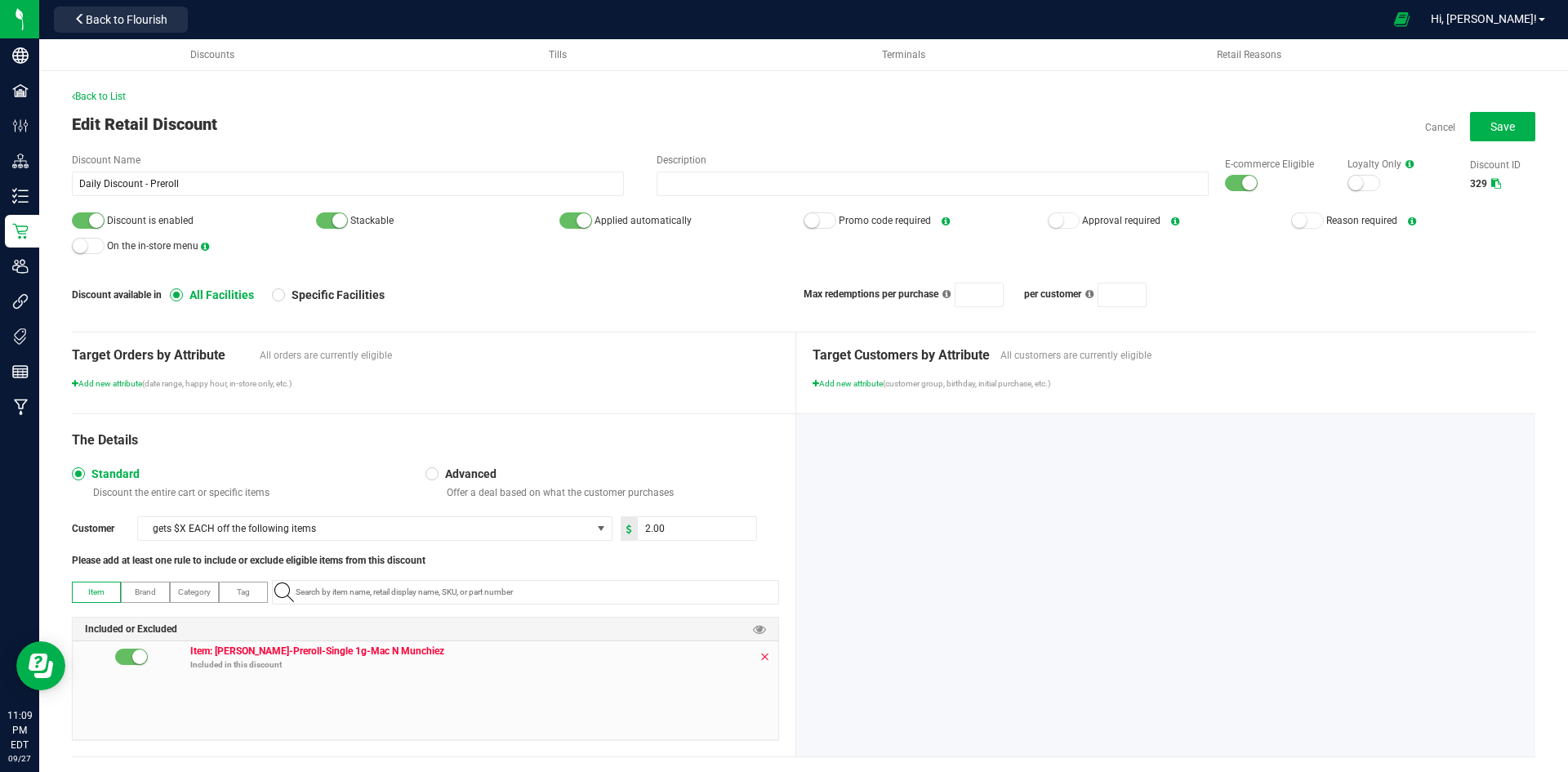
drag, startPoint x: 760, startPoint y: 656, endPoint x: 756, endPoint y: 648, distance: 8.9
click at [760, 656] on icon at bounding box center [764, 656] width 10 height 13
paste input "1.2.309.508473.0"
type input "1.2.309.508473.0"
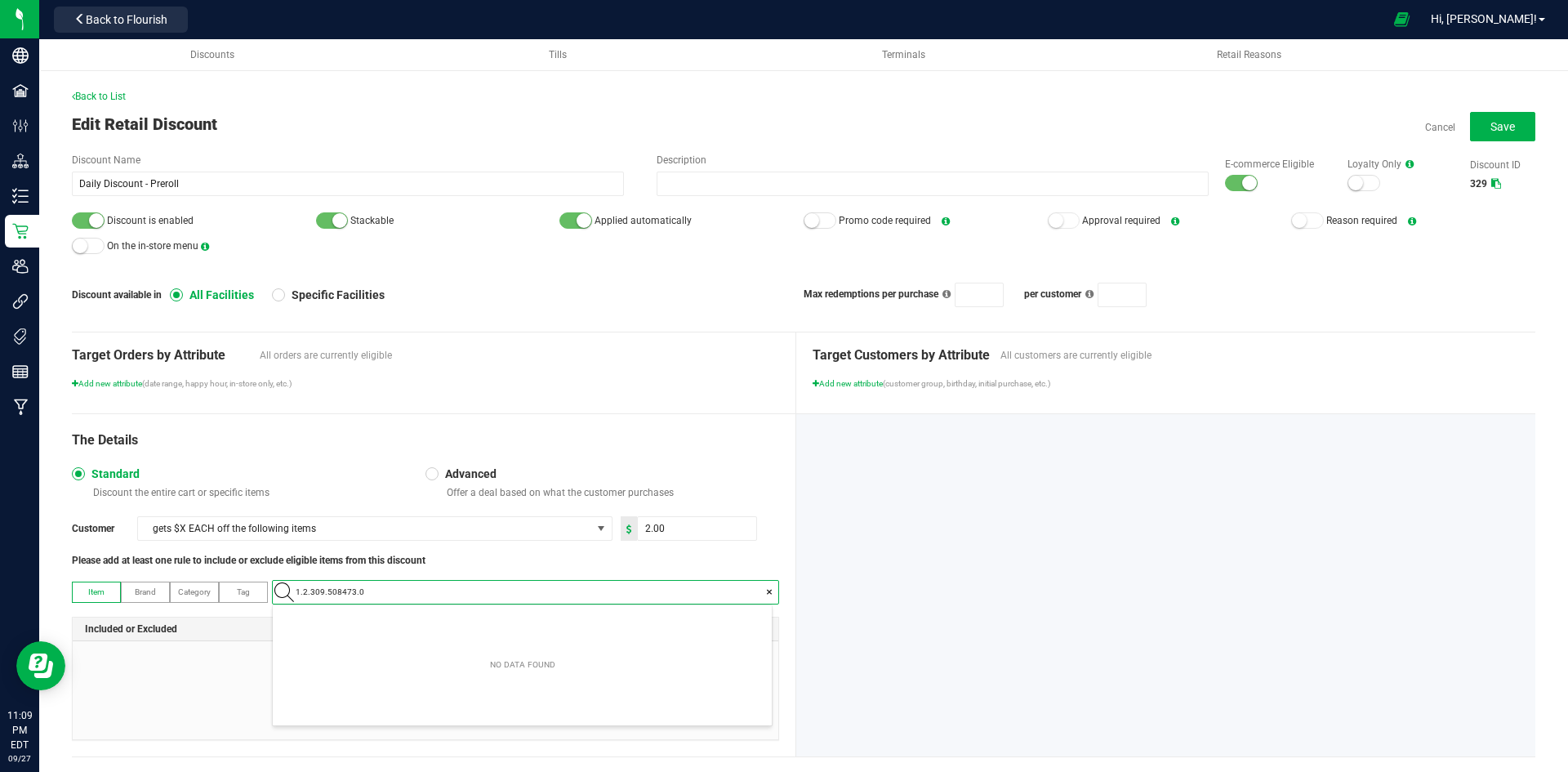
scroll to position [23, 499]
click at [407, 615] on span "East Coast Cultivation - 1g Pre-roll - Triple Burger - Rec-961006" at bounding box center [393, 620] width 221 height 16
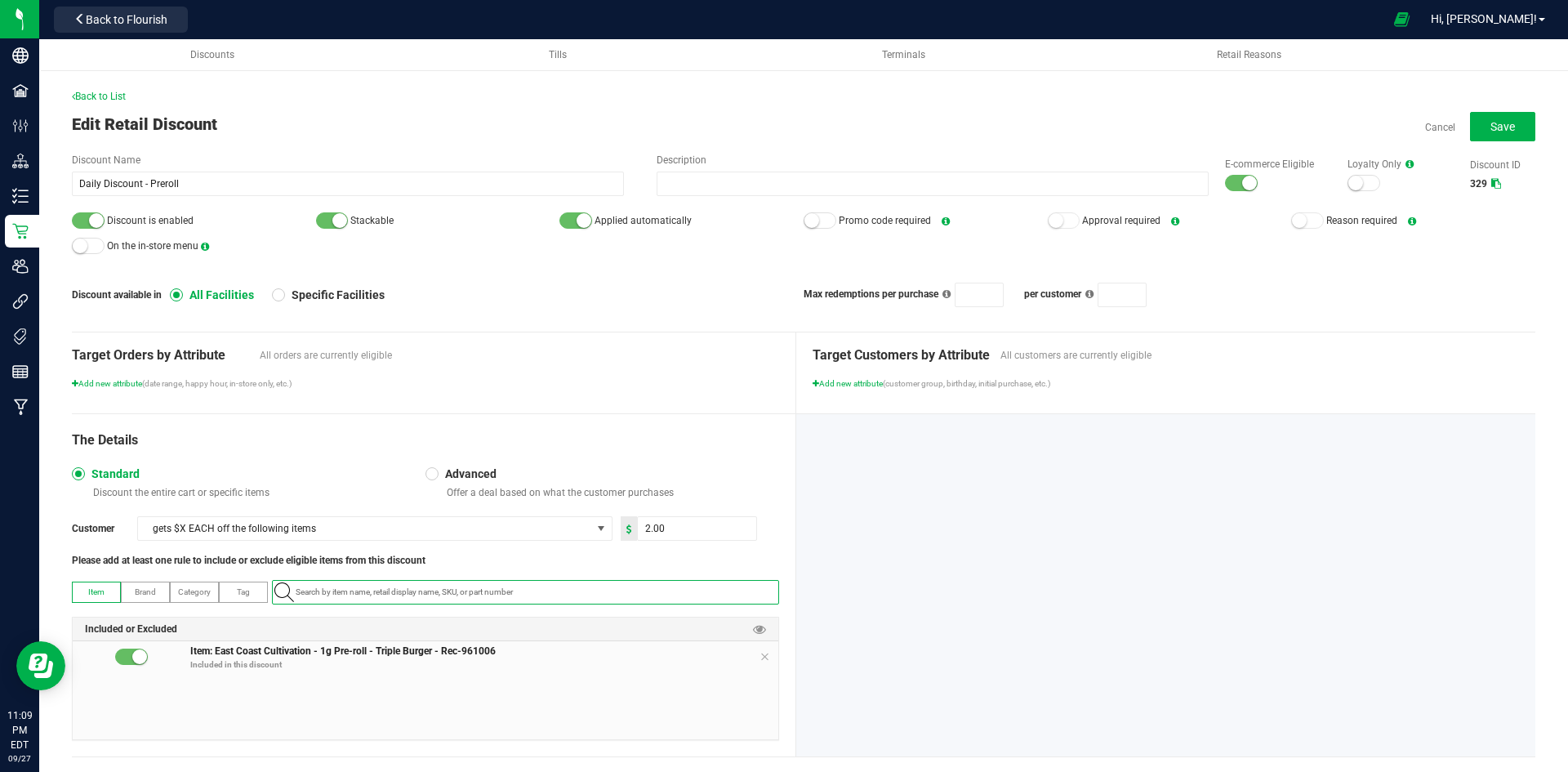
click at [1242, 182] on small at bounding box center [1249, 182] width 14 height 14
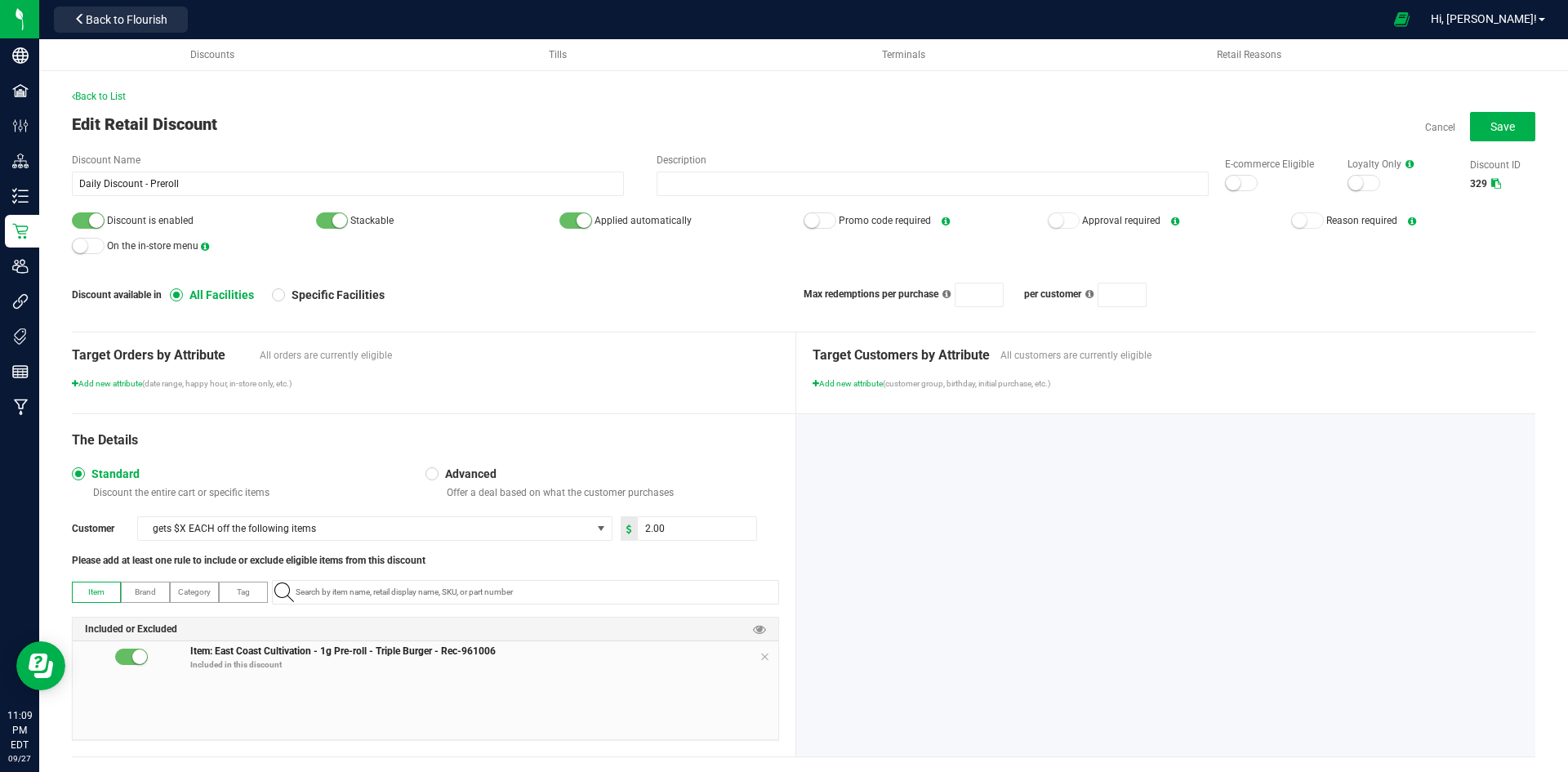
click at [78, 220] on div at bounding box center [88, 220] width 32 height 16
click at [1491, 122] on span "Save" at bounding box center [1502, 126] width 25 height 13
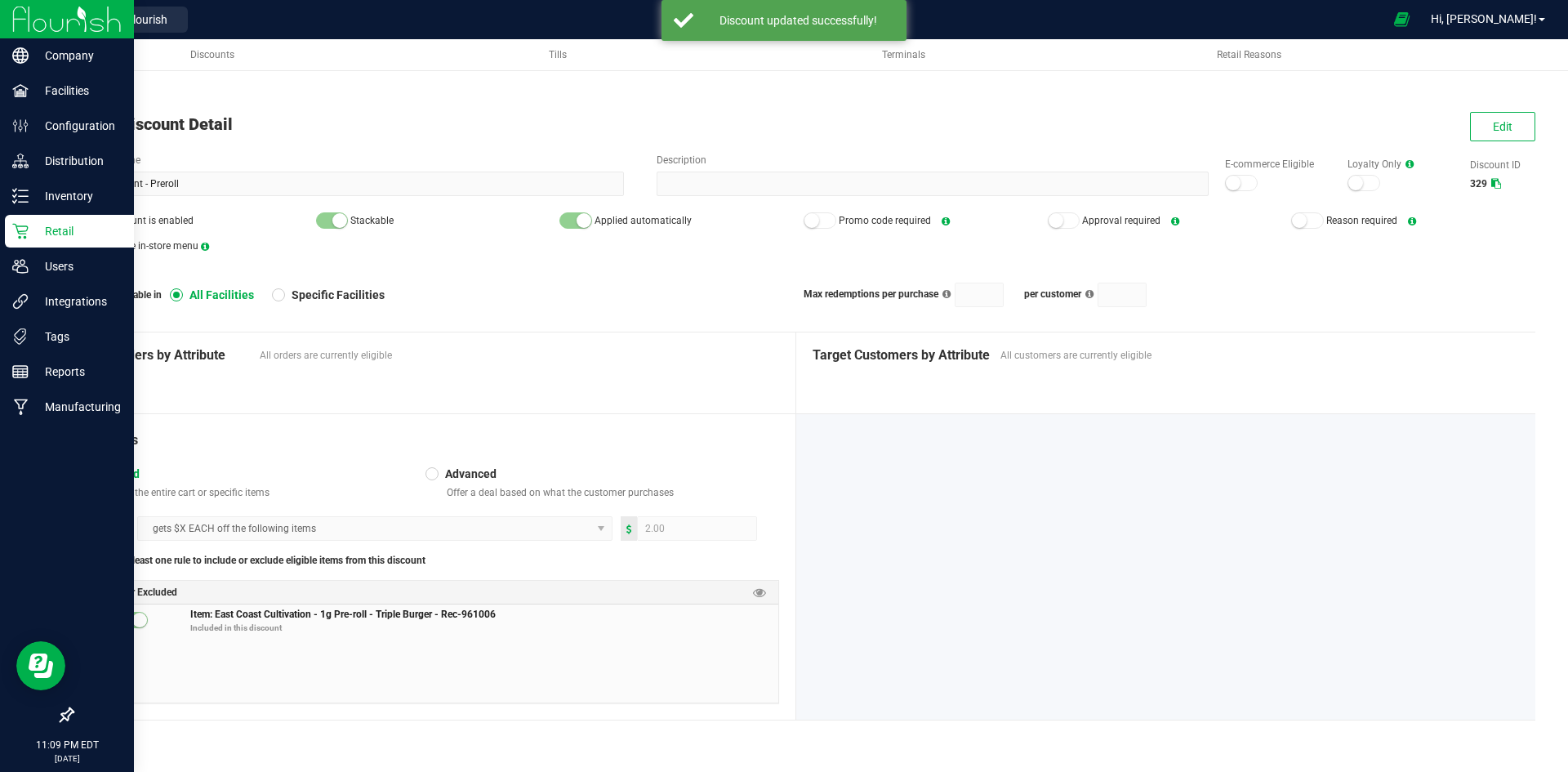
click at [31, 234] on p "Retail" at bounding box center [77, 231] width 98 height 20
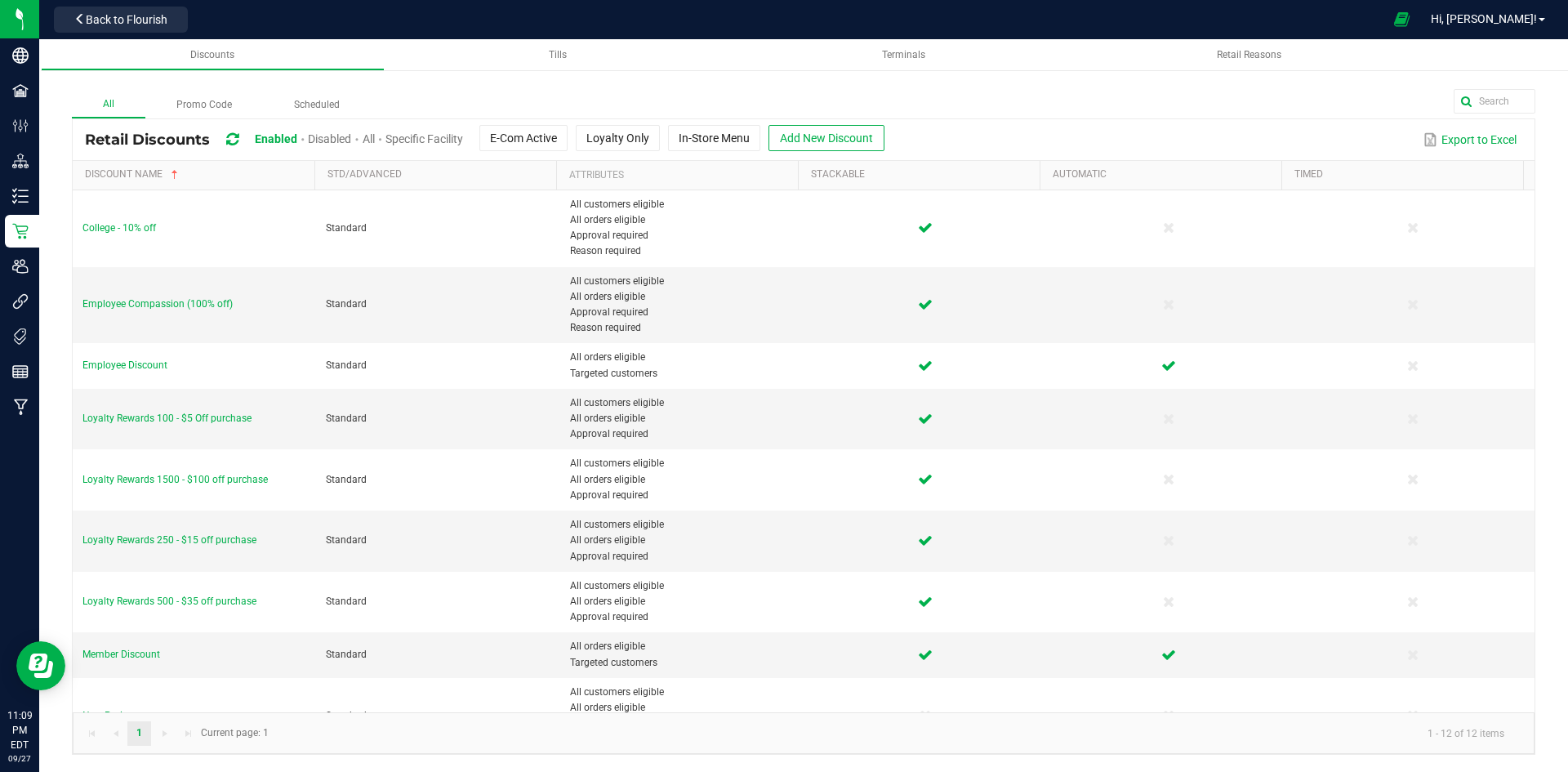
click at [329, 135] on span "Disabled" at bounding box center [329, 138] width 43 height 13
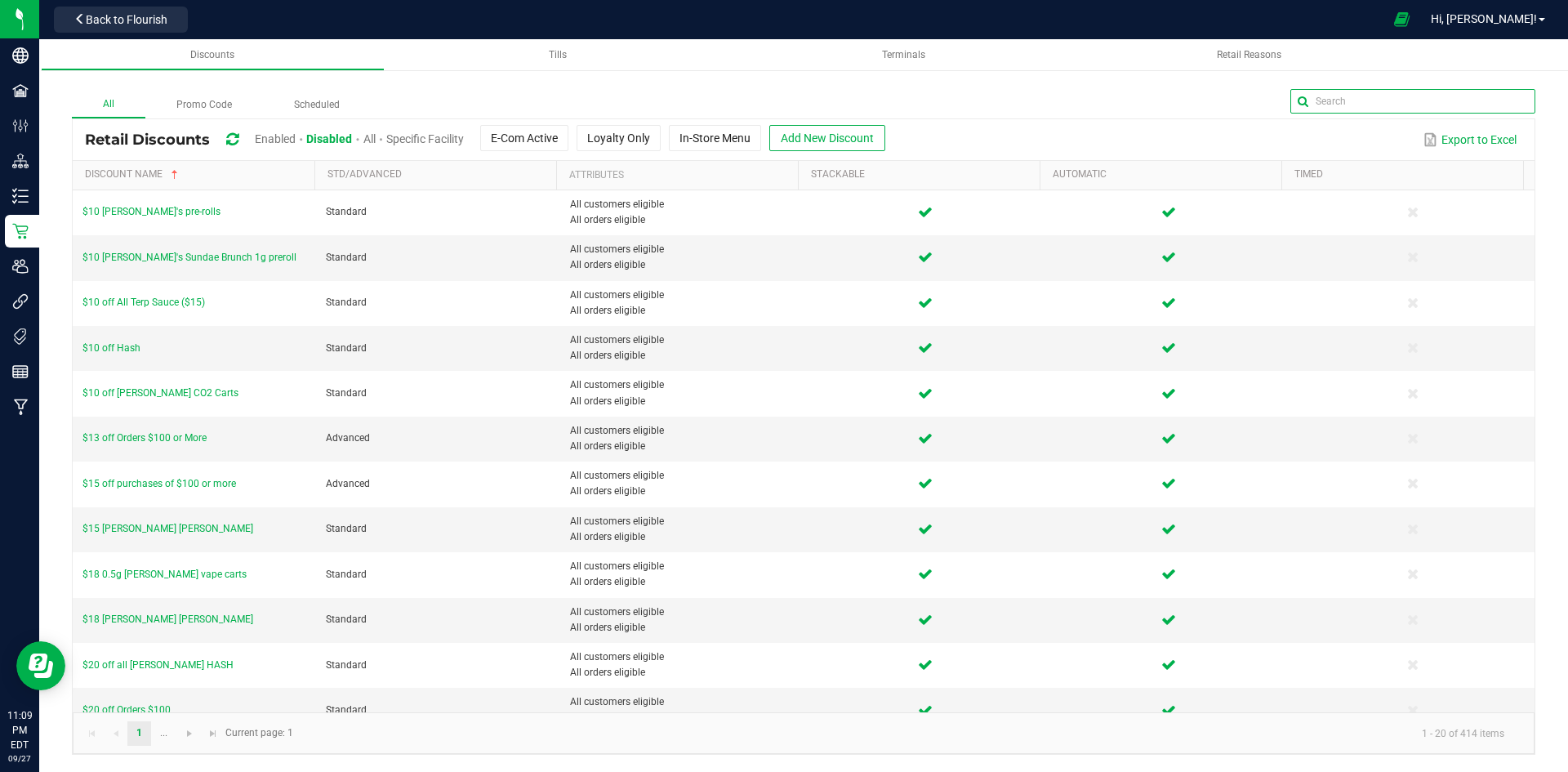
click at [1479, 94] on input "text" at bounding box center [1413, 101] width 245 height 25
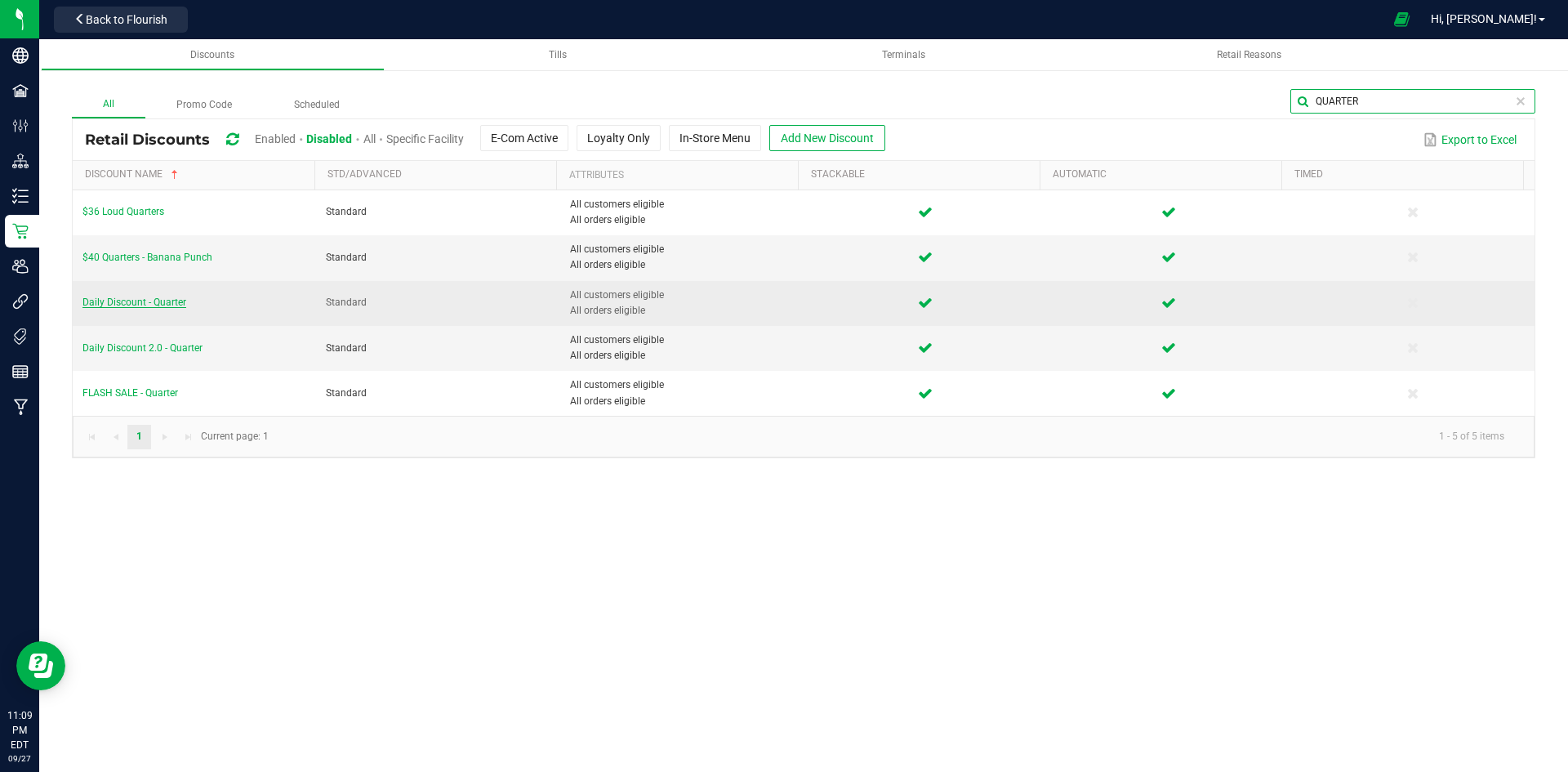
type input "QUARTER"
click at [173, 304] on span "Daily Discount - Quarter" at bounding box center [134, 301] width 104 height 11
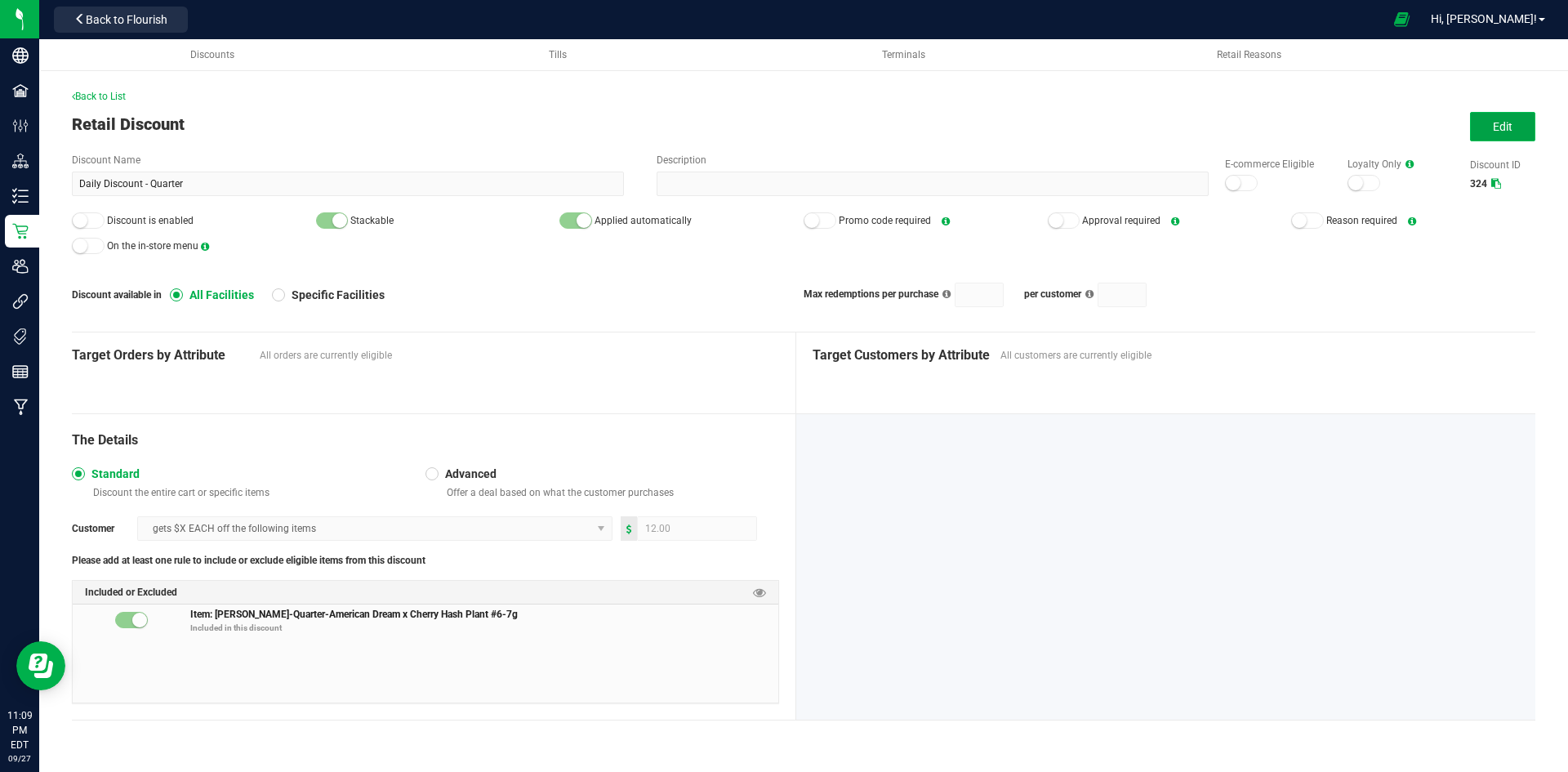
click at [1521, 114] on button "Edit" at bounding box center [1502, 126] width 66 height 30
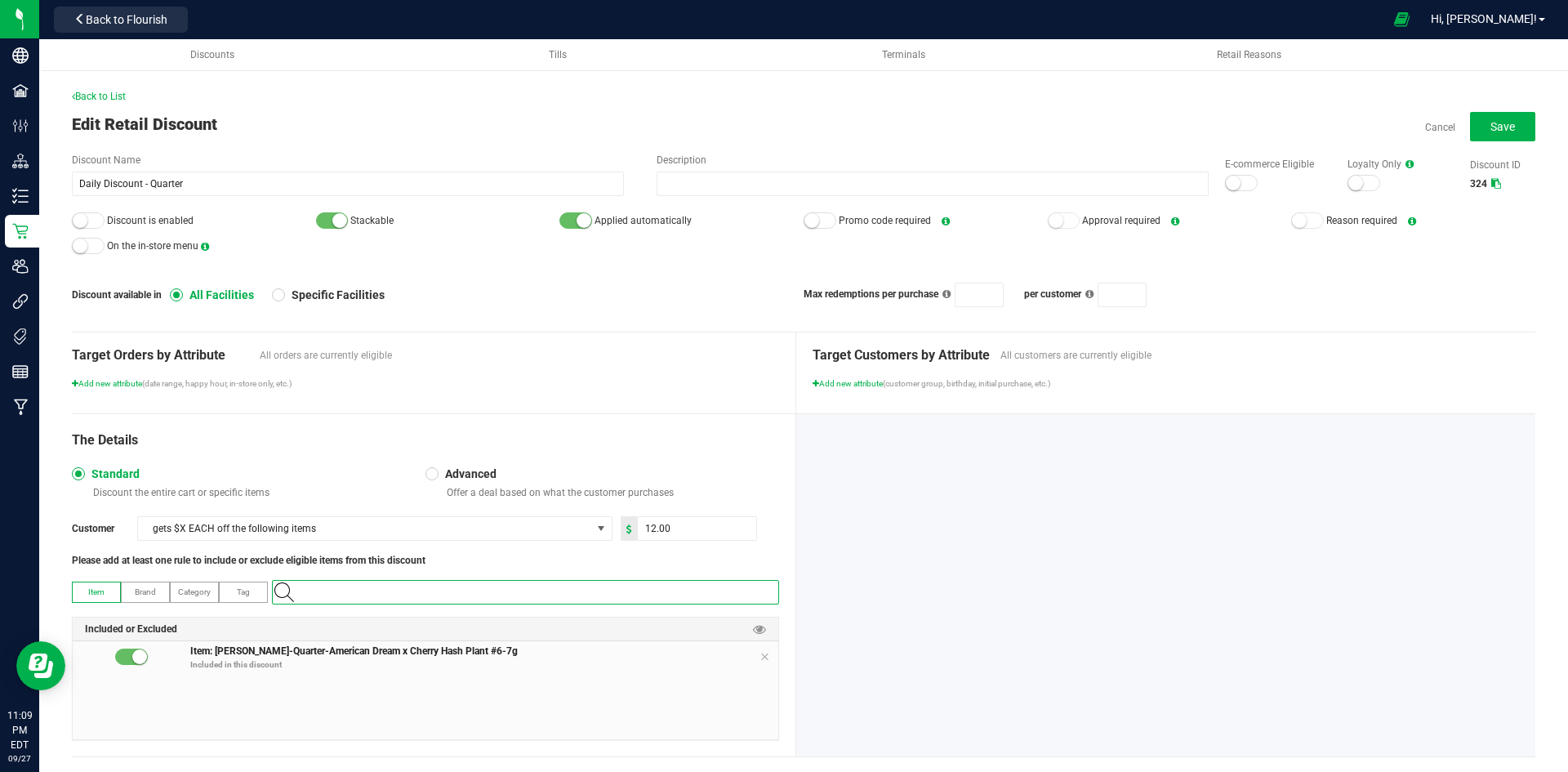
paste input "1.16.236.469980.0"
type input "1.16.236.469980.0"
click at [446, 622] on Pancakes-7g "[PERSON_NAME]-Quarter-Red Velvet Pancakes-7g" at bounding box center [522, 620] width 499 height 25
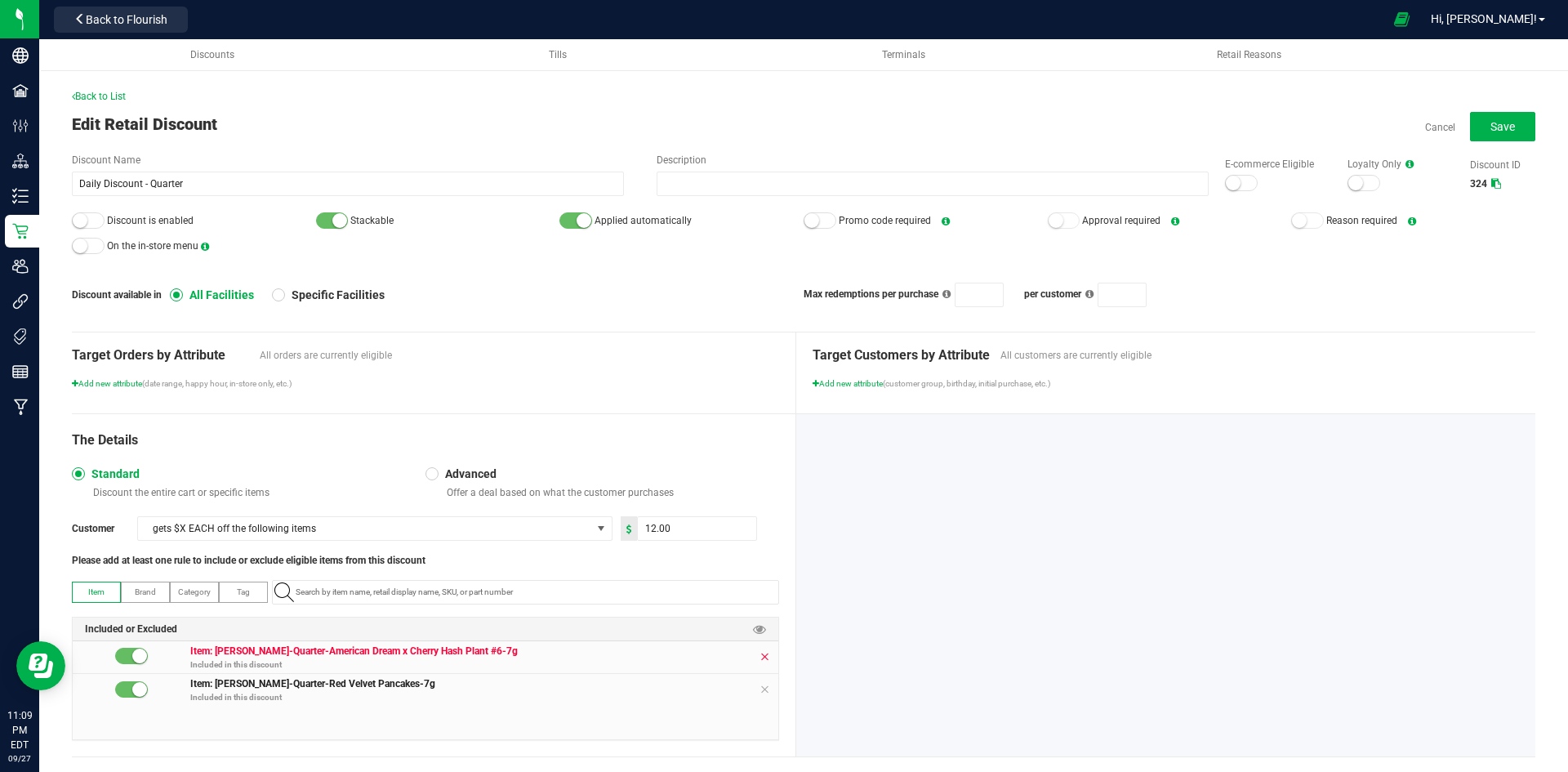
click at [759, 659] on icon at bounding box center [764, 656] width 10 height 13
click at [737, 532] on input "12" at bounding box center [696, 528] width 118 height 23
type input "13.00"
click at [552, 323] on div "Back to List Edit Retail Discount Cancel Save Discount Name Daily Discount - Qu…" at bounding box center [804, 436] width 1464 height 693
click at [1491, 131] on span "Save" at bounding box center [1502, 126] width 25 height 13
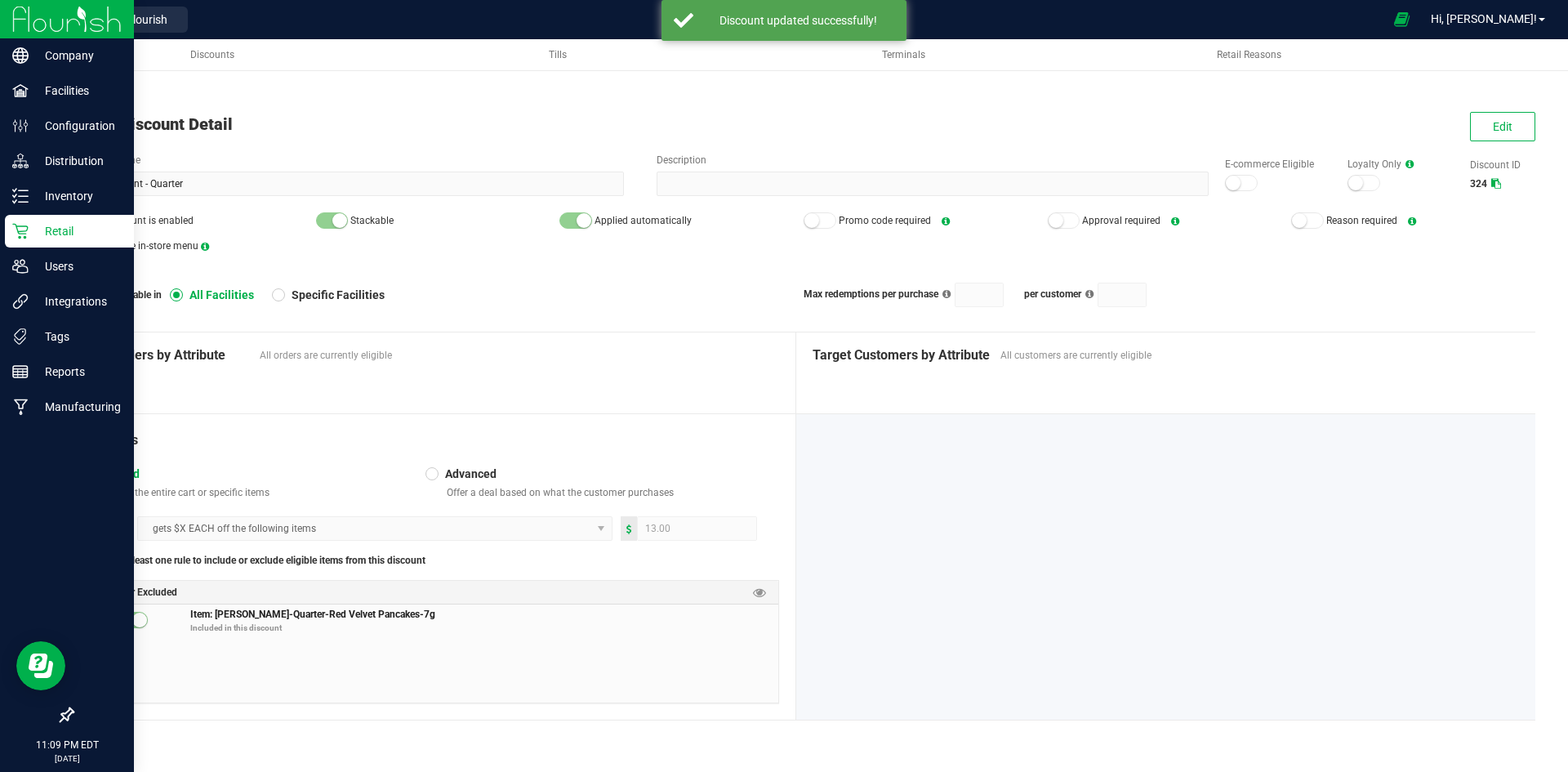
click at [26, 222] on div "Retail" at bounding box center [70, 231] width 129 height 32
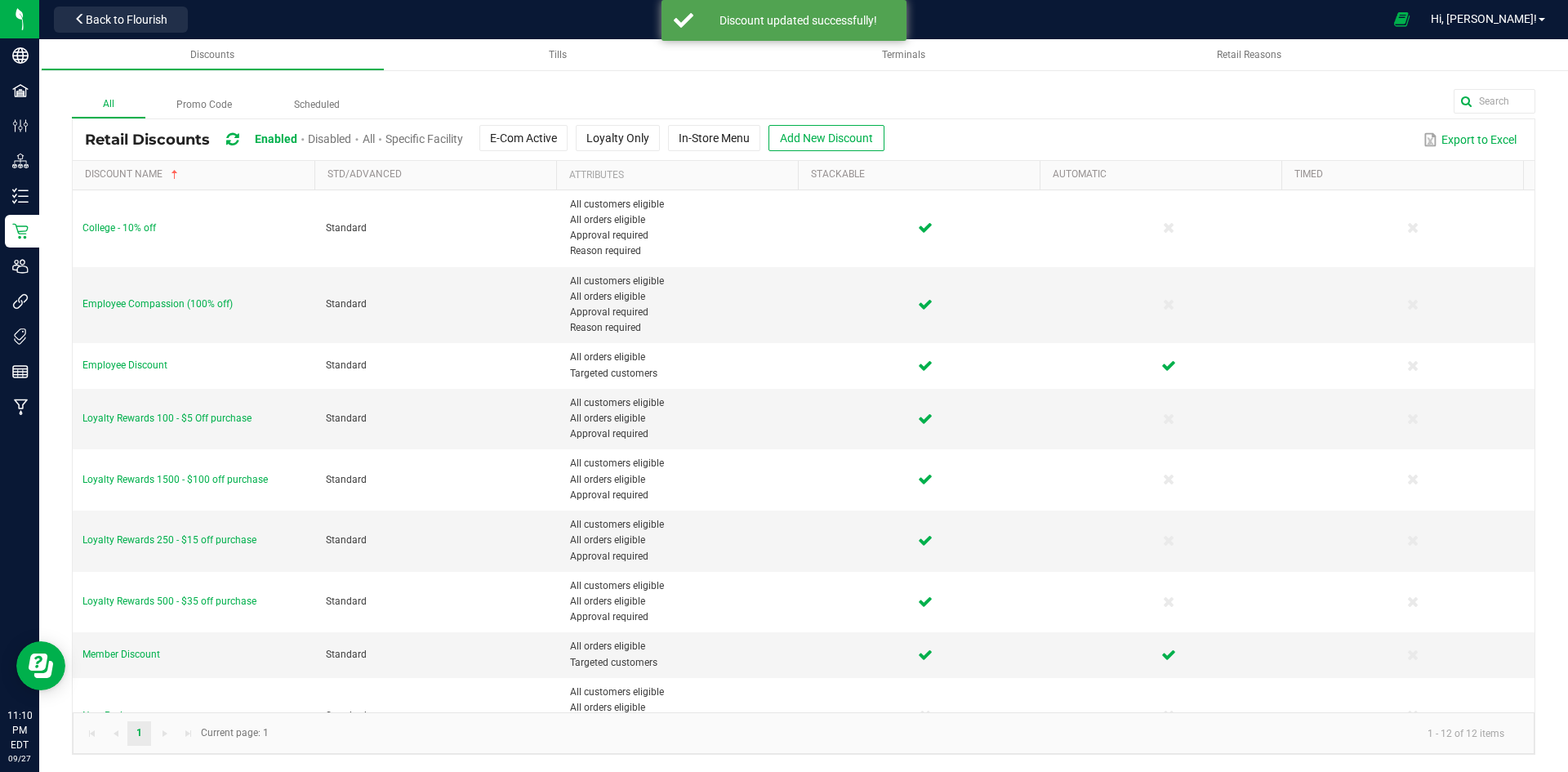
click at [323, 143] on span "Disabled" at bounding box center [329, 138] width 43 height 13
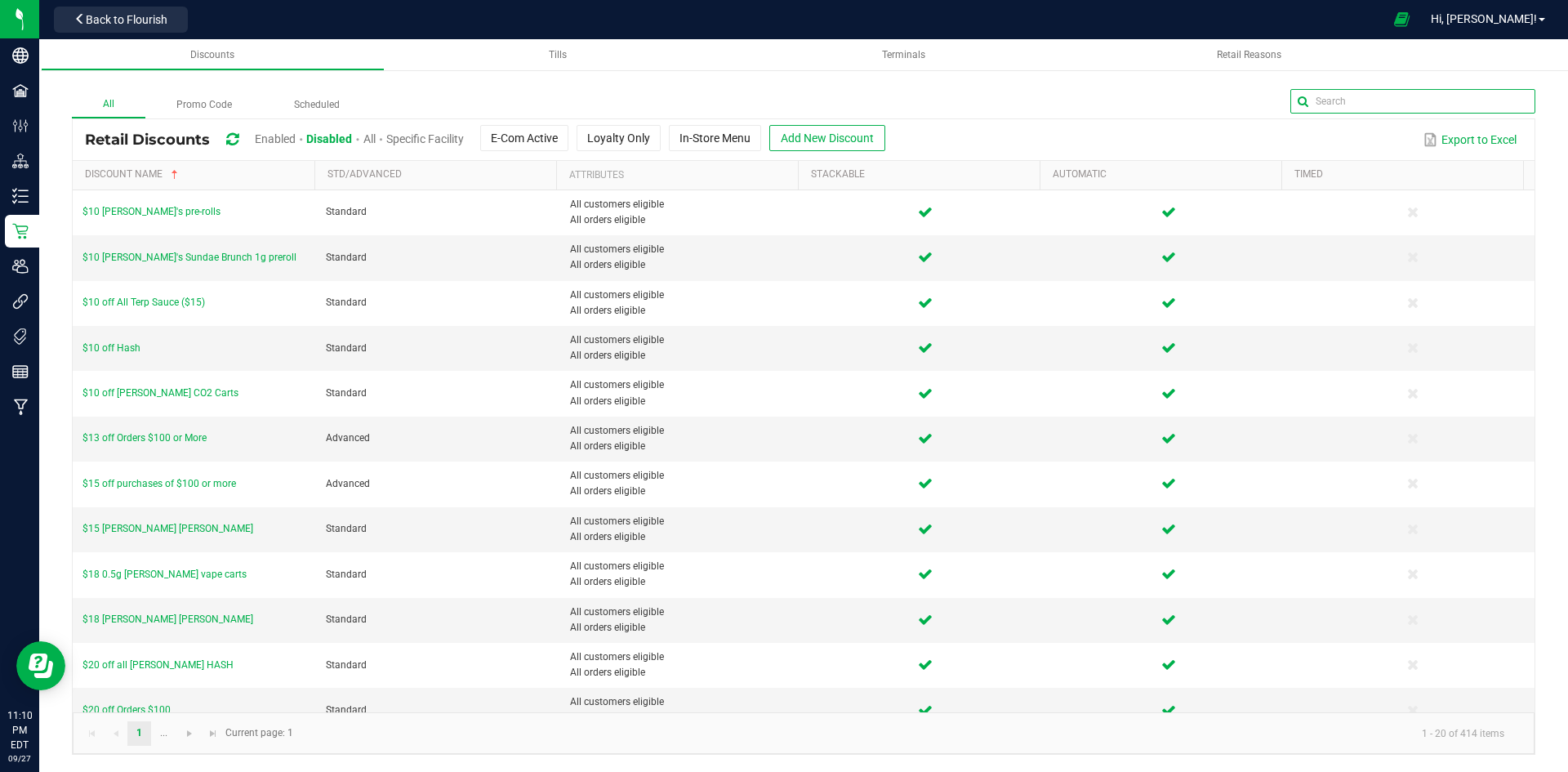
click at [1485, 91] on input "text" at bounding box center [1413, 101] width 245 height 25
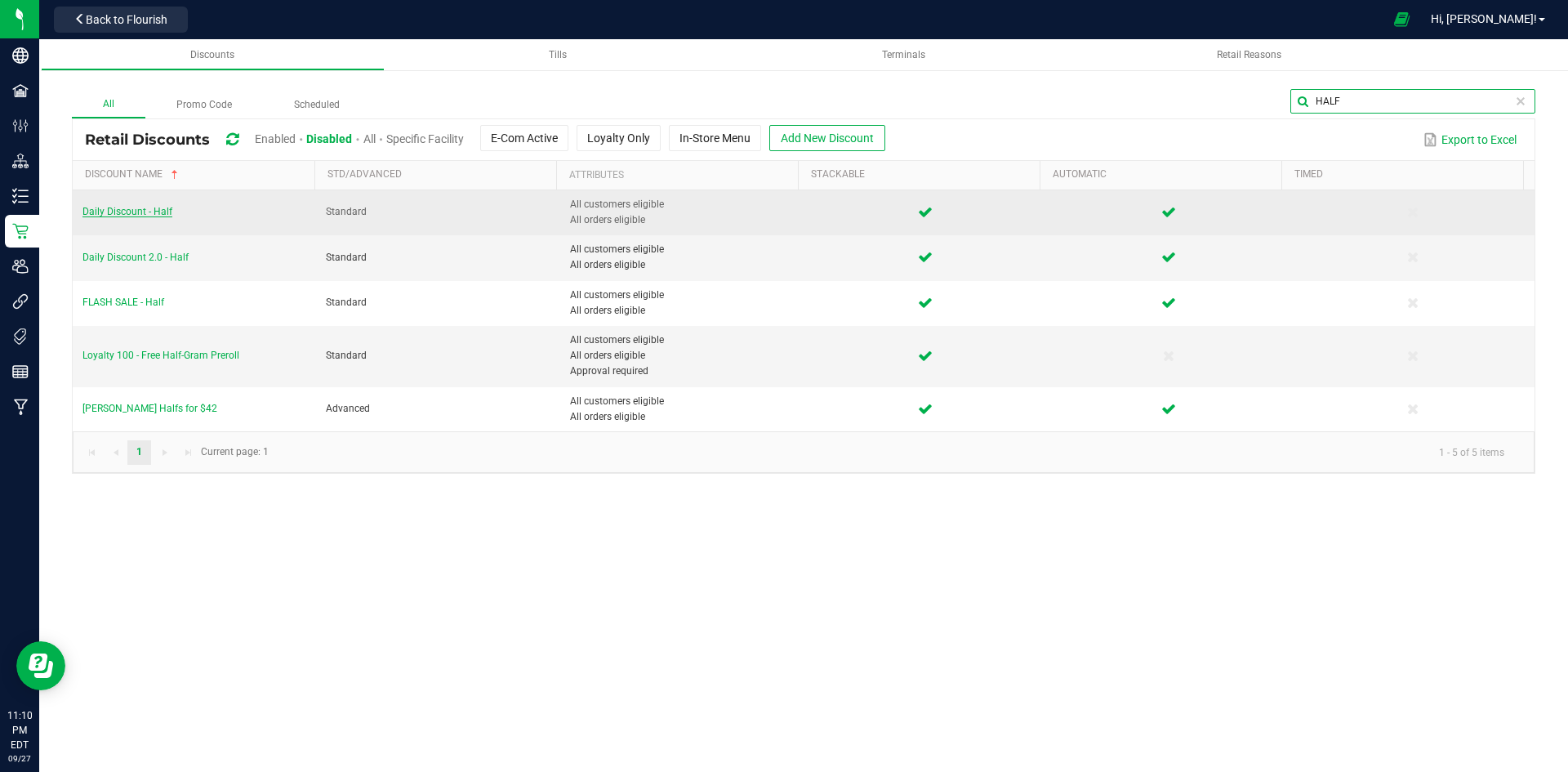
type input "HALF"
click at [148, 211] on span "Daily Discount - Half" at bounding box center [128, 211] width 90 height 11
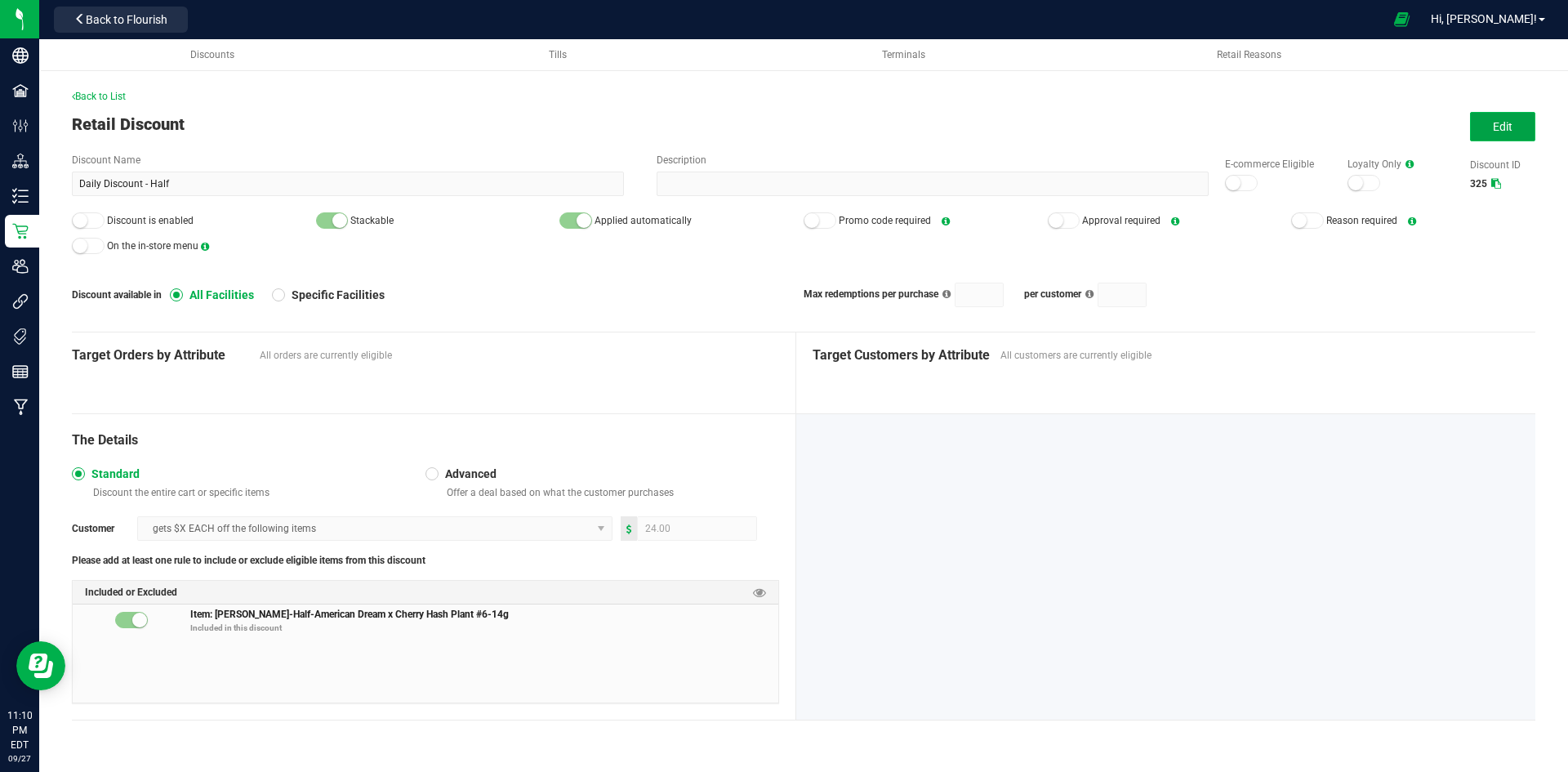
click at [1531, 114] on button "Edit" at bounding box center [1502, 126] width 66 height 30
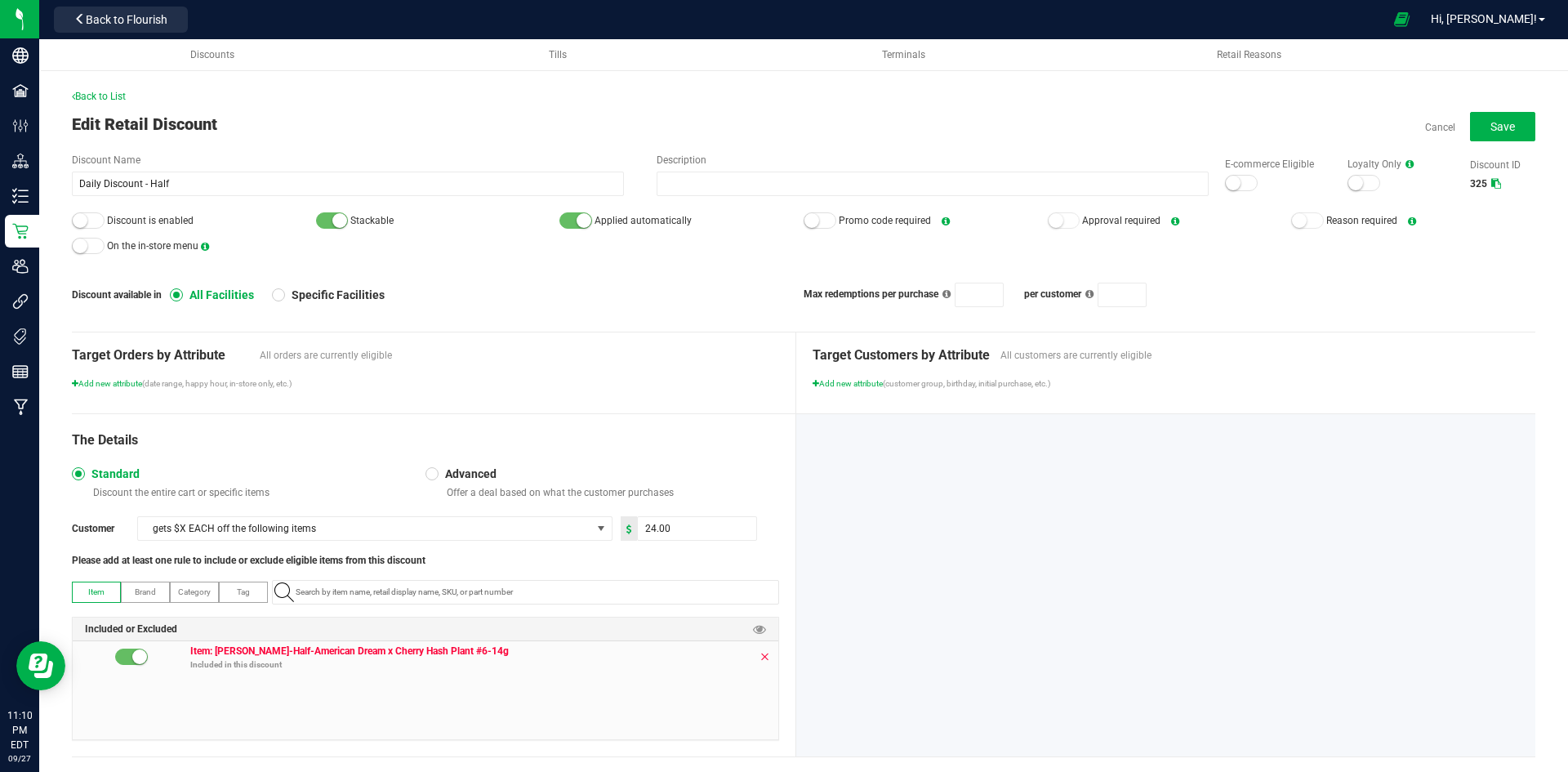
click at [759, 656] on icon at bounding box center [764, 656] width 10 height 13
click at [722, 523] on input "24" at bounding box center [696, 528] width 118 height 23
type input "26.00"
paste input "1.16.141672.469981.0"
type input "1.16.141672.469981.0"
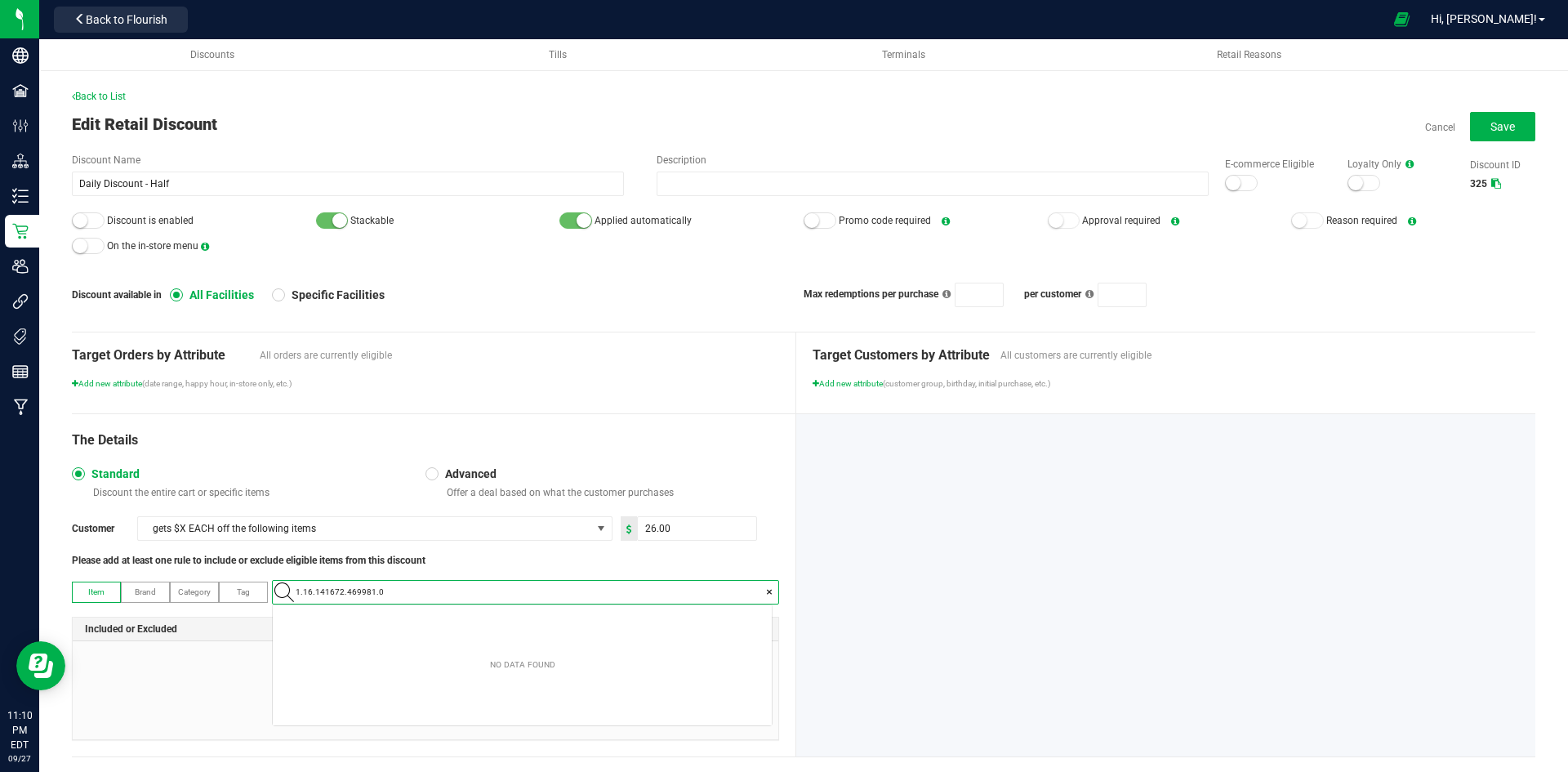
scroll to position [23, 499]
click at [398, 620] on span "[PERSON_NAME]-Half-Red Velvet Pancakes-14g" at bounding box center [369, 620] width 172 height 16
click at [734, 437] on div "The Details" at bounding box center [425, 440] width 707 height 20
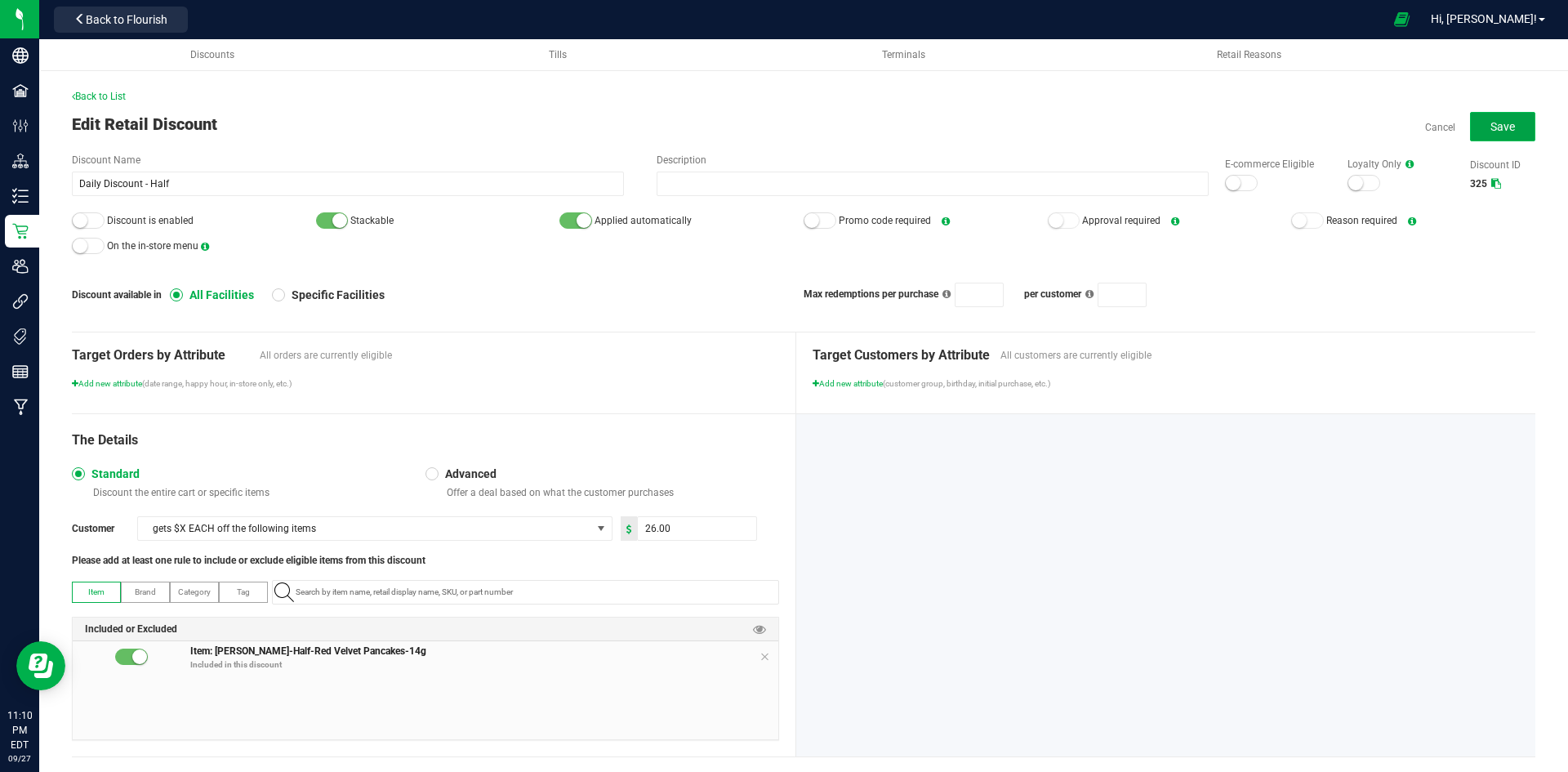
click at [1504, 123] on button "Save" at bounding box center [1502, 126] width 66 height 30
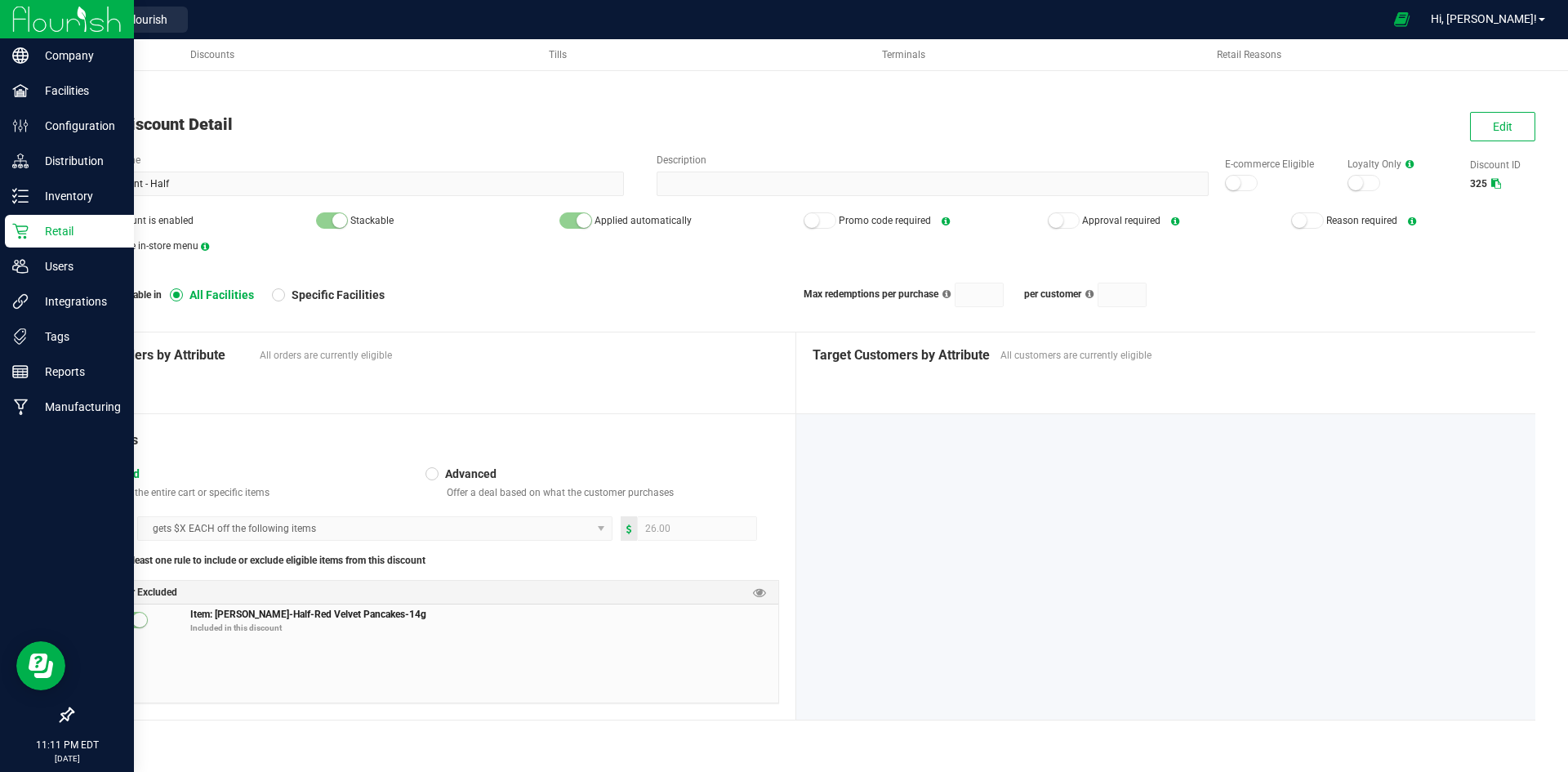
click at [56, 232] on p "Retail" at bounding box center [77, 231] width 98 height 20
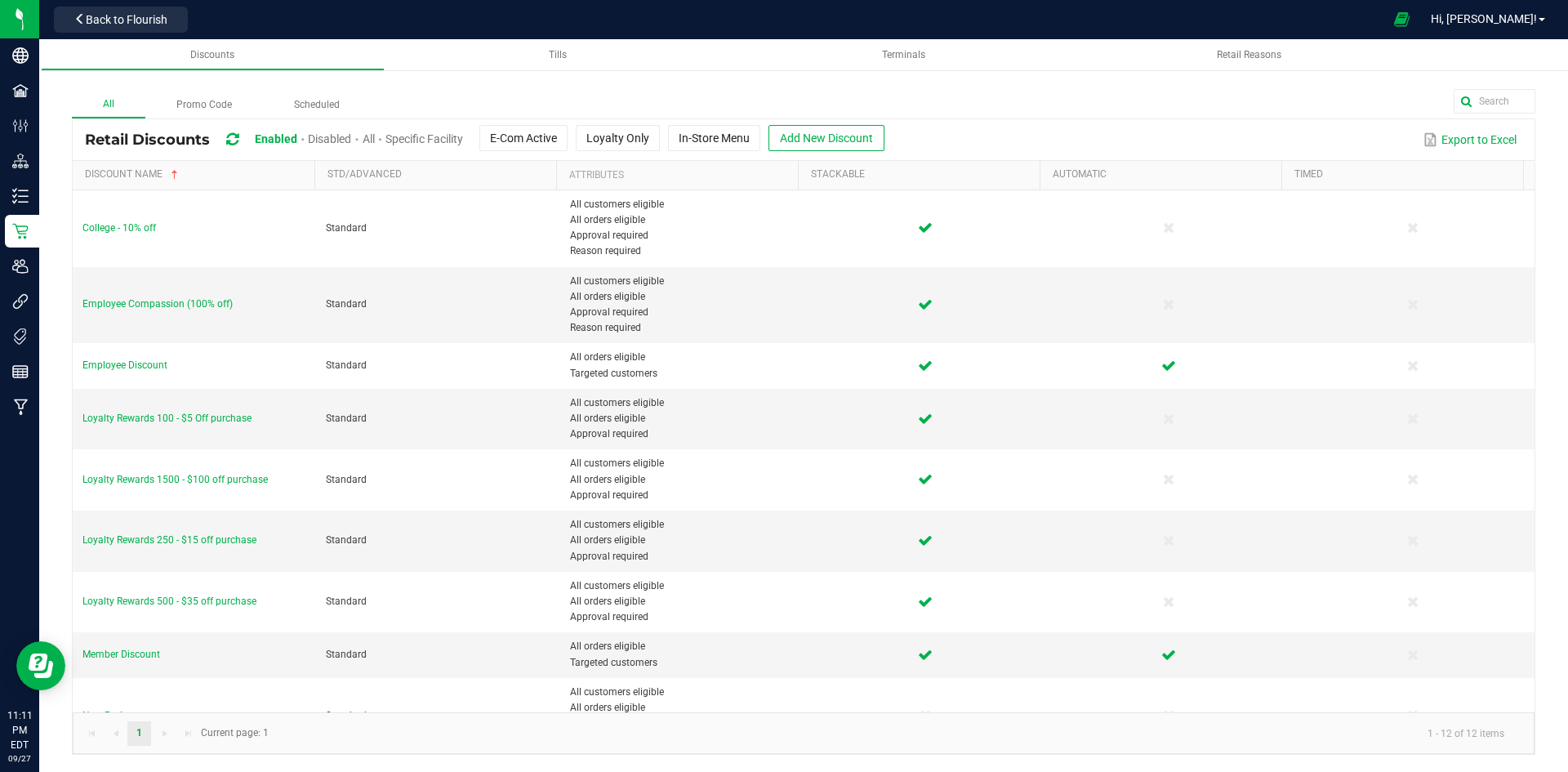
click at [329, 134] on span "Disabled" at bounding box center [329, 138] width 43 height 13
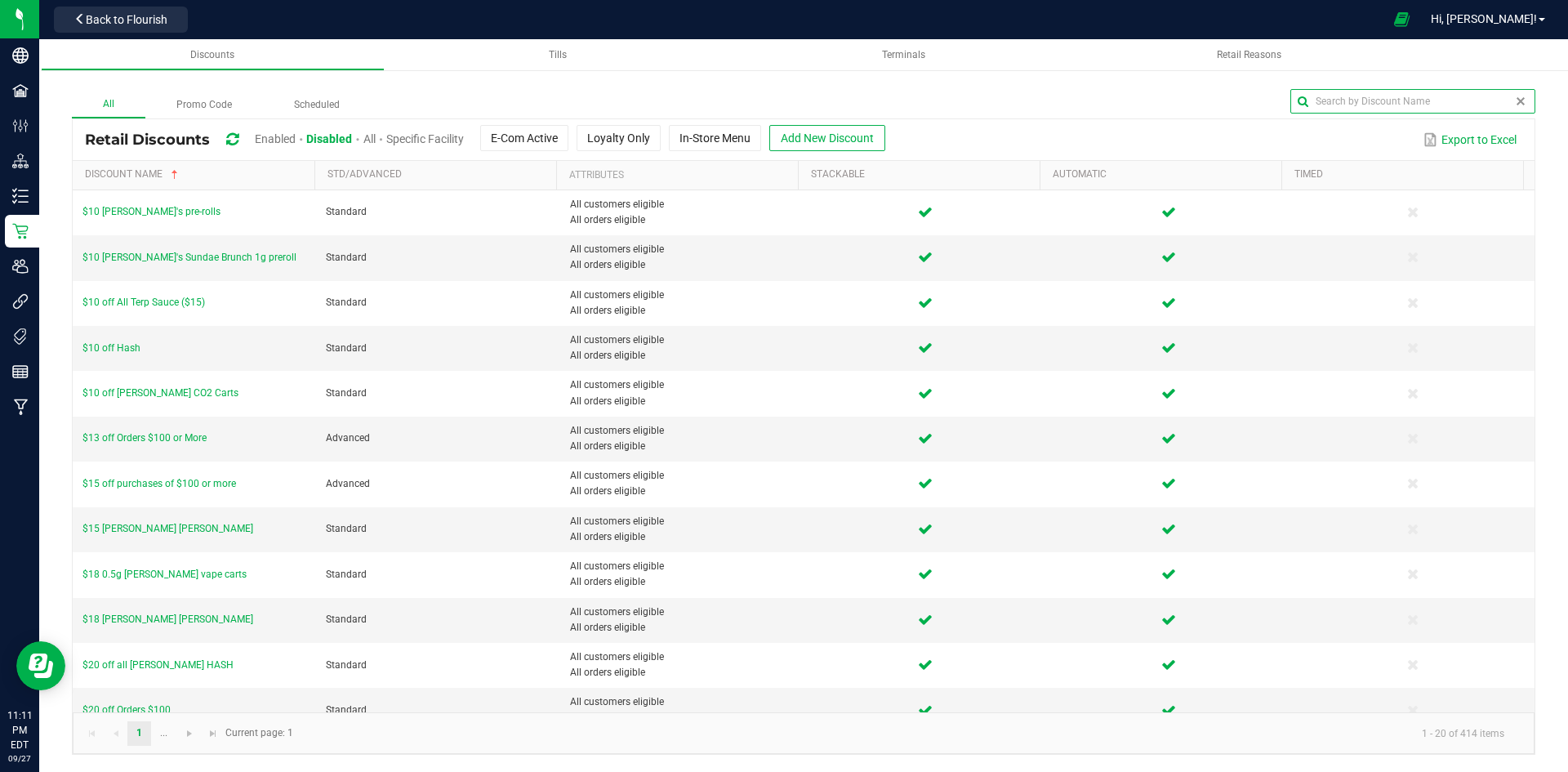
click at [1516, 107] on global-search-input-ngx at bounding box center [1413, 101] width 245 height 25
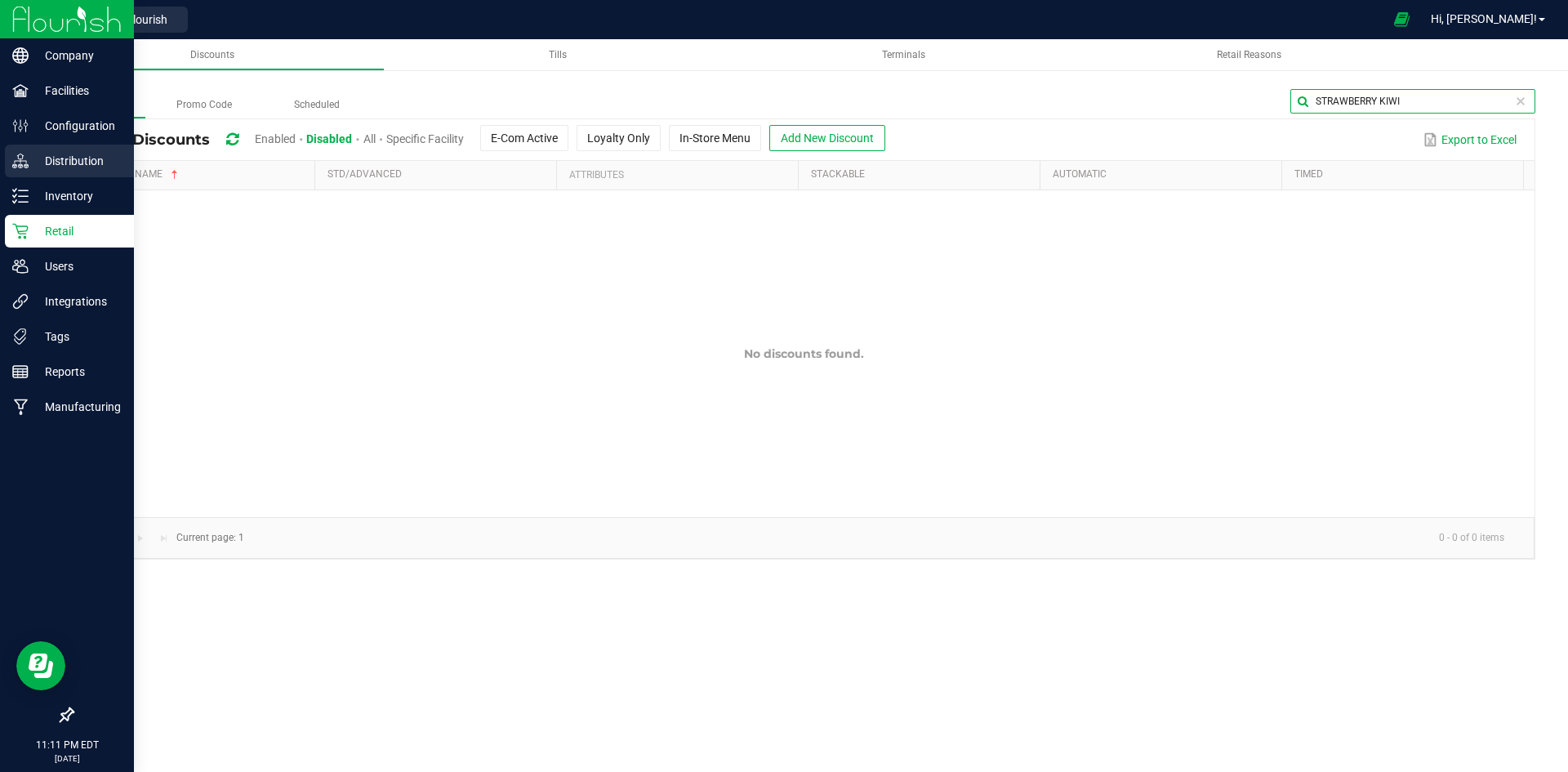
type input "STRAWBERRY KIWI"
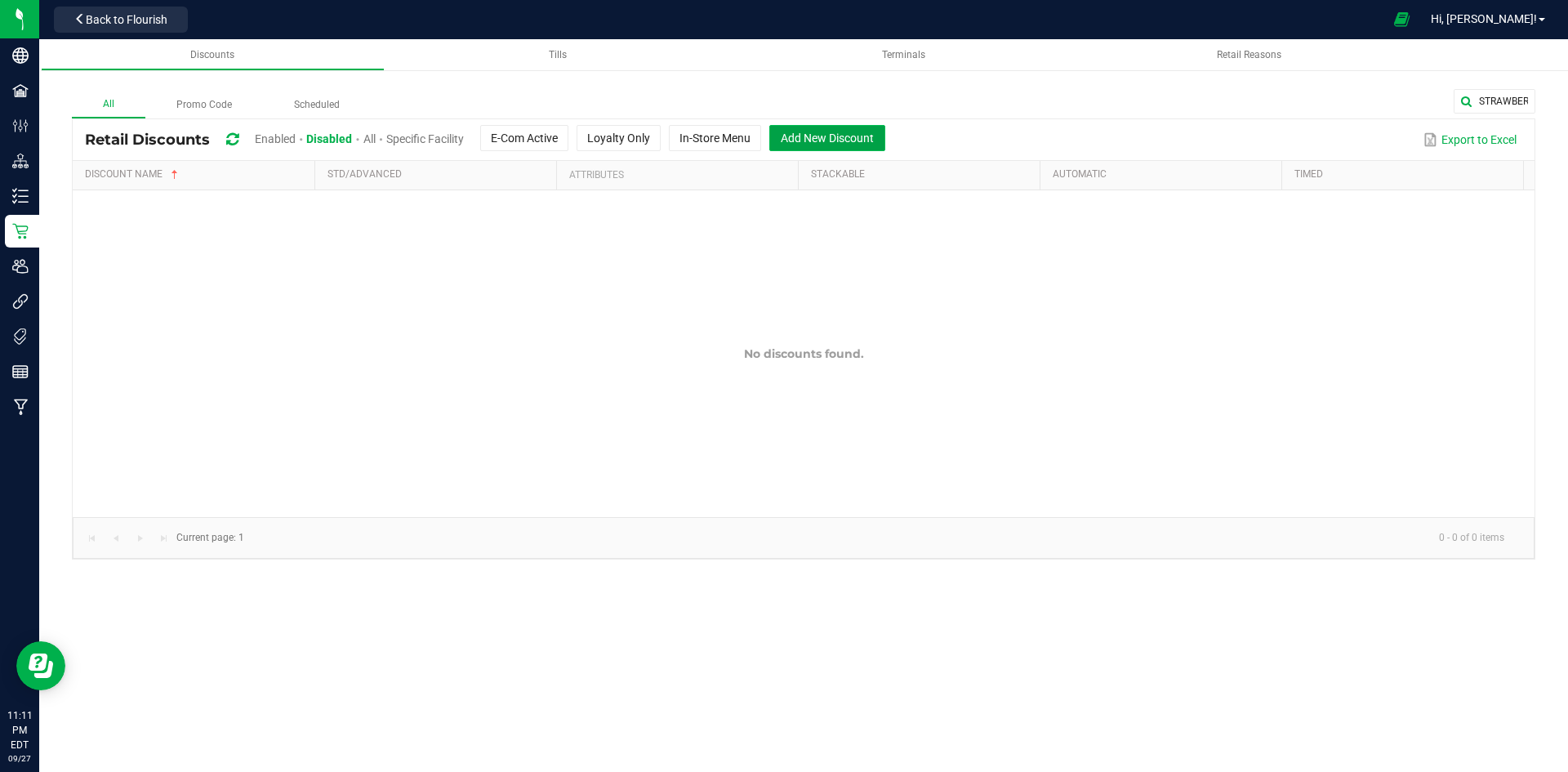
click at [811, 138] on span "Add New Discount" at bounding box center [827, 137] width 93 height 13
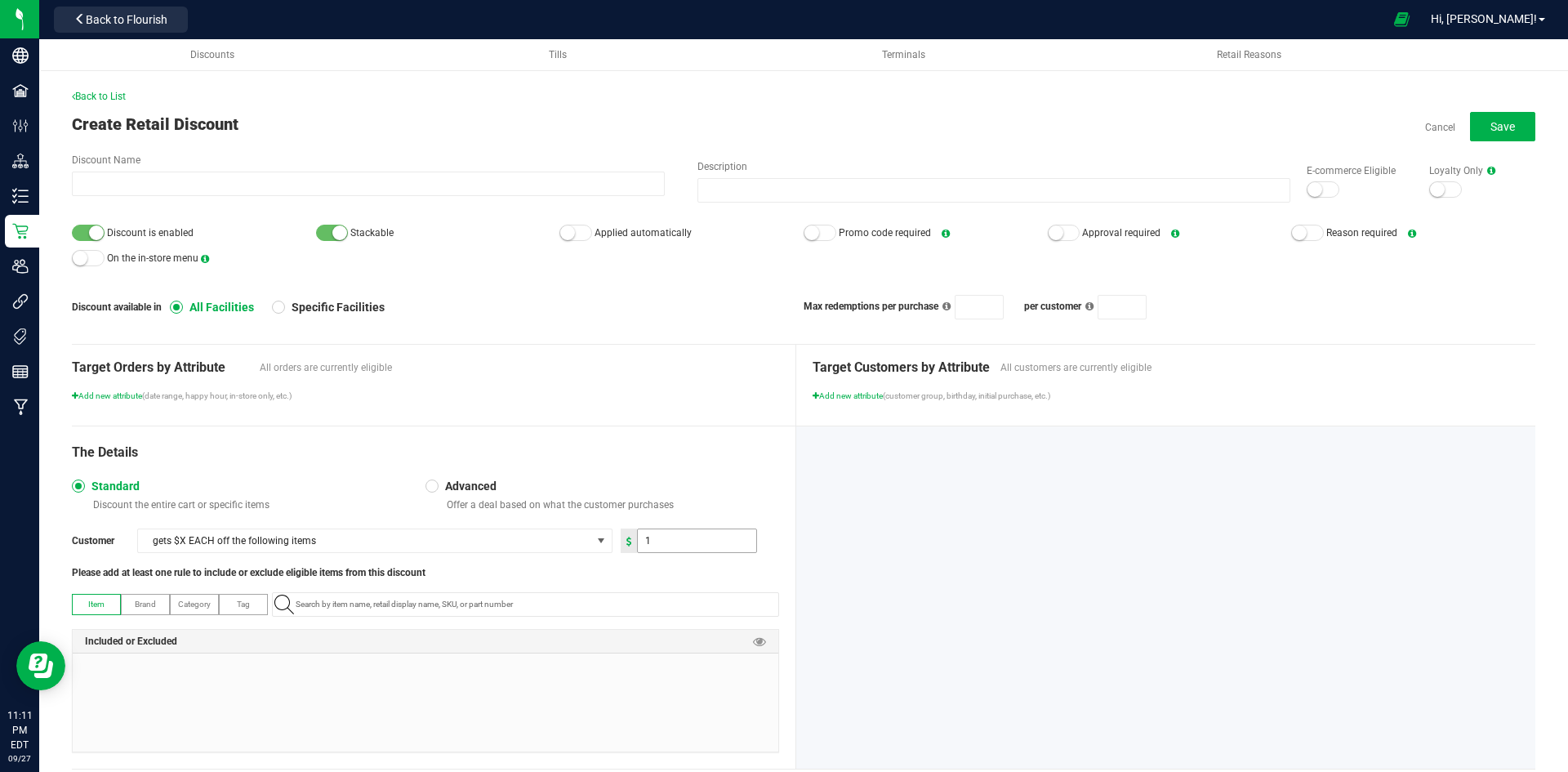
click at [698, 546] on input "1" at bounding box center [696, 540] width 118 height 23
type input "2.50"
click at [551, 602] on input "NO DATA FOUND" at bounding box center [534, 604] width 489 height 23
paste input "1.9.148.1655.0"
type input "1.9.148.1655.0"
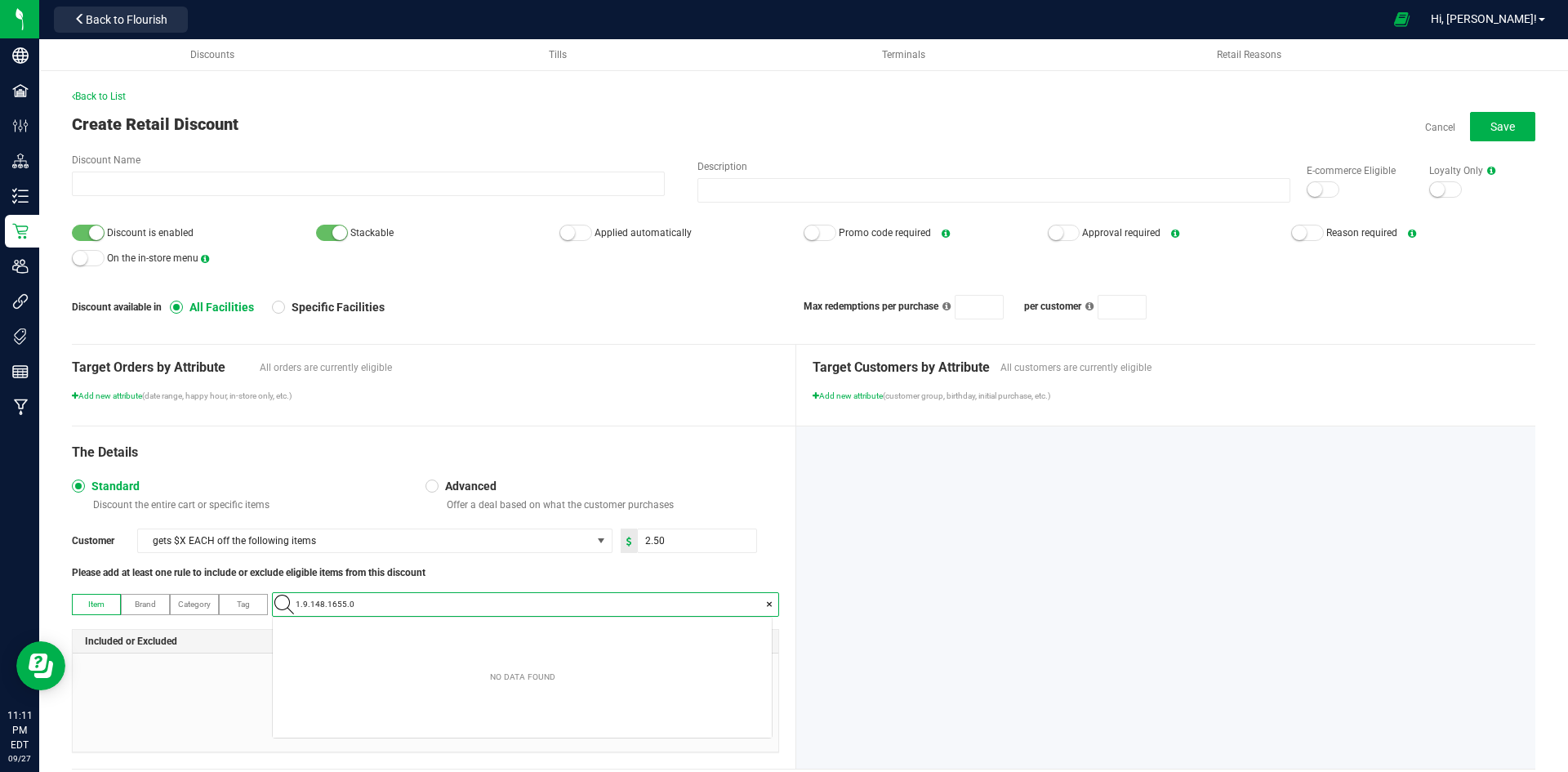
scroll to position [23, 499]
click at [404, 636] on span "[PERSON_NAME]-Chews THC 5mg 10-pack-Sour Strawberry Kiwi" at bounding box center [400, 632] width 235 height 16
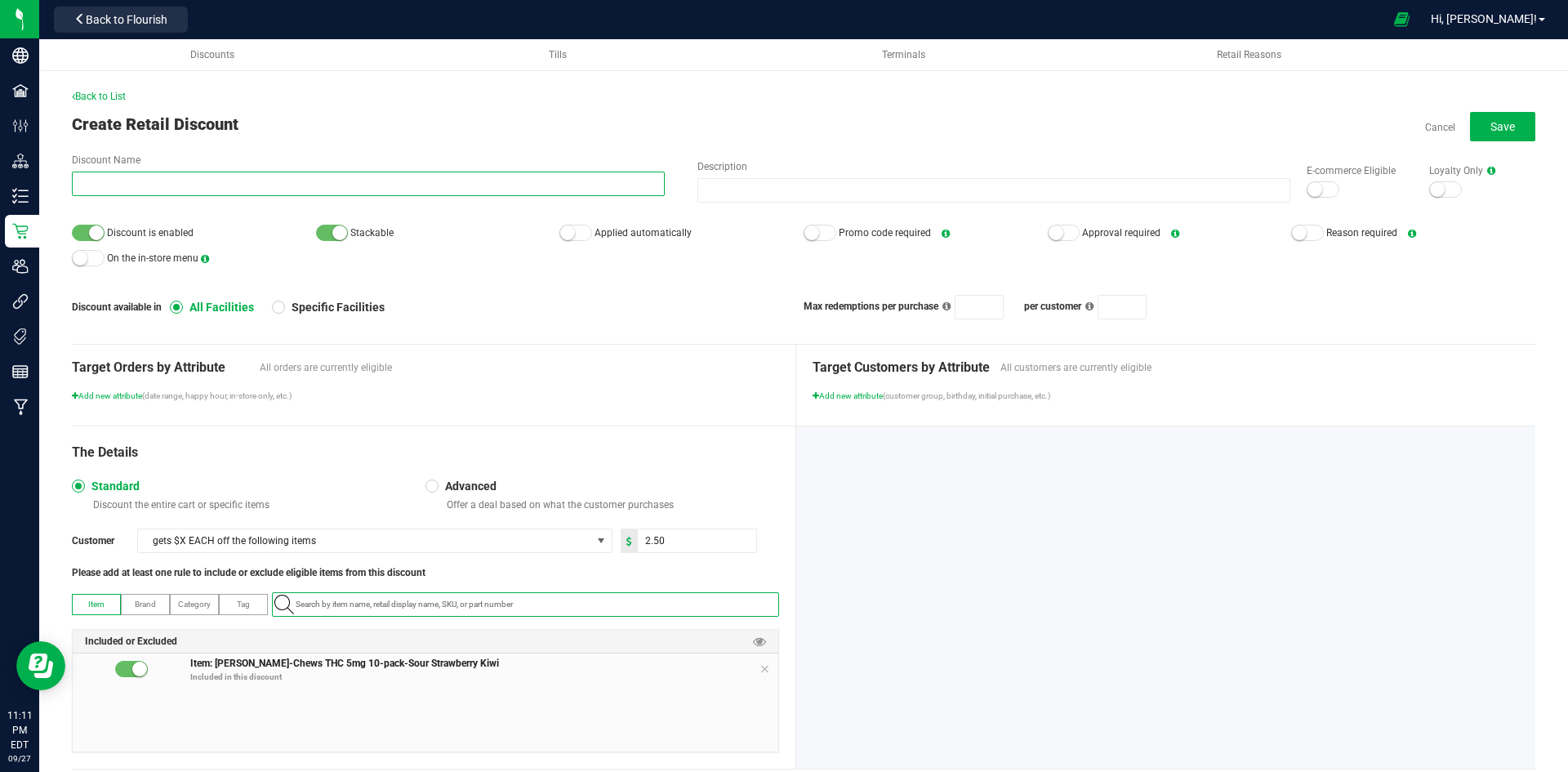
click at [241, 188] on input "Discount Name" at bounding box center [368, 184] width 593 height 25
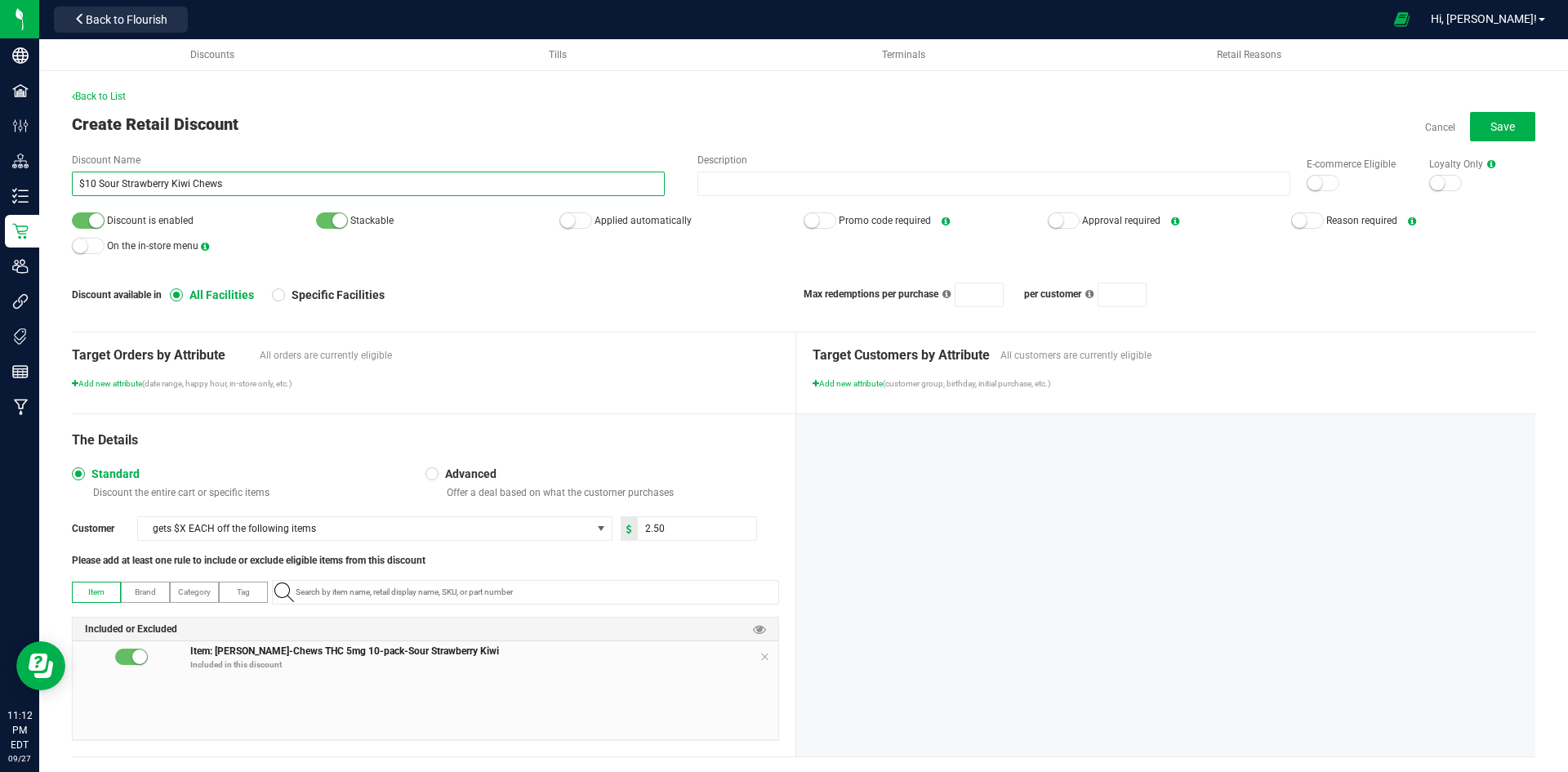
type input "$10 Sour Strawberry Kiwi Chews"
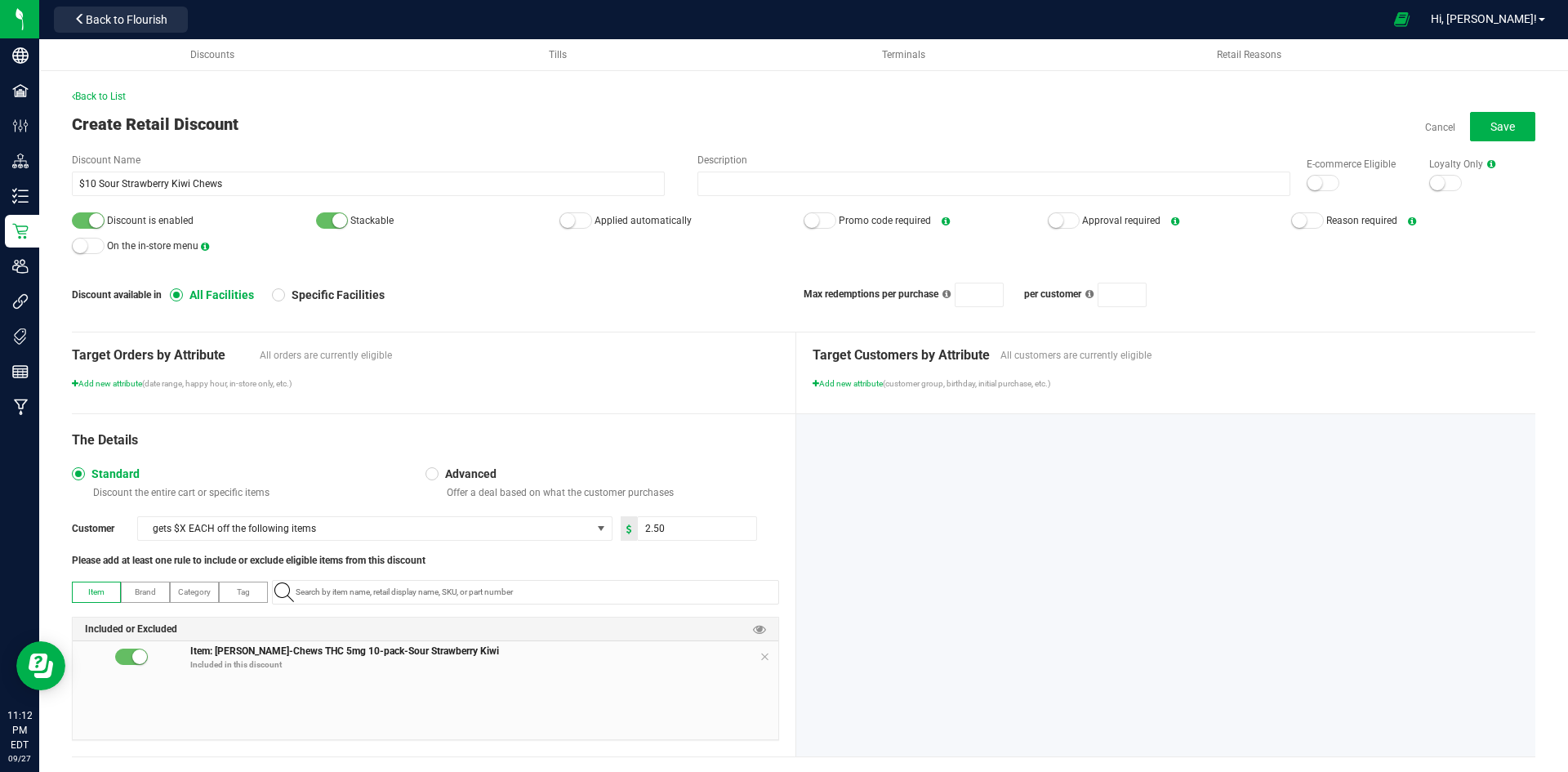
click at [369, 106] on div "Back to List Create Retail Discount Cancel Save Discount Name $10 Sour Strawber…" at bounding box center [804, 436] width 1464 height 693
click at [93, 224] on small at bounding box center [96, 220] width 14 height 14
click at [580, 216] on div at bounding box center [575, 220] width 32 height 16
click at [1475, 122] on button "Save" at bounding box center [1502, 126] width 66 height 30
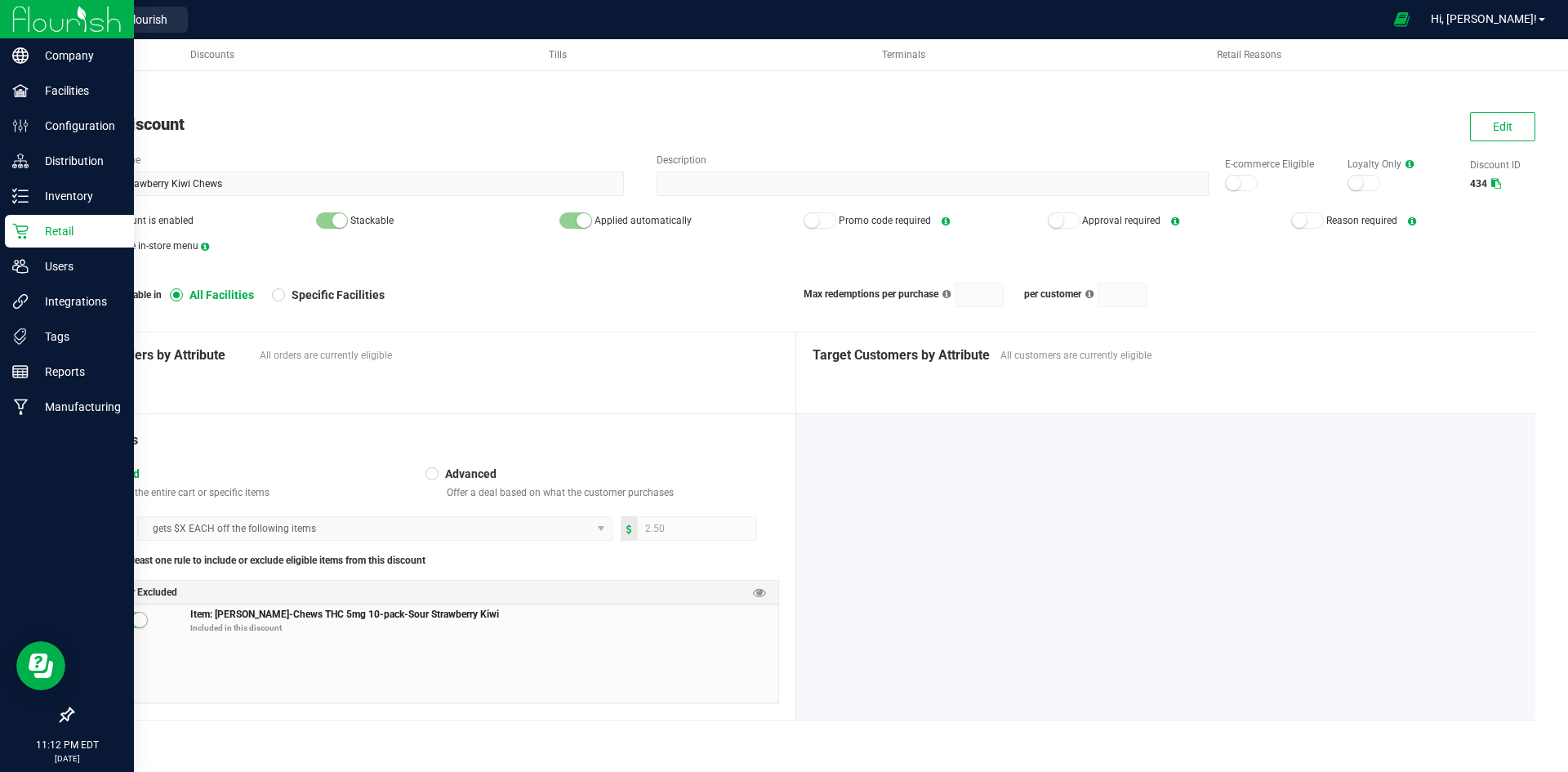
click at [28, 234] on icon at bounding box center [20, 231] width 16 height 16
